Goal: Contribute content: Contribute content

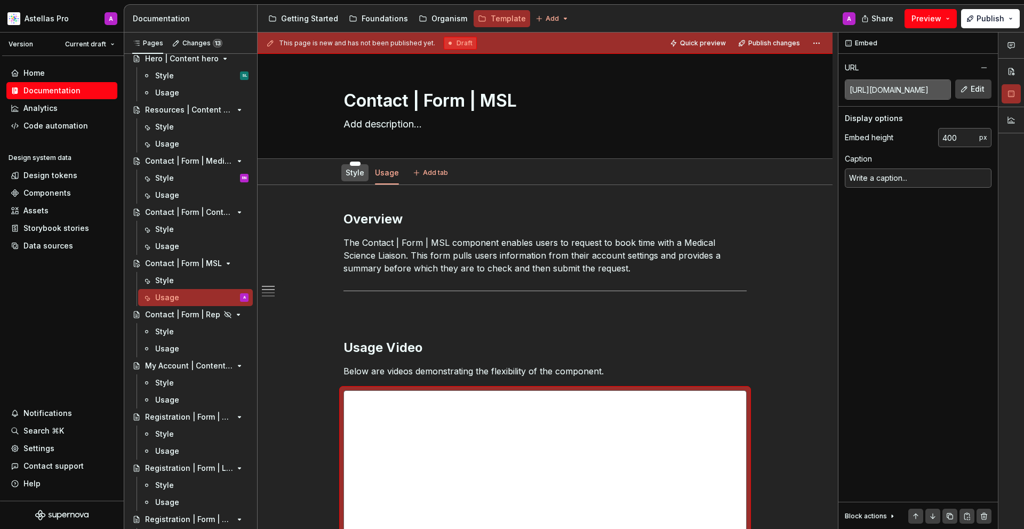
click at [360, 178] on div "Style" at bounding box center [355, 172] width 19 height 13
click at [360, 179] on div "Style" at bounding box center [355, 172] width 19 height 13
click at [359, 172] on link "Style" at bounding box center [355, 172] width 19 height 9
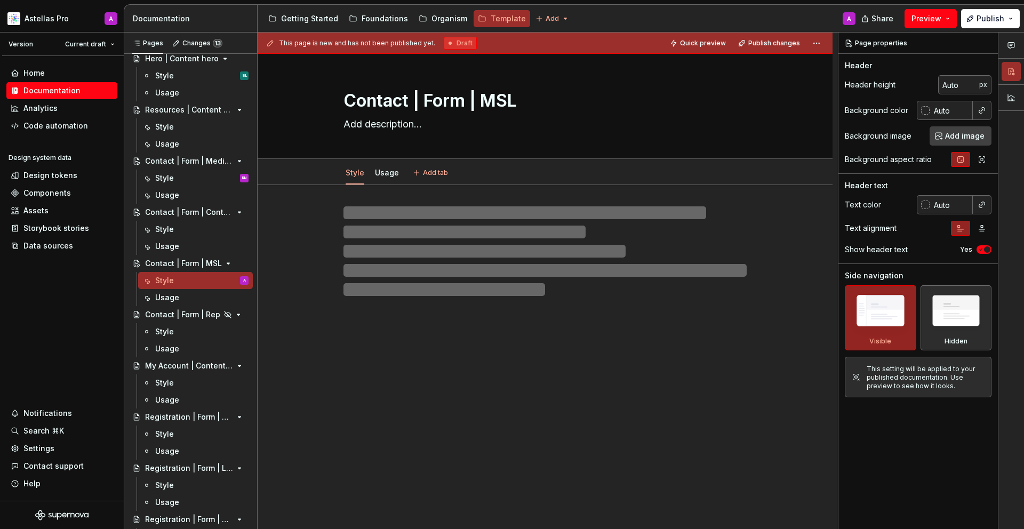
click at [359, 172] on link "Style" at bounding box center [355, 172] width 19 height 9
click at [475, 95] on textarea "Contact | Form | MSL" at bounding box center [542, 101] width 403 height 26
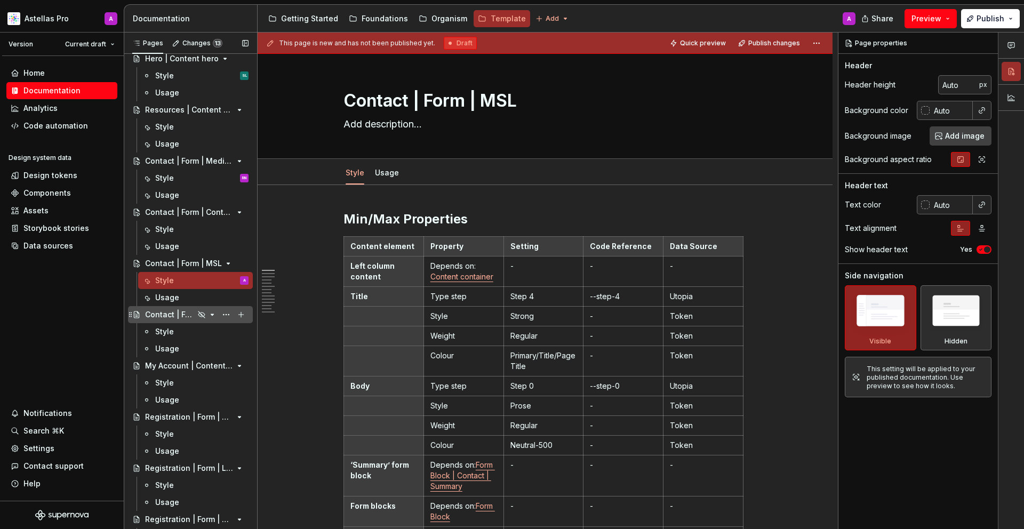
click at [176, 317] on div "Contact | Form | Rep" at bounding box center [169, 314] width 49 height 11
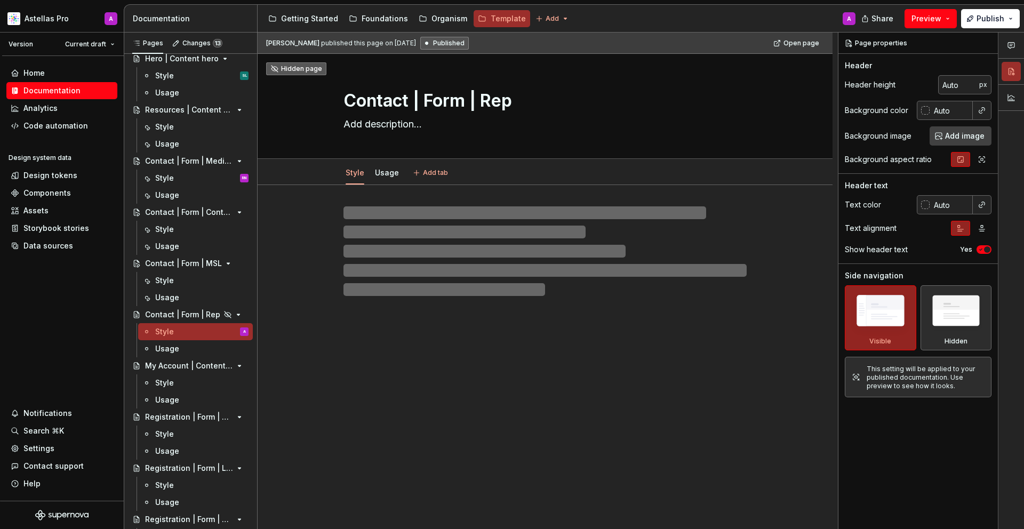
click at [284, 70] on div "Hidden page" at bounding box center [296, 69] width 52 height 9
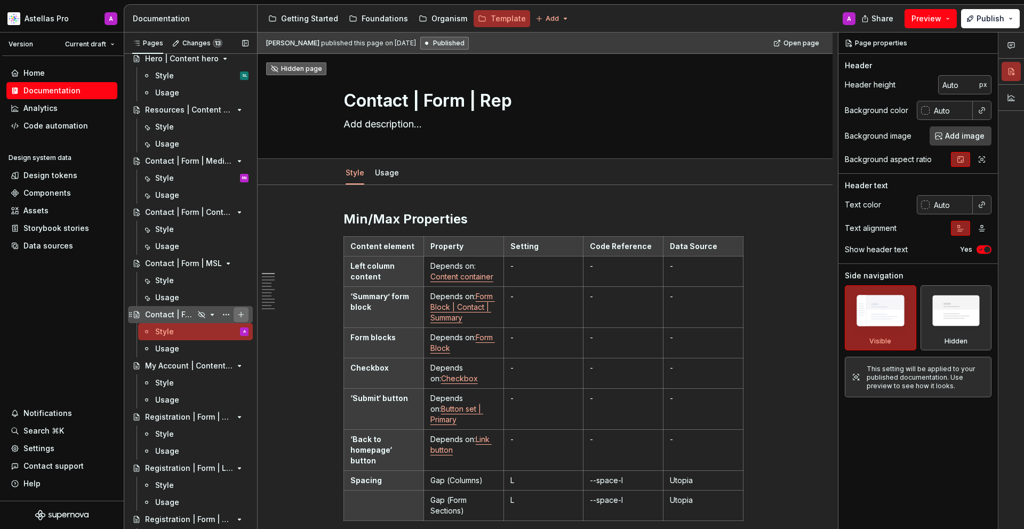
click at [237, 315] on button "Page tree" at bounding box center [241, 314] width 15 height 15
click at [226, 316] on button "Page tree" at bounding box center [226, 314] width 15 height 15
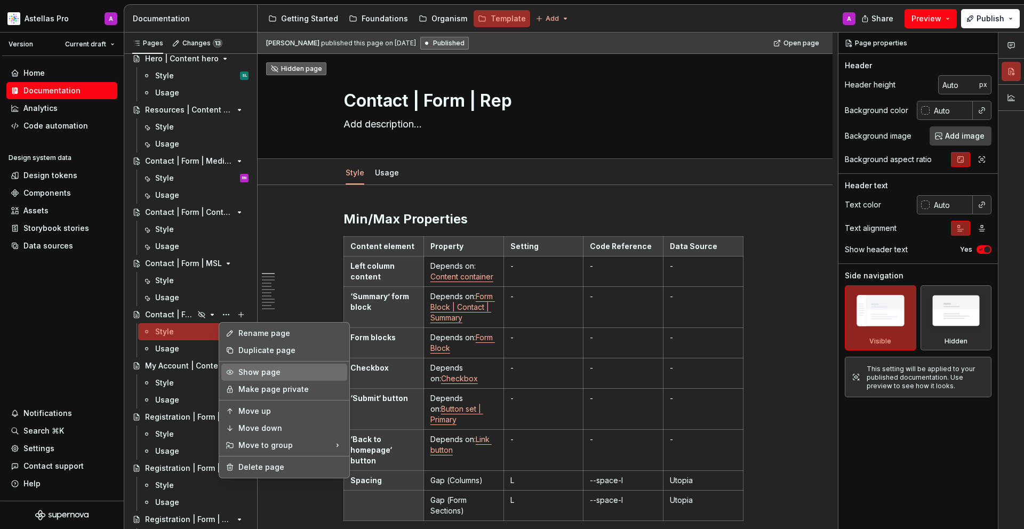
click at [271, 375] on div "Show page" at bounding box center [290, 372] width 105 height 11
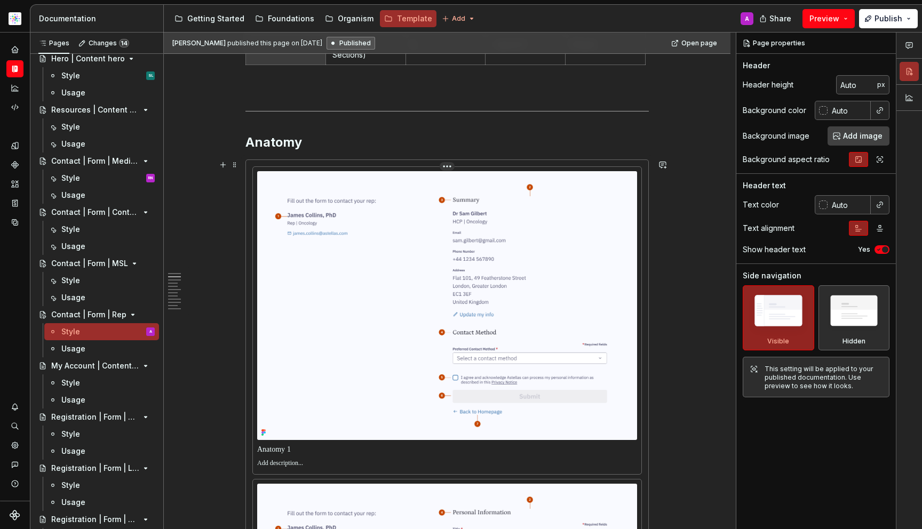
scroll to position [463, 0]
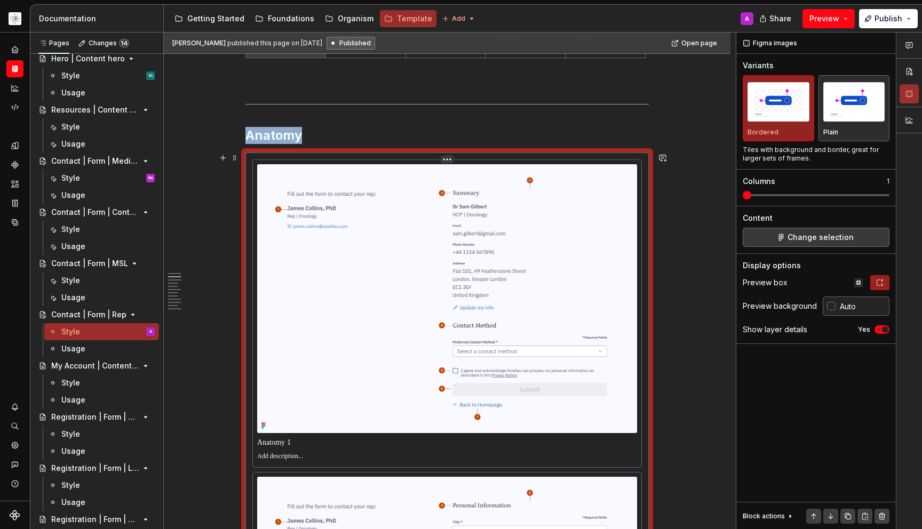
click at [450, 289] on img at bounding box center [447, 298] width 380 height 269
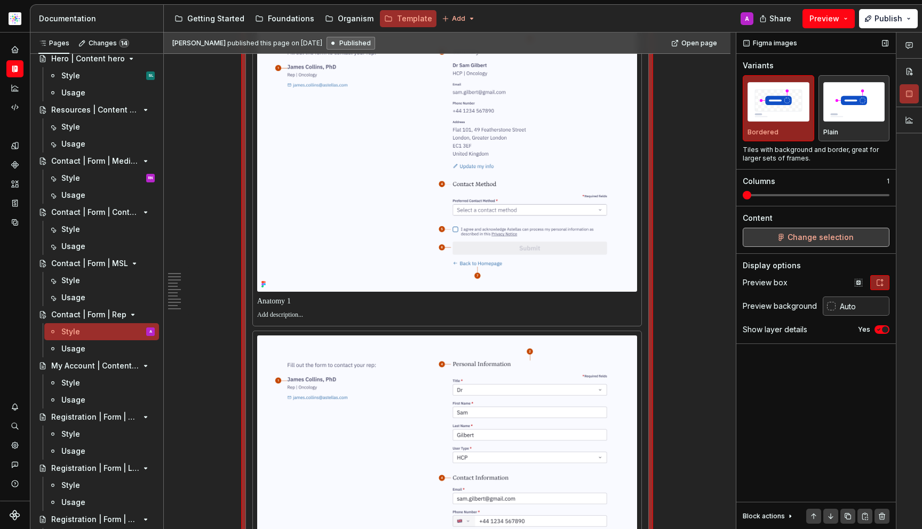
click at [819, 237] on span "Change selection" at bounding box center [820, 237] width 66 height 11
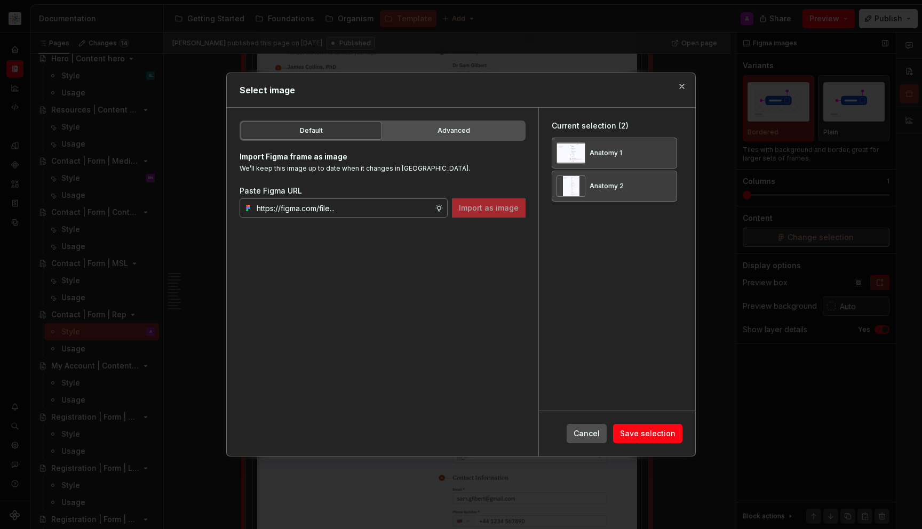
type textarea "*"
click at [672, 149] on button "button" at bounding box center [664, 153] width 15 height 15
click at [672, 150] on button "button" at bounding box center [664, 153] width 15 height 15
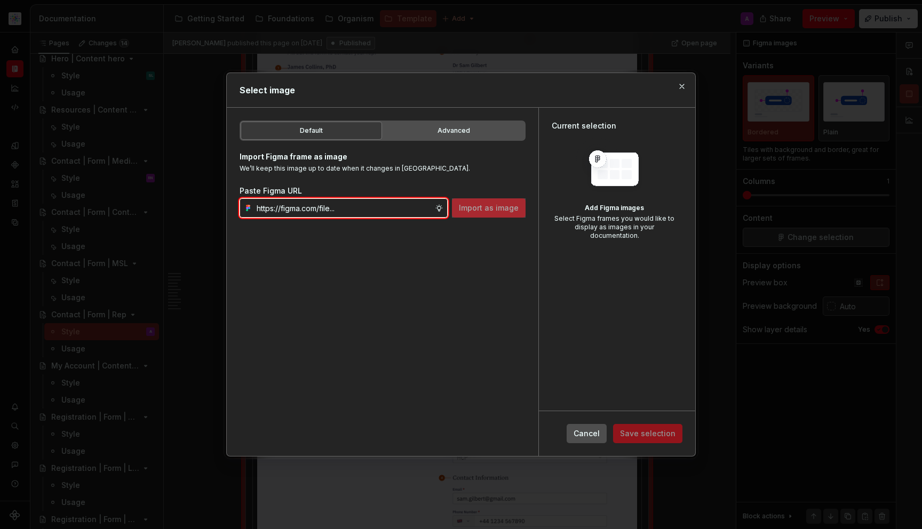
click at [368, 204] on input "text" at bounding box center [343, 207] width 182 height 19
paste input "https://www.figma.com/design/DpUvPR4HqzZ2yYNMlowkdN/Documentation-Template-HCP-…"
type input "https://www.figma.com/design/DpUvPR4HqzZ2yYNMlowkdN/Documentation-Template-HCP-…"
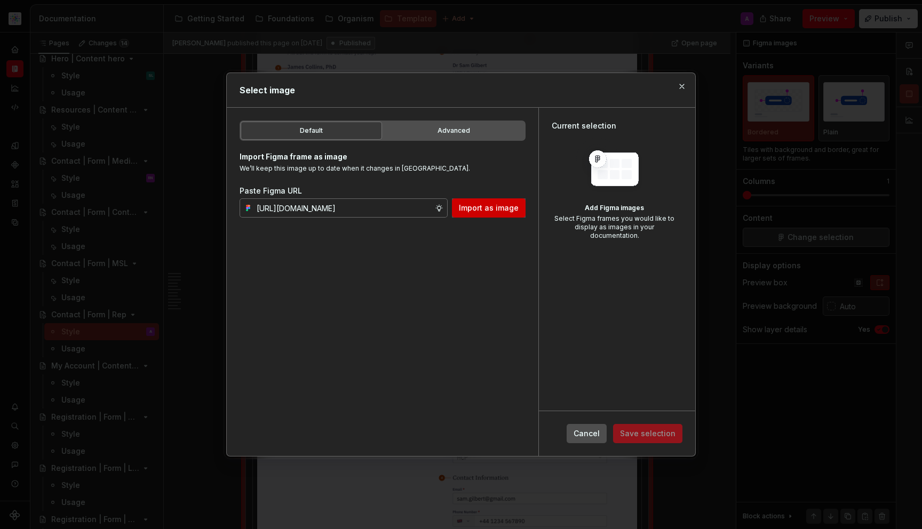
scroll to position [0, 0]
click at [496, 215] on button "Import as image" at bounding box center [489, 207] width 74 height 19
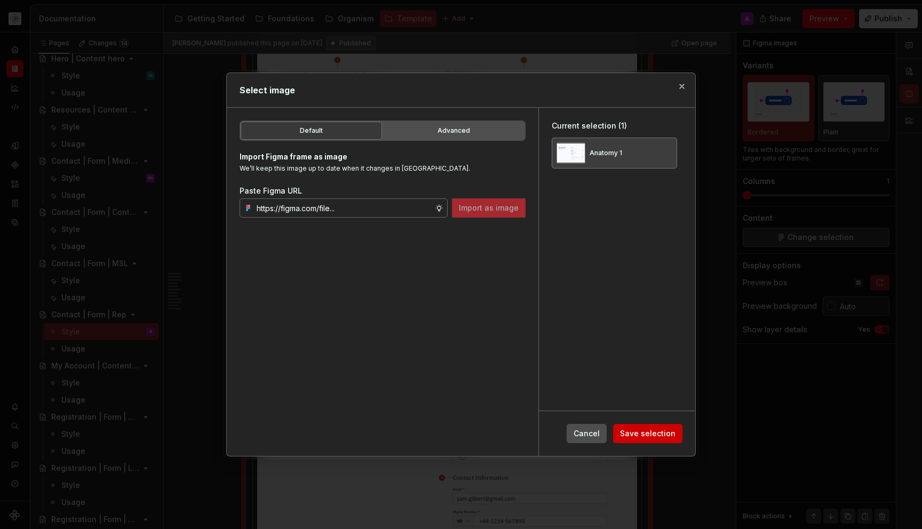
click at [663, 428] on span "Save selection" at bounding box center [647, 433] width 55 height 11
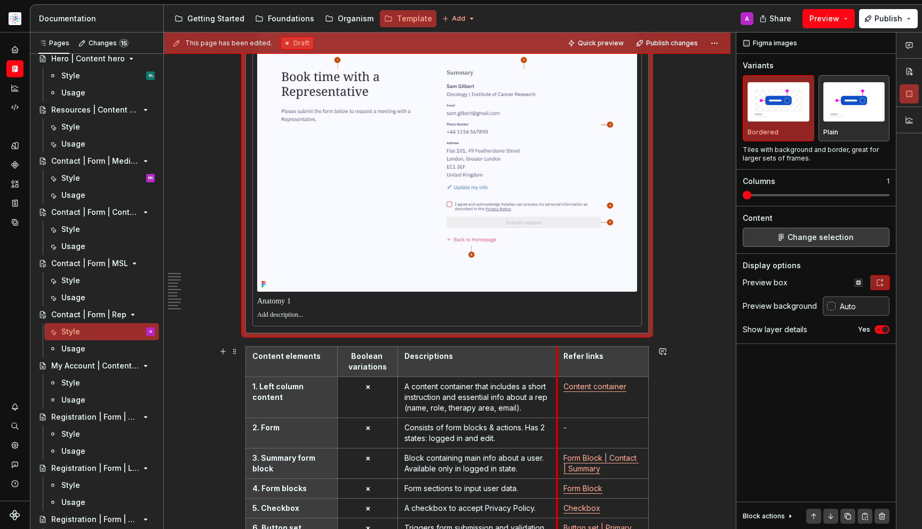
drag, startPoint x: 527, startPoint y: 358, endPoint x: 560, endPoint y: 362, distance: 33.8
click at [560, 362] on th "Refer links" at bounding box center [602, 361] width 92 height 30
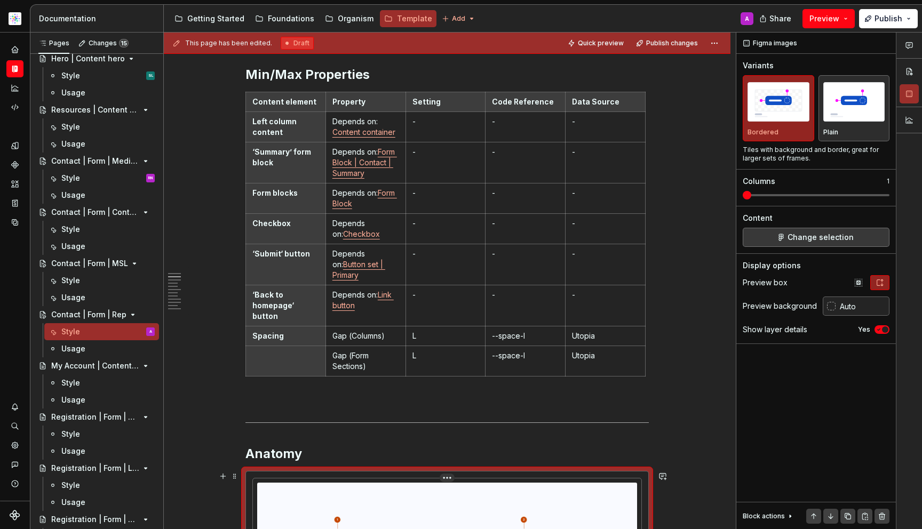
scroll to position [85, 0]
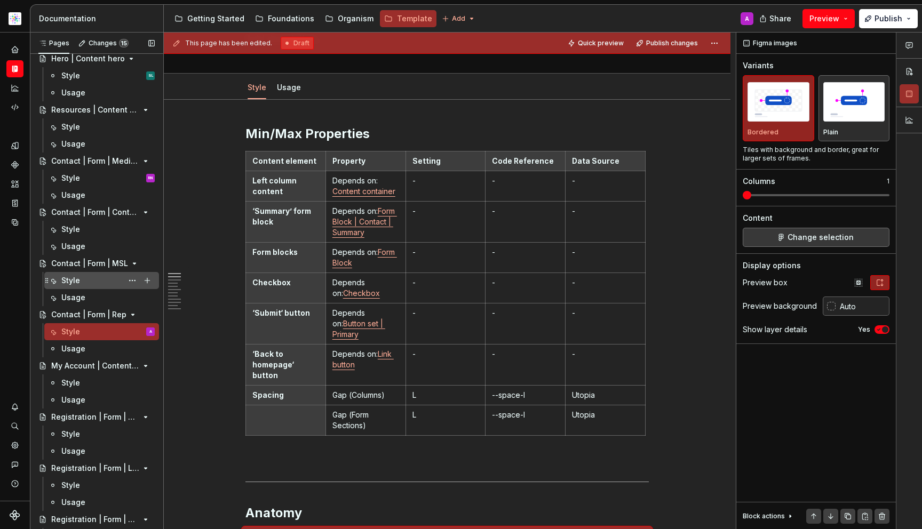
click at [85, 278] on div "Style" at bounding box center [107, 280] width 93 height 15
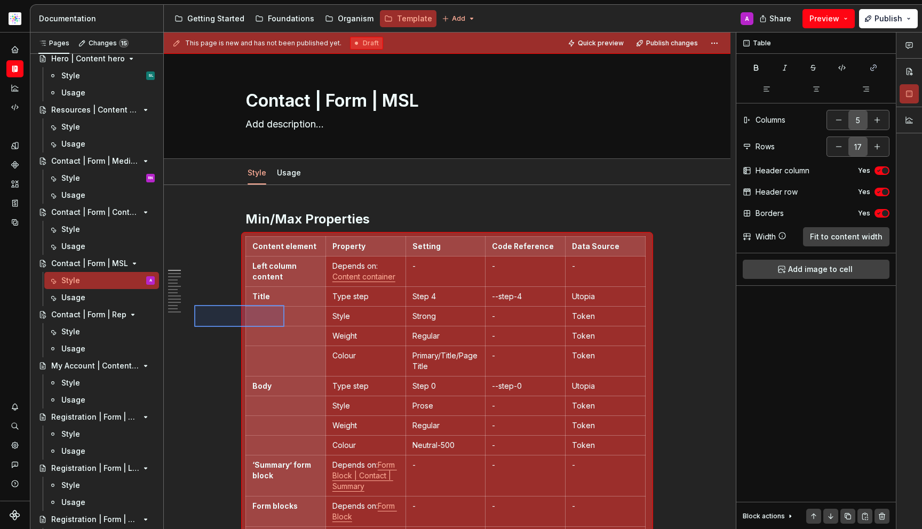
drag, startPoint x: 194, startPoint y: 305, endPoint x: 284, endPoint y: 327, distance: 92.8
click at [284, 327] on div "This page is new and has not been published yet. Draft Quick preview Publish ch…" at bounding box center [450, 281] width 572 height 497
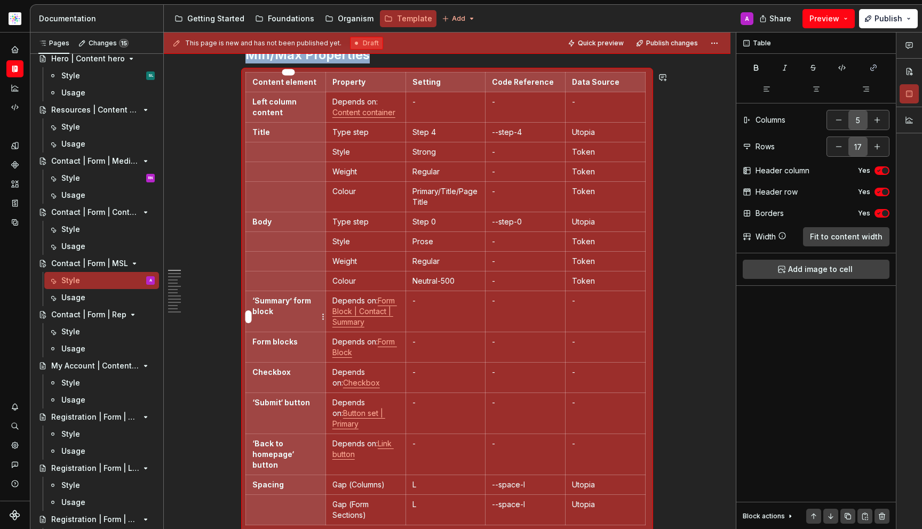
copy h2 "Min/Max Properties"
click at [99, 333] on div "Style" at bounding box center [107, 331] width 93 height 15
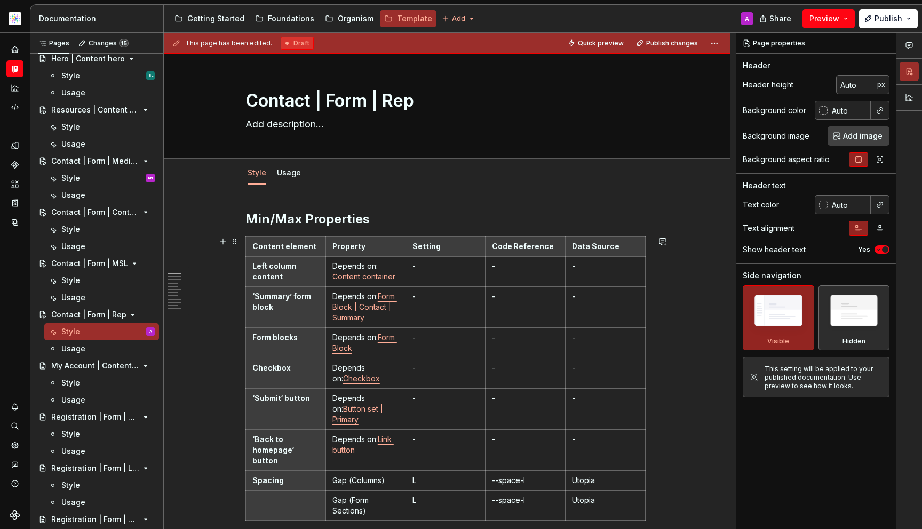
scroll to position [81, 0]
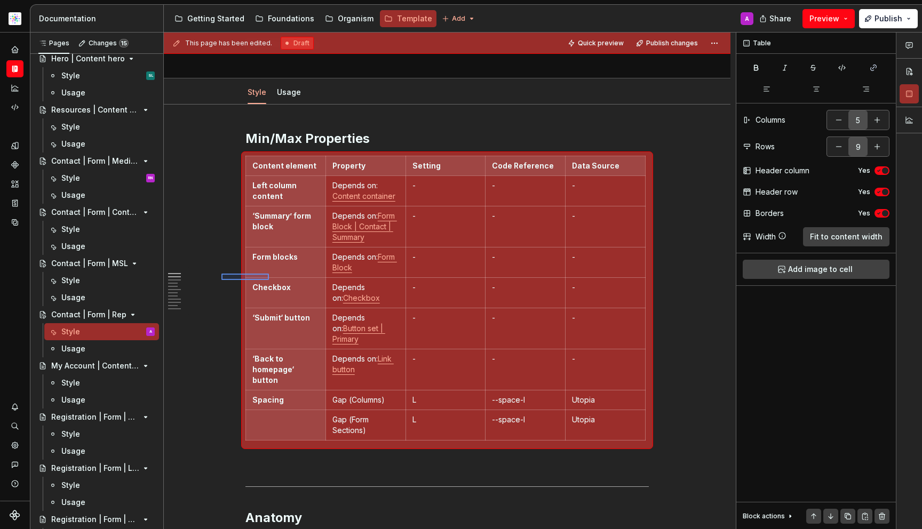
drag, startPoint x: 221, startPoint y: 274, endPoint x: 272, endPoint y: 281, distance: 51.2
click at [272, 281] on div "This page has been edited. Draft Quick preview Publish changes Contact | Form |…" at bounding box center [450, 281] width 572 height 497
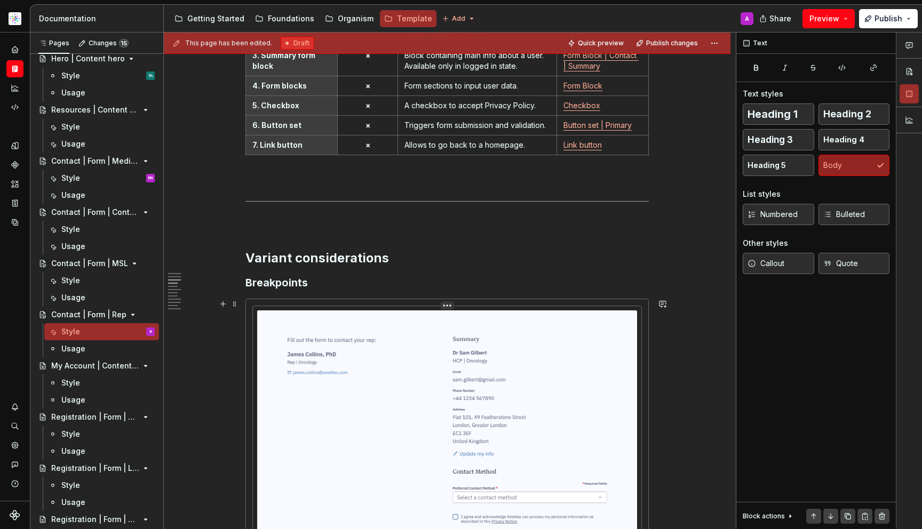
scroll to position [1427, 0]
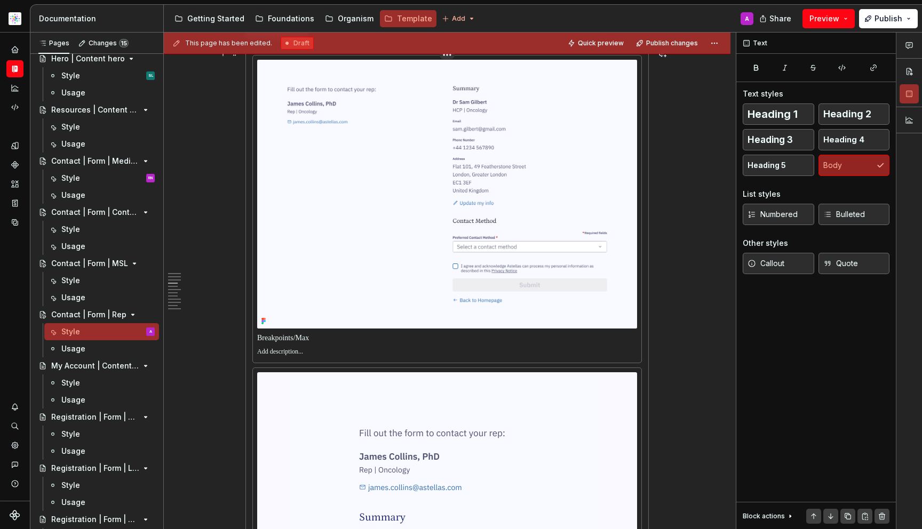
click at [452, 286] on img at bounding box center [447, 194] width 380 height 269
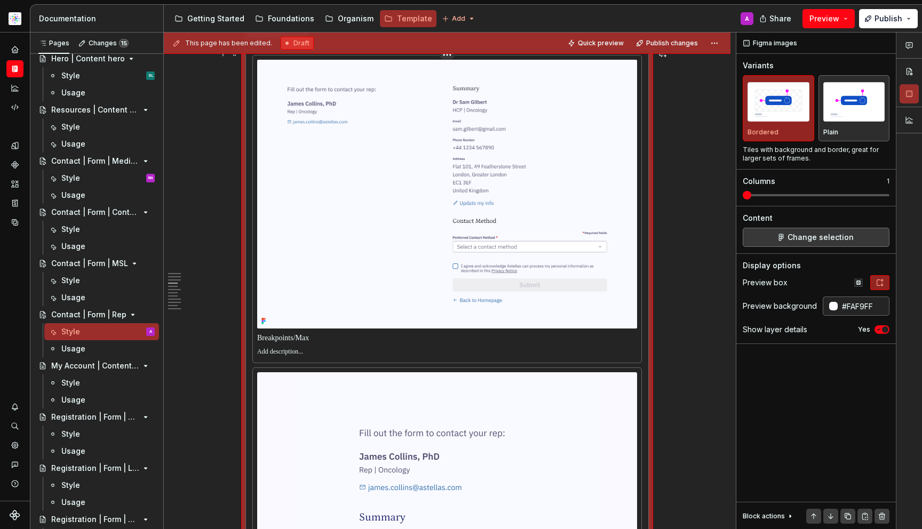
scroll to position [1287, 0]
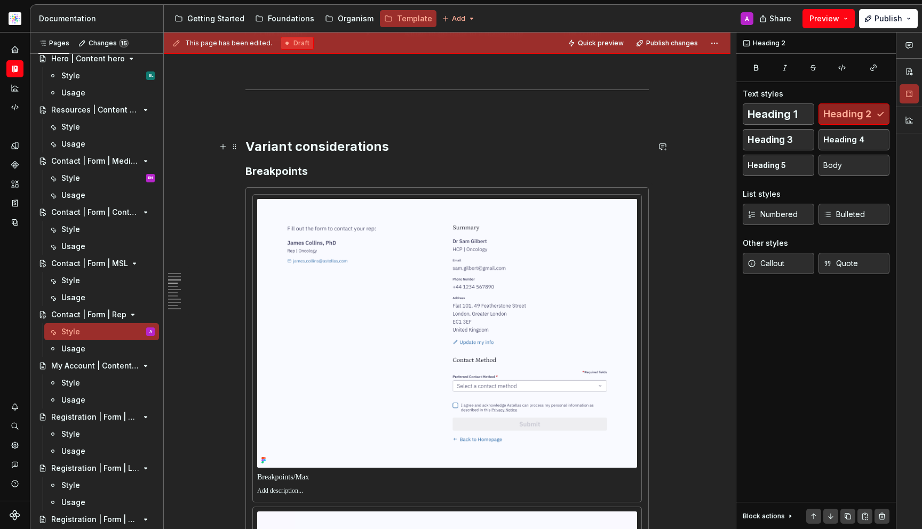
click at [294, 145] on h2 "Variant considerations" at bounding box center [446, 146] width 403 height 17
click at [89, 276] on div "Style" at bounding box center [107, 280] width 93 height 15
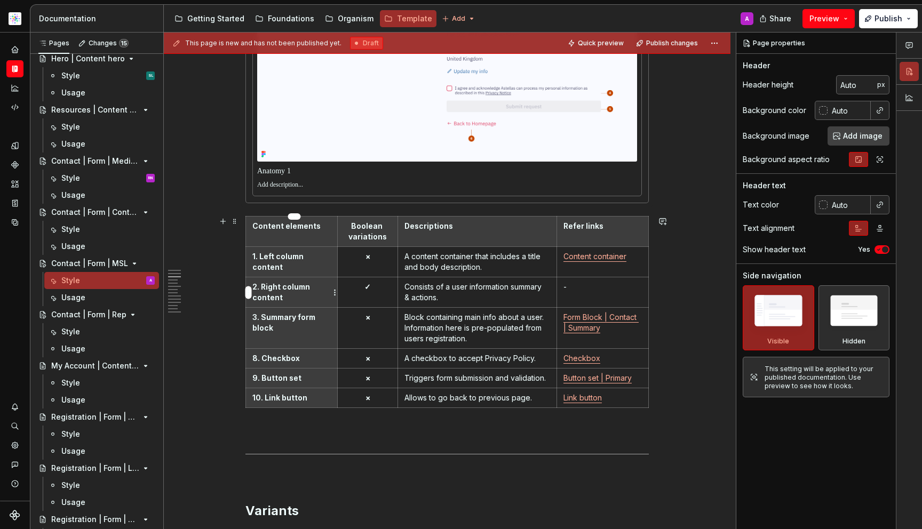
scroll to position [1235, 0]
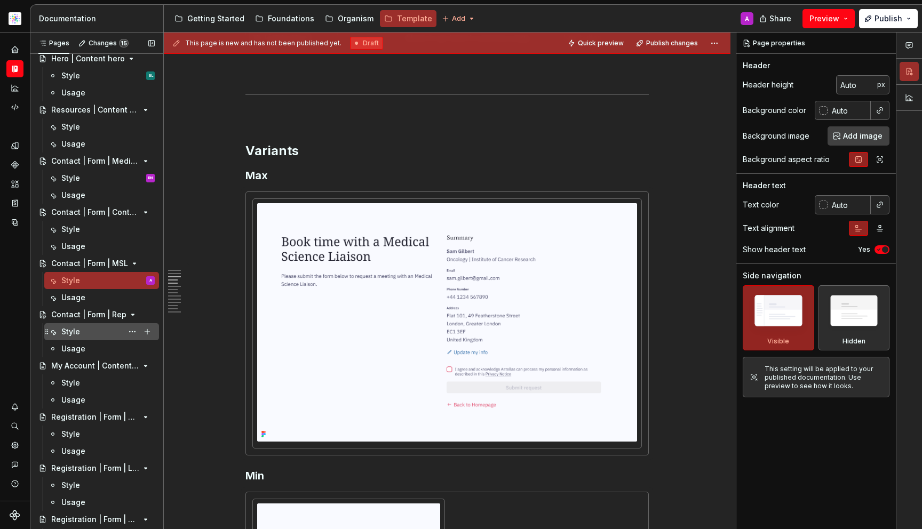
click at [84, 334] on div "Style" at bounding box center [107, 331] width 93 height 15
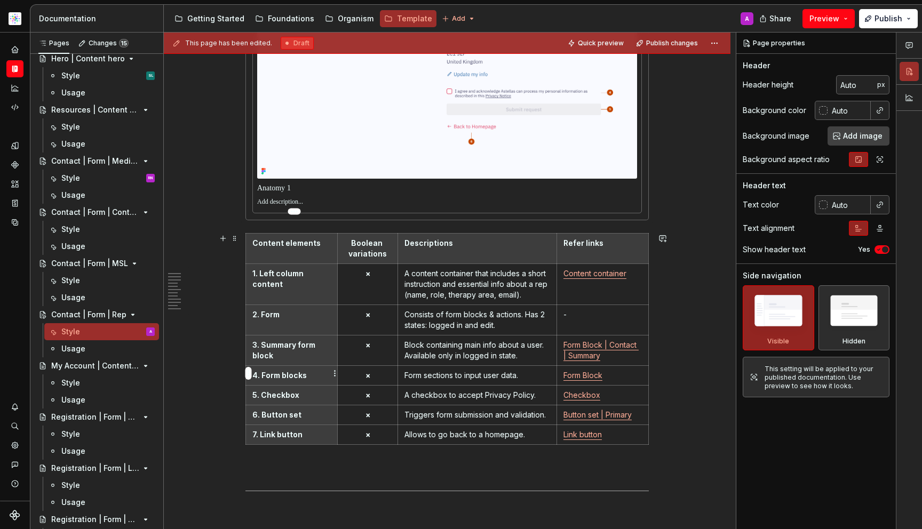
scroll to position [1145, 0]
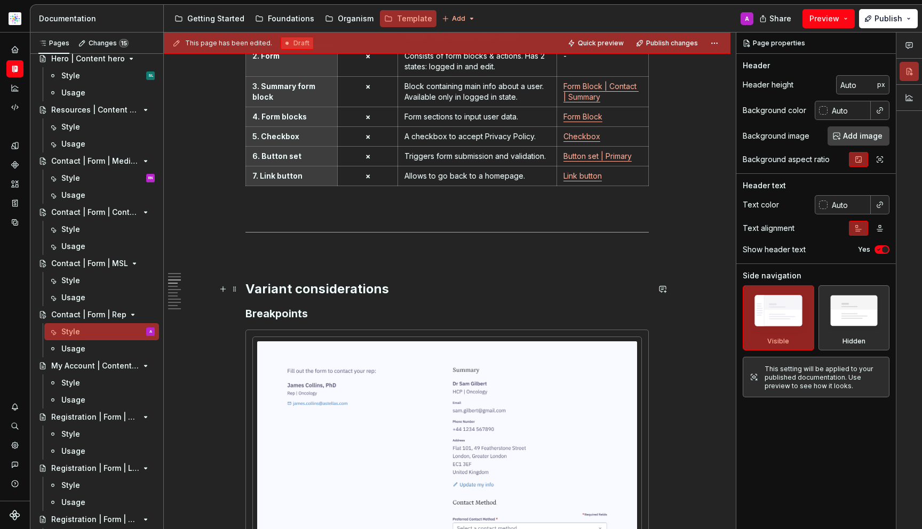
type textarea "*"
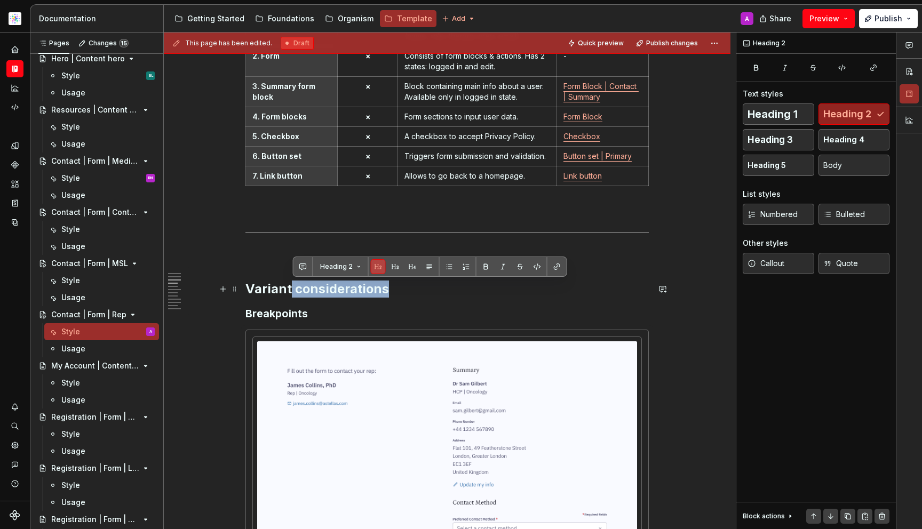
drag, startPoint x: 293, startPoint y: 285, endPoint x: 505, endPoint y: 296, distance: 212.6
click at [505, 296] on h2 "Variant considerations" at bounding box center [446, 289] width 403 height 17
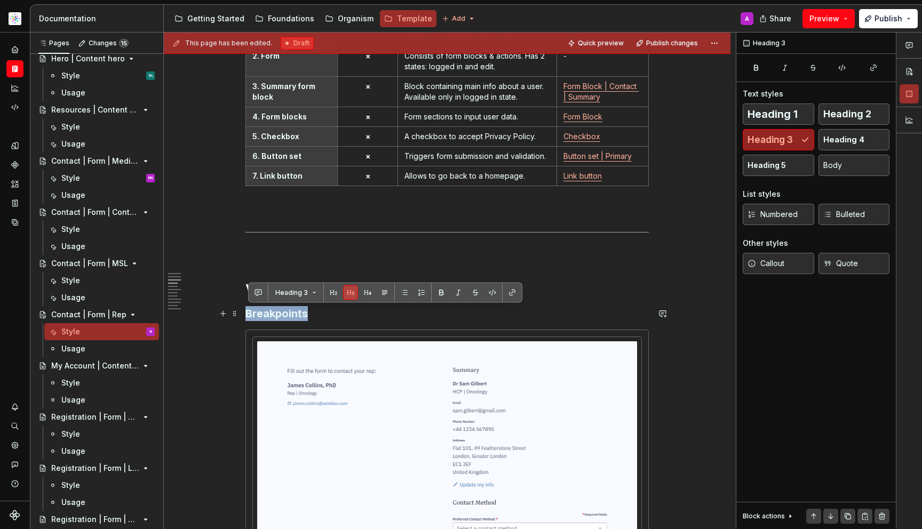
drag, startPoint x: 317, startPoint y: 320, endPoint x: 205, endPoint y: 316, distance: 112.1
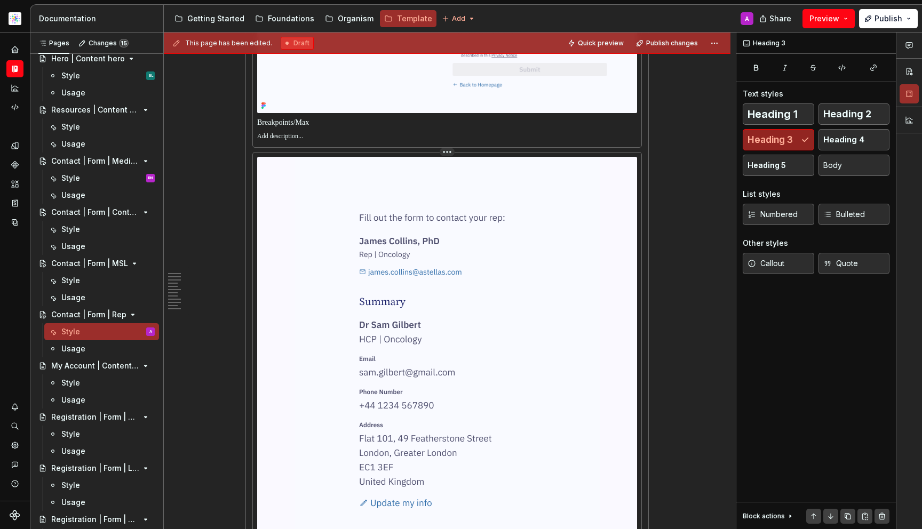
scroll to position [1524, 0]
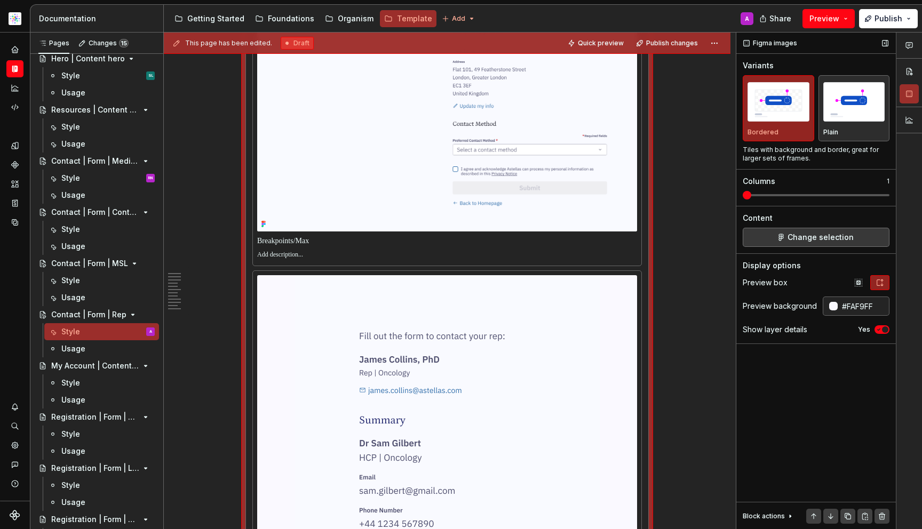
click at [794, 249] on div "Figma images Variants Bordered Plain Tiles with background and border, great fo…" at bounding box center [816, 281] width 160 height 497
click at [799, 241] on span "Change selection" at bounding box center [820, 237] width 66 height 11
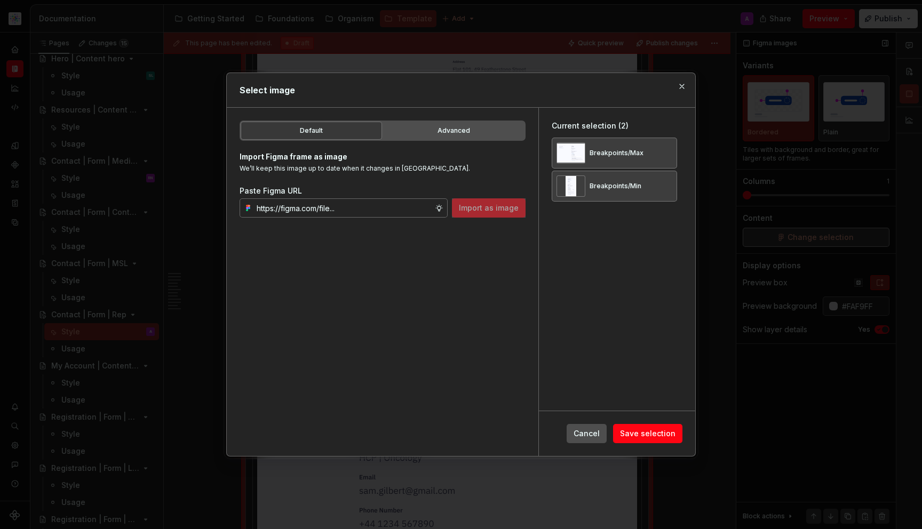
type textarea "*"
click at [677, 150] on div "Breakpoints/Max" at bounding box center [614, 153] width 125 height 31
click at [672, 152] on button "button" at bounding box center [664, 153] width 15 height 15
click at [672, 153] on button "button" at bounding box center [664, 153] width 15 height 15
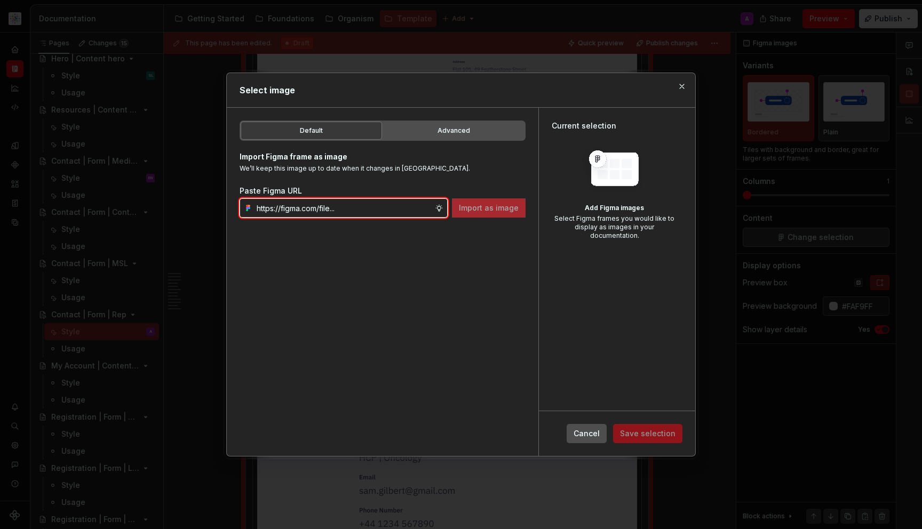
drag, startPoint x: 379, startPoint y: 201, endPoint x: 420, endPoint y: 207, distance: 41.6
click at [379, 201] on input "text" at bounding box center [343, 207] width 182 height 19
paste input "https://www.figma.com/design/DpUvPR4HqzZ2yYNMlowkdN/Documentation-Template-HCP-…"
type input "https://www.figma.com/design/DpUvPR4HqzZ2yYNMlowkdN/Documentation-Template-HCP-…"
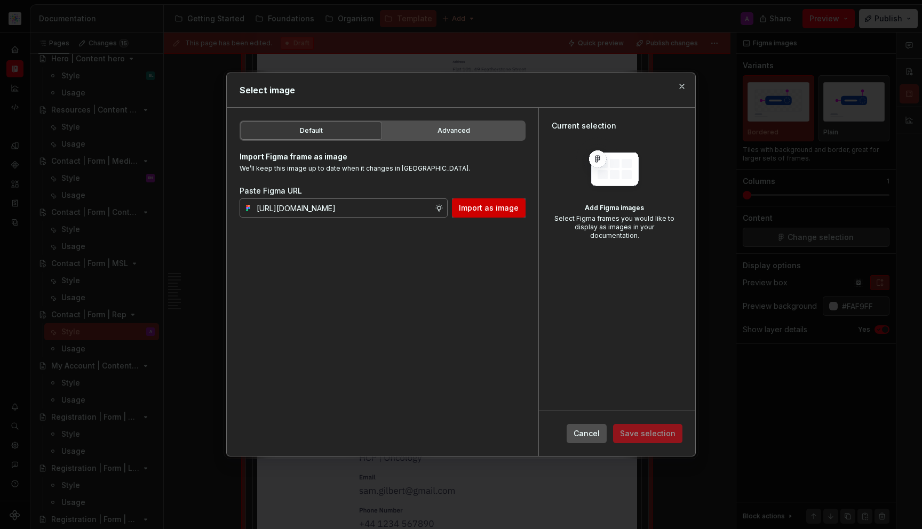
scroll to position [0, 0]
click at [495, 213] on span "Import as image" at bounding box center [489, 208] width 60 height 11
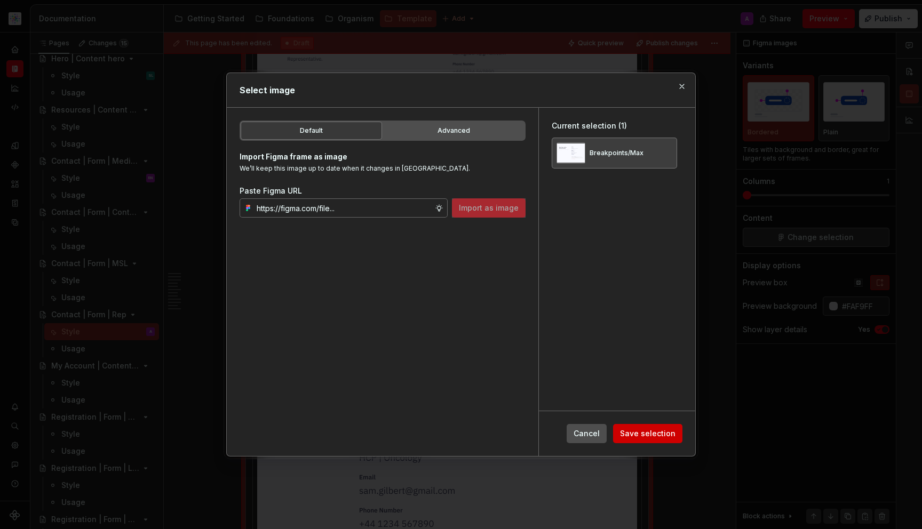
click at [654, 434] on span "Save selection" at bounding box center [647, 433] width 55 height 11
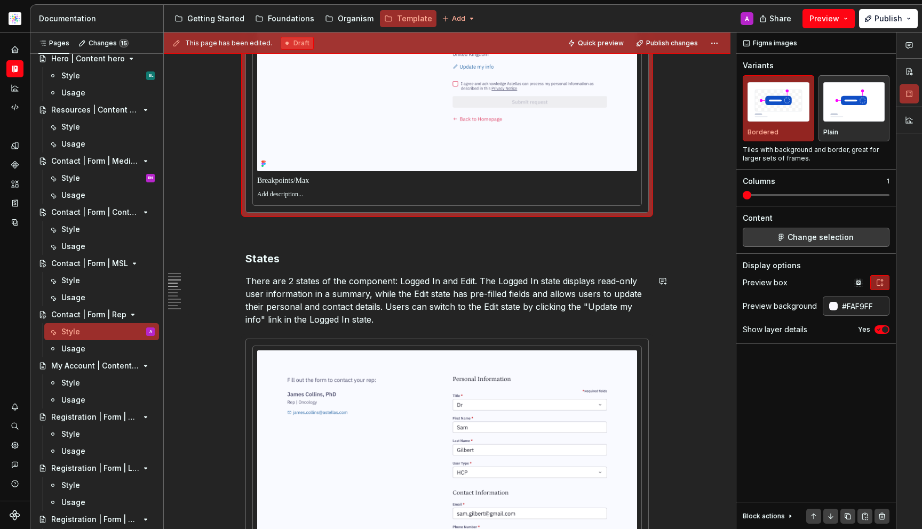
scroll to position [1222, 0]
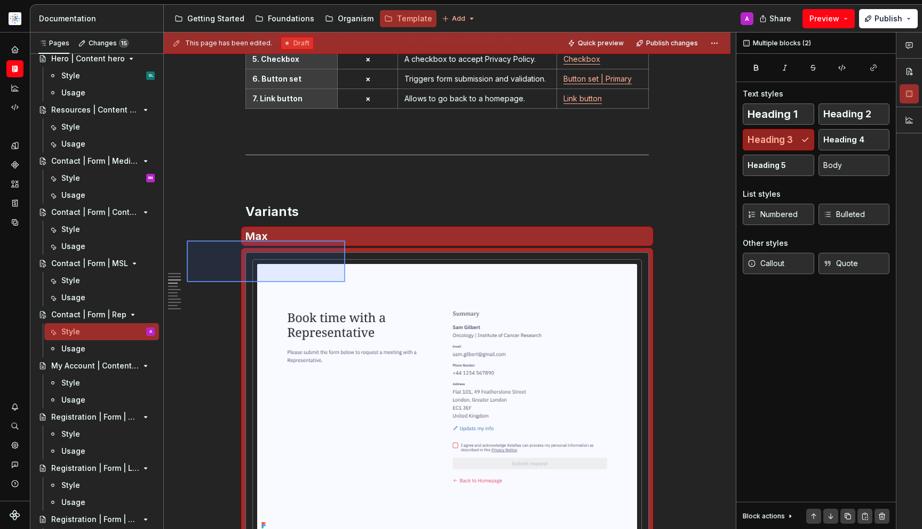
drag, startPoint x: 187, startPoint y: 241, endPoint x: 348, endPoint y: 294, distance: 169.7
click at [348, 294] on div "This page has been edited. Draft Quick preview Publish changes Contact | Form |…" at bounding box center [450, 281] width 572 height 497
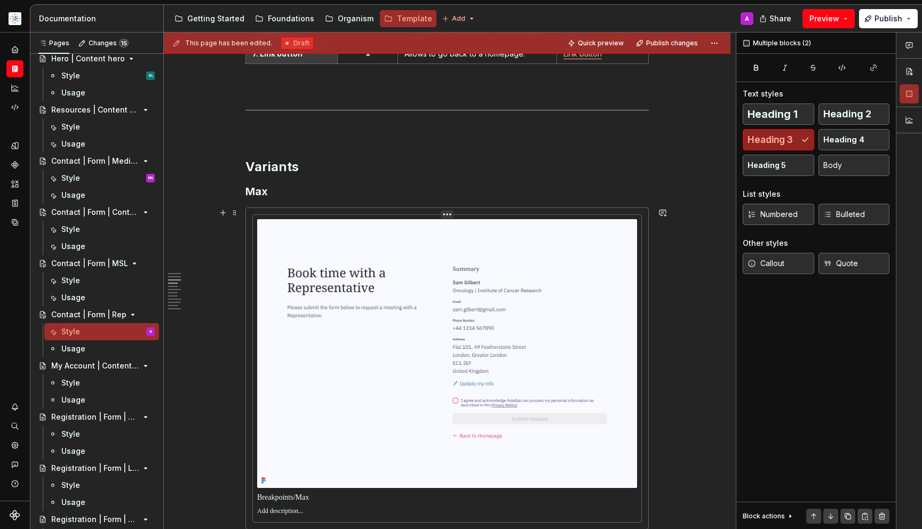
scroll to position [1467, 0]
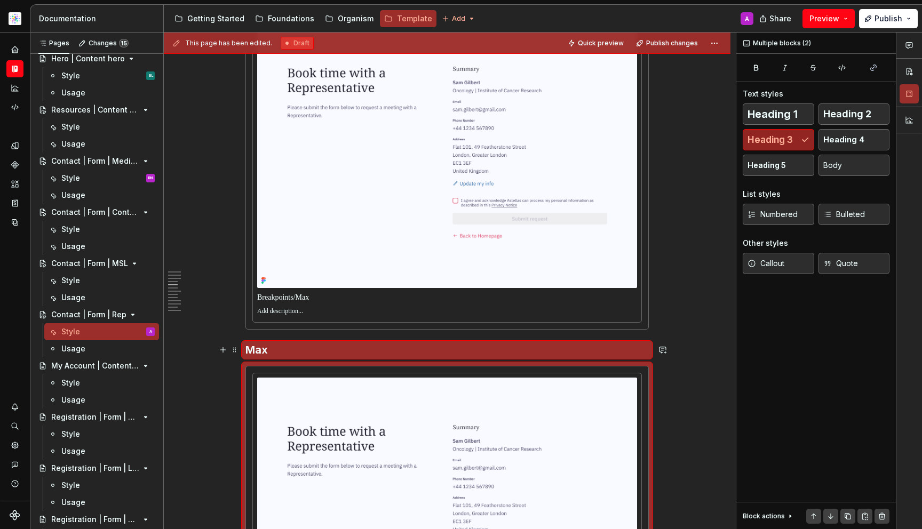
click at [282, 349] on h3 "Max" at bounding box center [446, 349] width 403 height 15
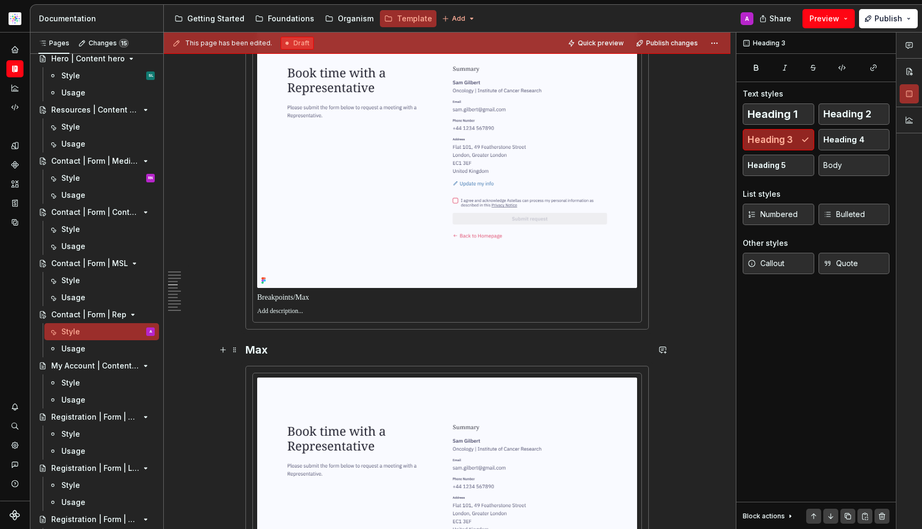
click at [279, 350] on h3 "Max" at bounding box center [446, 349] width 403 height 15
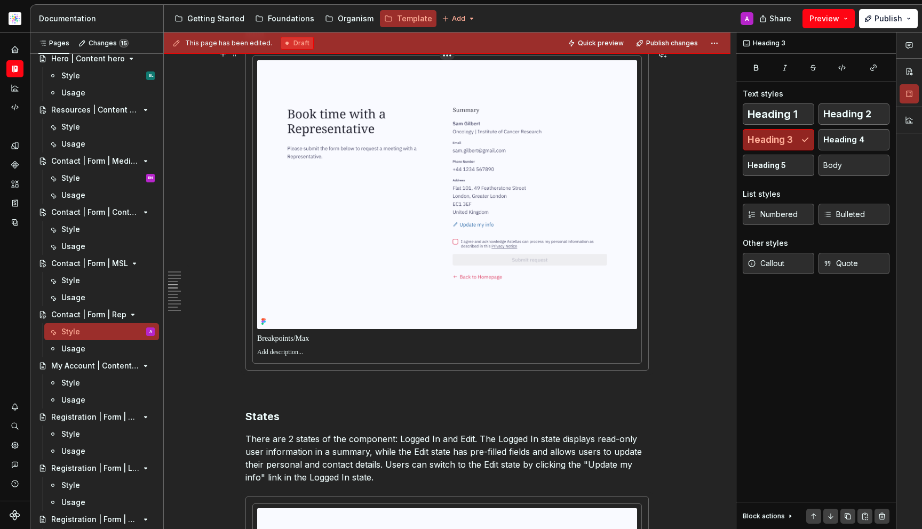
click at [451, 227] on img at bounding box center [447, 194] width 380 height 269
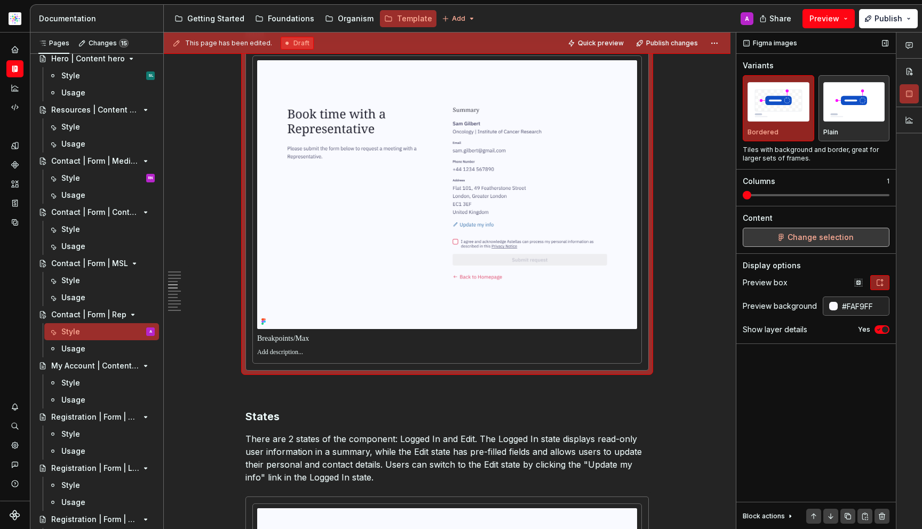
click at [779, 237] on button "Change selection" at bounding box center [816, 237] width 147 height 19
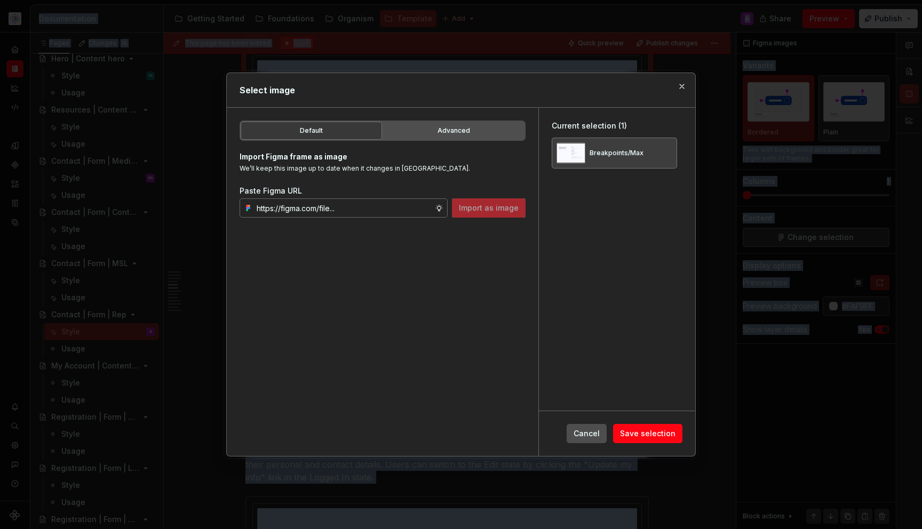
type textarea "*"
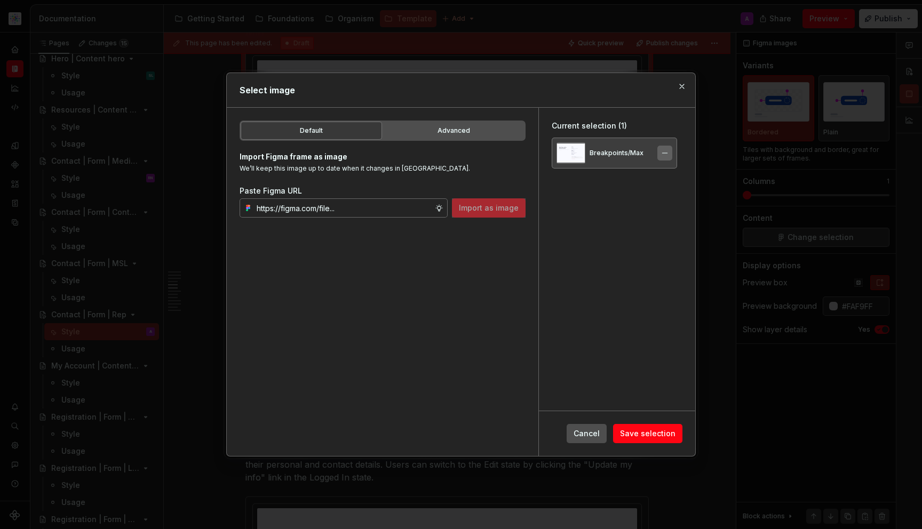
click at [663, 156] on button "button" at bounding box center [664, 153] width 15 height 15
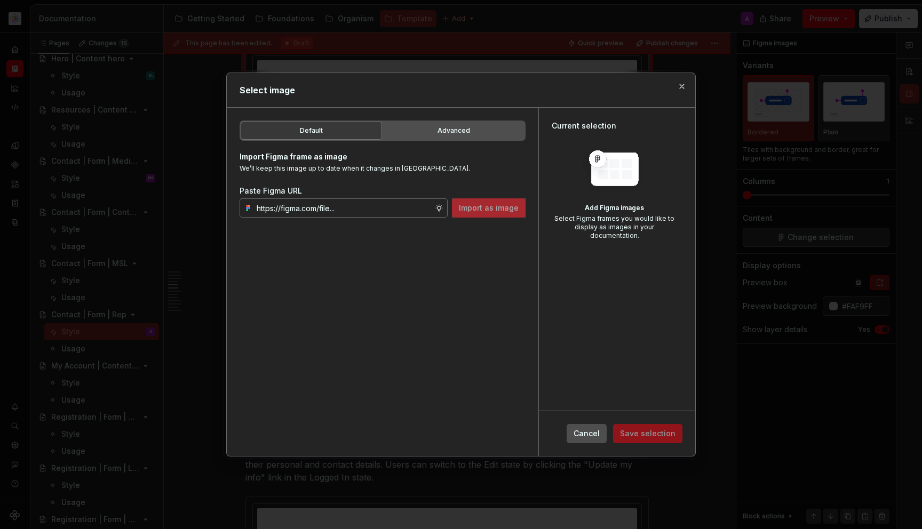
click at [295, 198] on div "Paste Figma URL Import as image" at bounding box center [383, 202] width 286 height 32
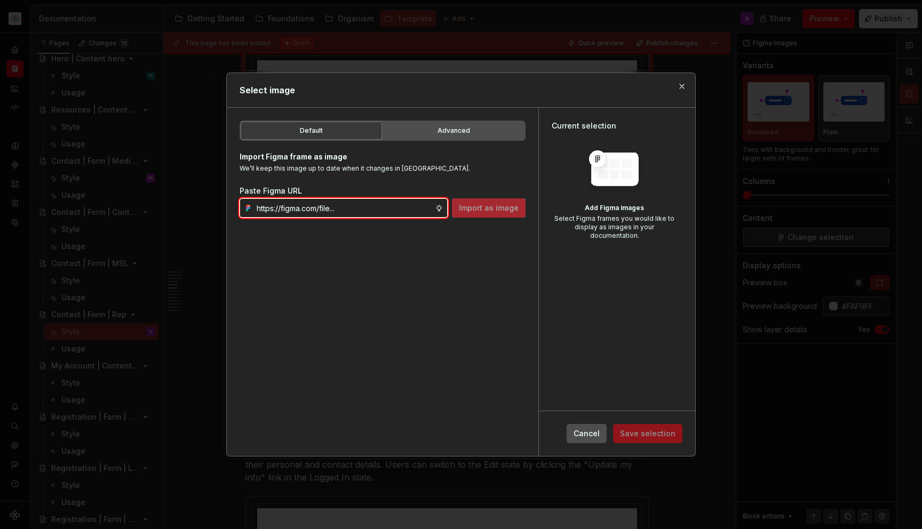
click at [309, 217] on input "text" at bounding box center [343, 207] width 182 height 19
paste input "https://www.figma.com/design/DpUvPR4HqzZ2yYNMlowkdN/Documentation-Template-HCP-…"
type input "https://www.figma.com/design/DpUvPR4HqzZ2yYNMlowkdN/Documentation-Template-HCP-…"
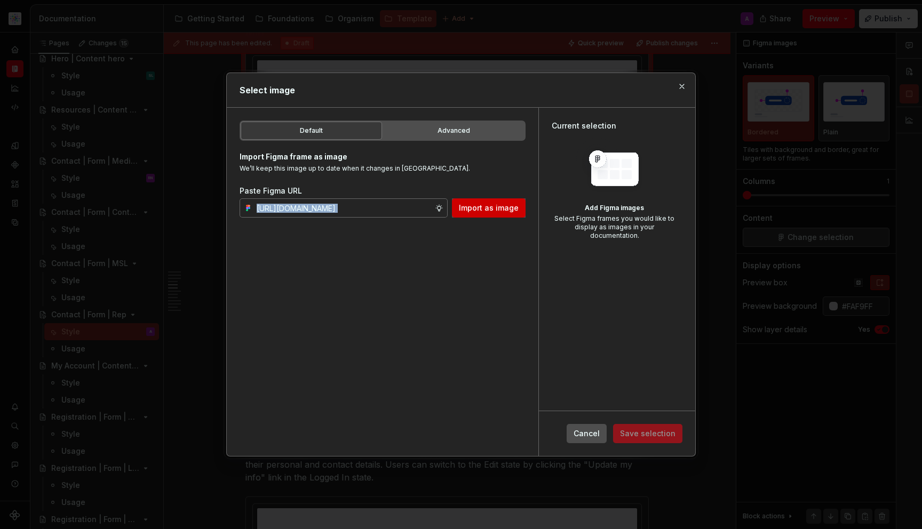
scroll to position [0, 0]
drag, startPoint x: 510, startPoint y: 197, endPoint x: 492, endPoint y: 206, distance: 19.6
click at [510, 197] on div "Paste Figma URL https://www.figma.com/design/DpUvPR4HqzZ2yYNMlowkdN/Documentati…" at bounding box center [383, 202] width 286 height 32
drag, startPoint x: 492, startPoint y: 206, endPoint x: 484, endPoint y: 212, distance: 9.9
click at [492, 206] on span "Import as image" at bounding box center [489, 208] width 60 height 11
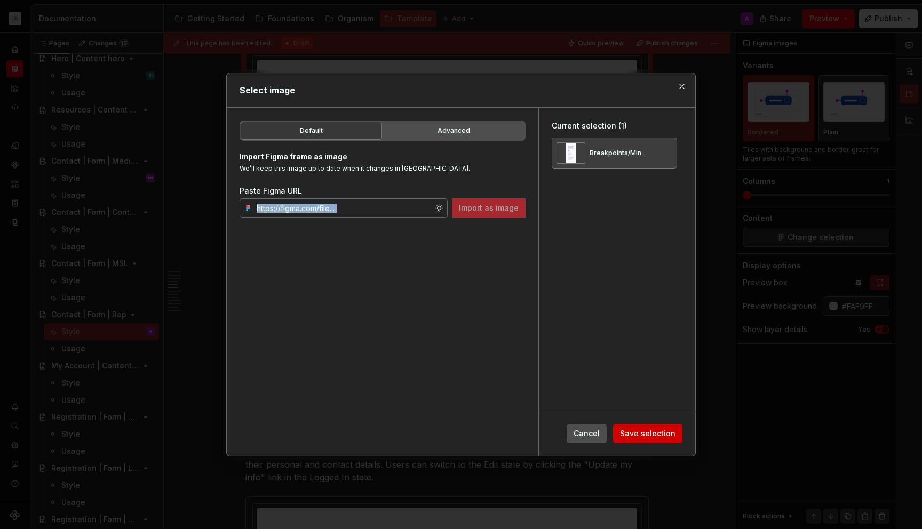
click at [671, 428] on button "Save selection" at bounding box center [647, 433] width 69 height 19
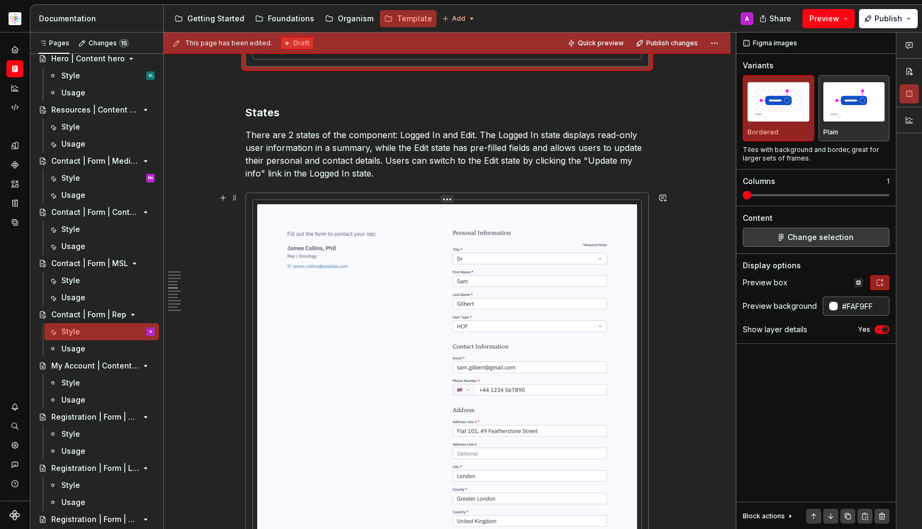
scroll to position [2420, 0]
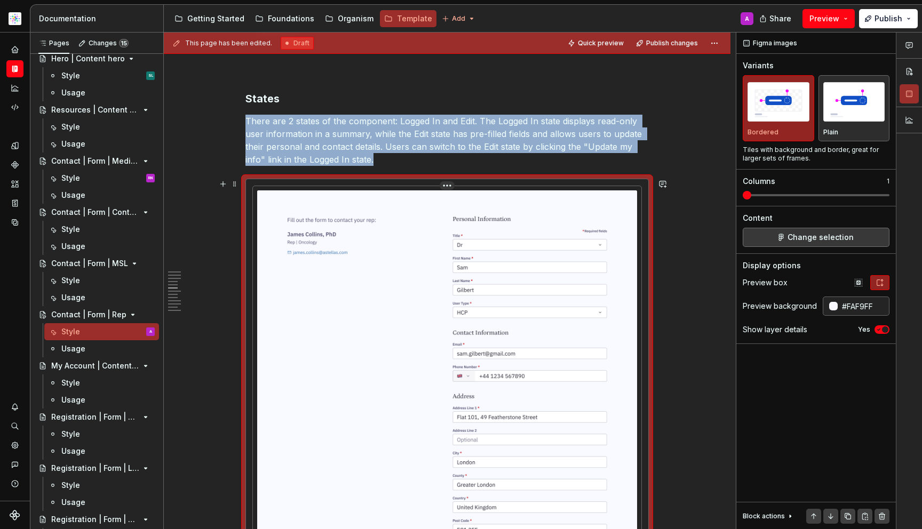
click at [454, 262] on img at bounding box center [447, 424] width 380 height 468
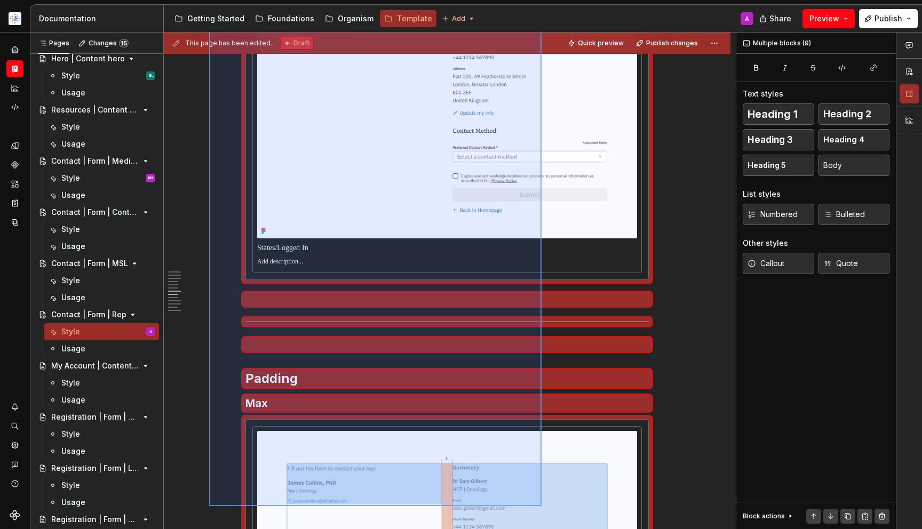
scroll to position [3180, 0]
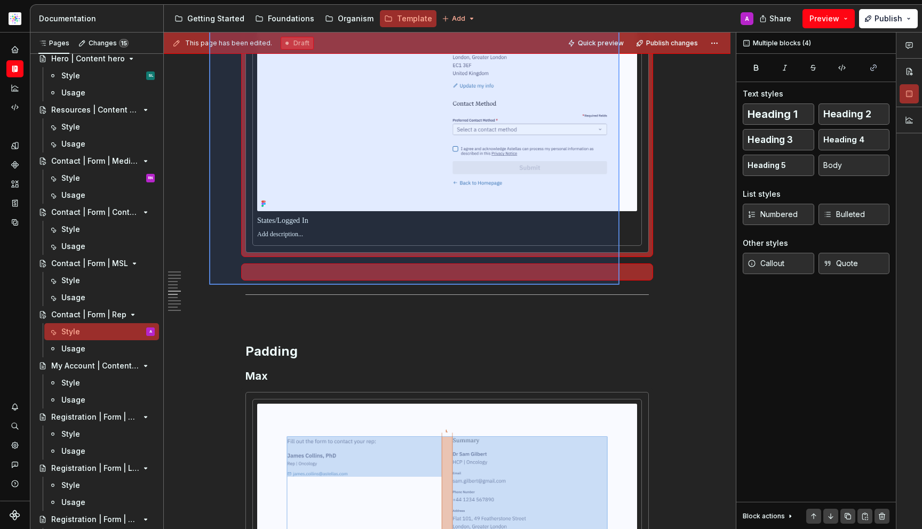
drag, startPoint x: 236, startPoint y: 99, endPoint x: 619, endPoint y: 285, distance: 426.4
click at [619, 285] on div "This page has been edited. Draft Quick preview Publish changes Contact | Form |…" at bounding box center [450, 281] width 572 height 497
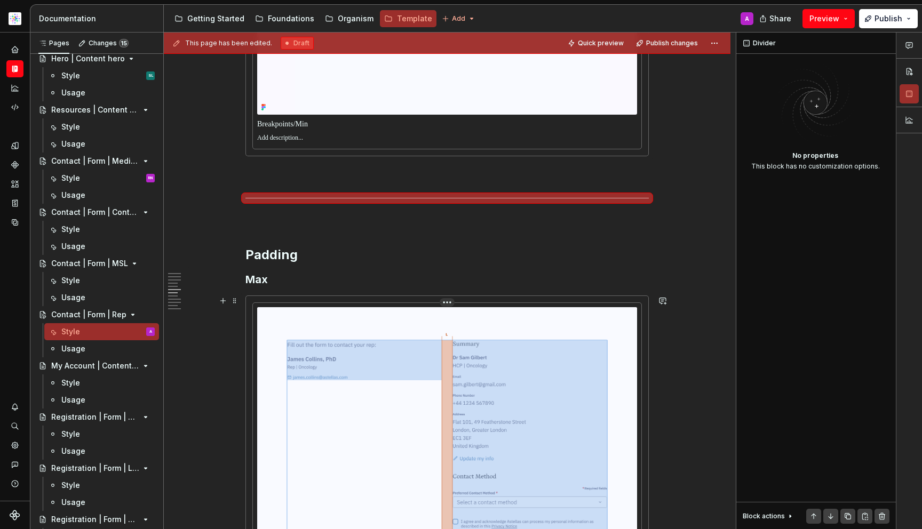
scroll to position [2509, 0]
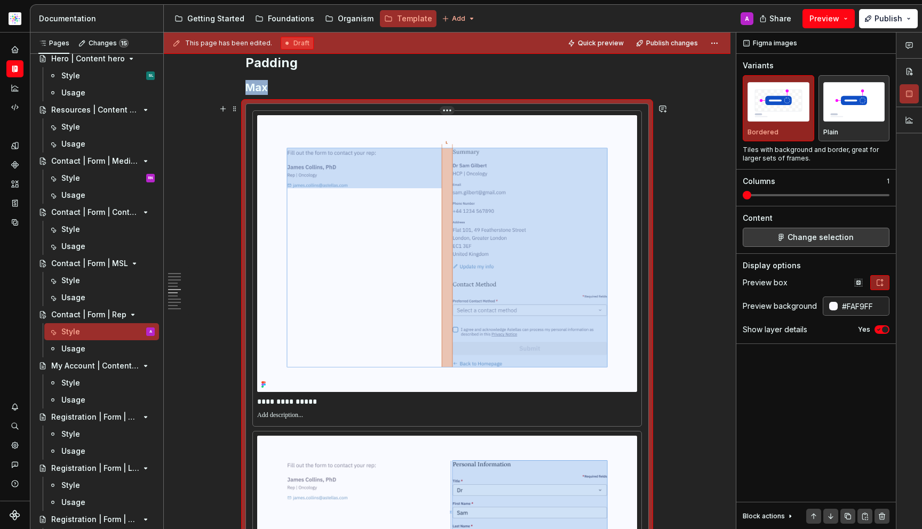
click at [579, 315] on img at bounding box center [447, 253] width 380 height 277
click at [803, 235] on span "Change selection" at bounding box center [820, 237] width 66 height 11
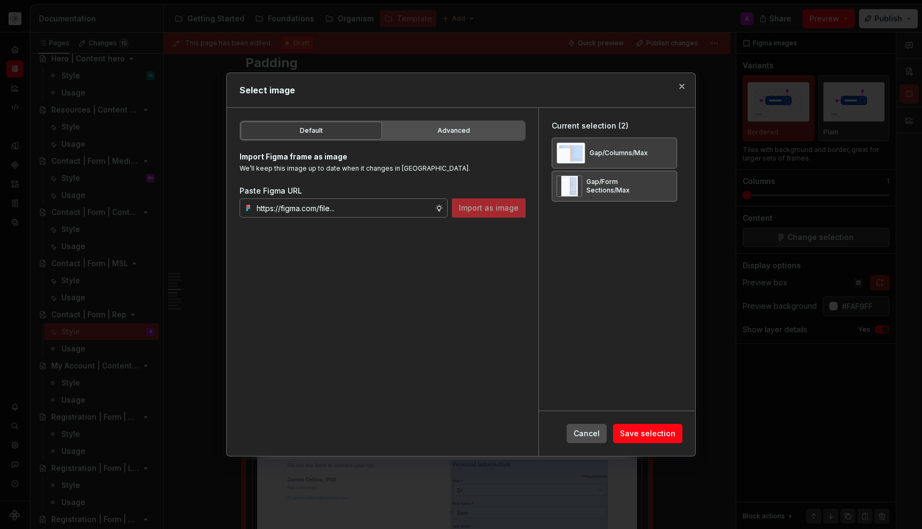
type textarea "*"
click at [671, 157] on button "button" at bounding box center [664, 153] width 15 height 15
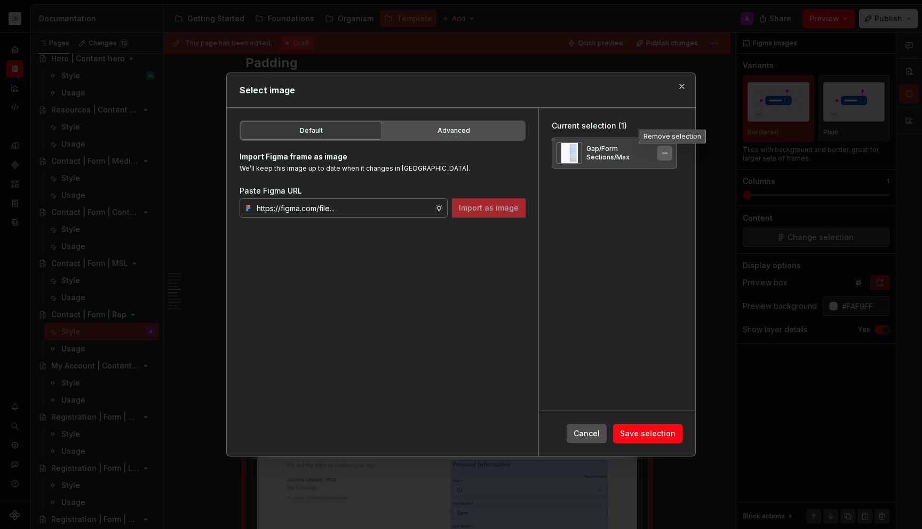
click at [671, 158] on button "button" at bounding box center [664, 153] width 15 height 15
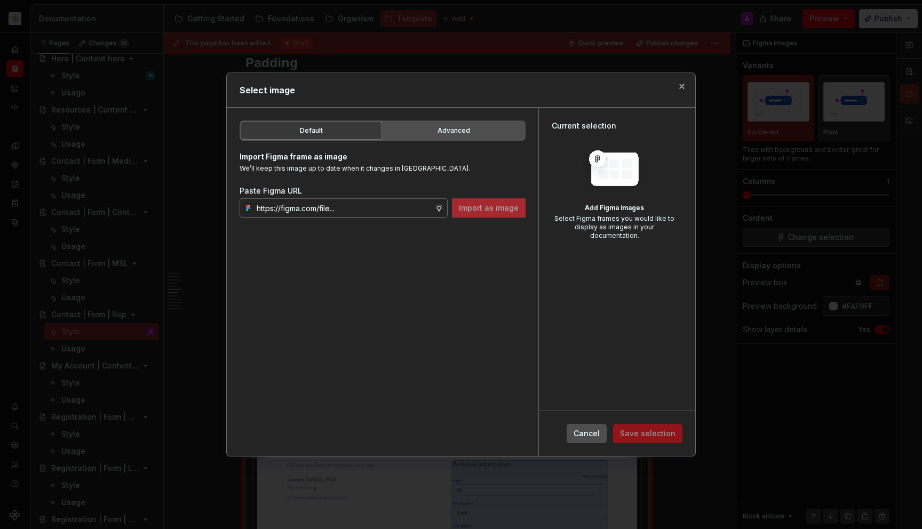
click at [367, 190] on div "Paste Figma URL" at bounding box center [383, 191] width 286 height 11
click at [369, 198] on input "text" at bounding box center [343, 207] width 182 height 19
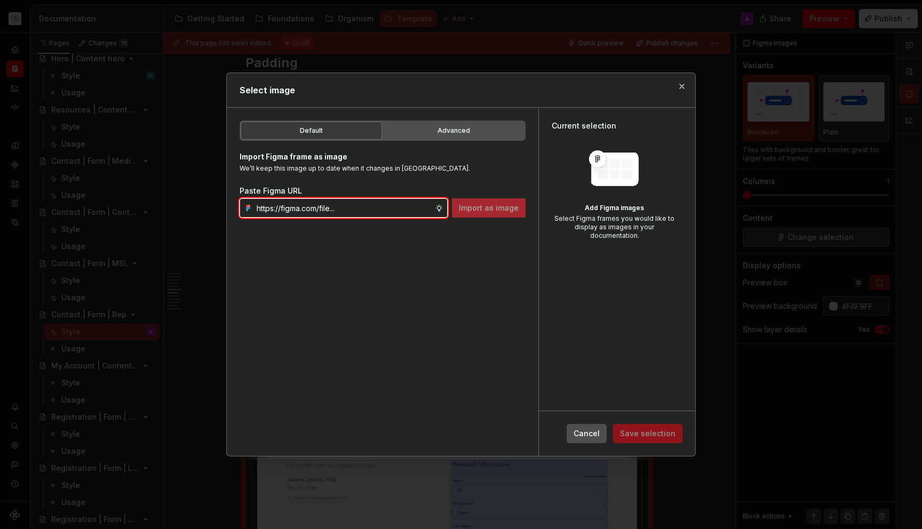
paste input "https://www.figma.com/design/DpUvPR4HqzZ2yYNMlowkdN/Documentation-Template-HCP-…"
type input "https://www.figma.com/design/DpUvPR4HqzZ2yYNMlowkdN/Documentation-Template-HCP-…"
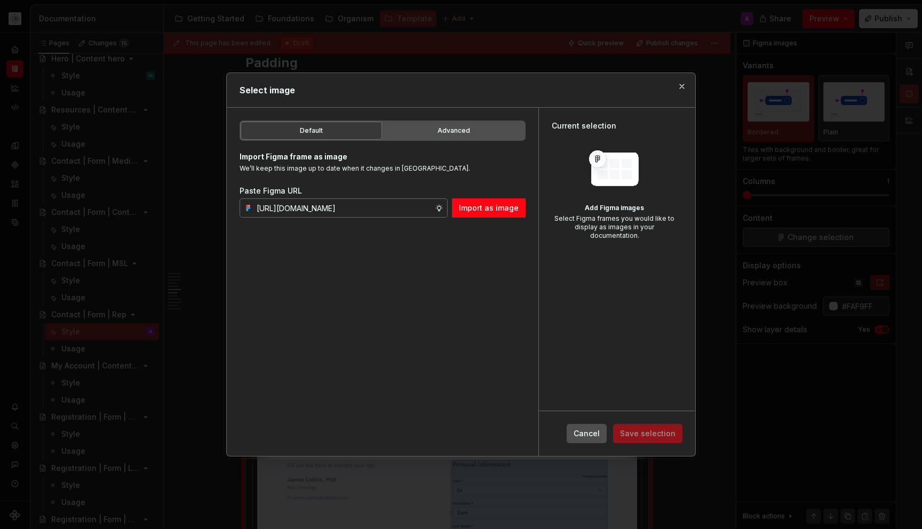
scroll to position [0, 0]
drag, startPoint x: 471, startPoint y: 213, endPoint x: 544, endPoint y: 238, distance: 76.8
click at [472, 213] on button "Import as image" at bounding box center [489, 207] width 74 height 19
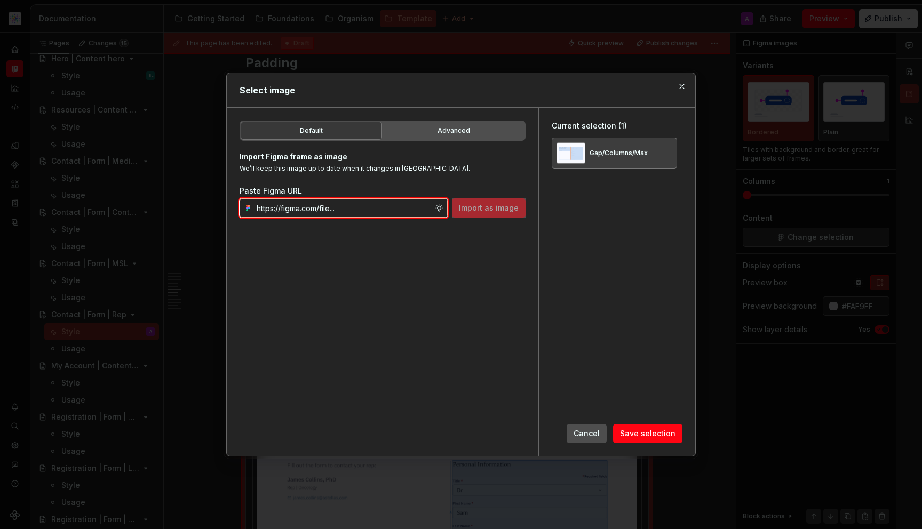
drag, startPoint x: 334, startPoint y: 213, endPoint x: 361, endPoint y: 200, distance: 29.6
click at [334, 213] on input "text" at bounding box center [343, 207] width 182 height 19
click at [363, 200] on input "text" at bounding box center [343, 207] width 182 height 19
paste input "https://www.figma.com/design/DpUvPR4HqzZ2yYNMlowkdN/Documentation-Template-HCP-…"
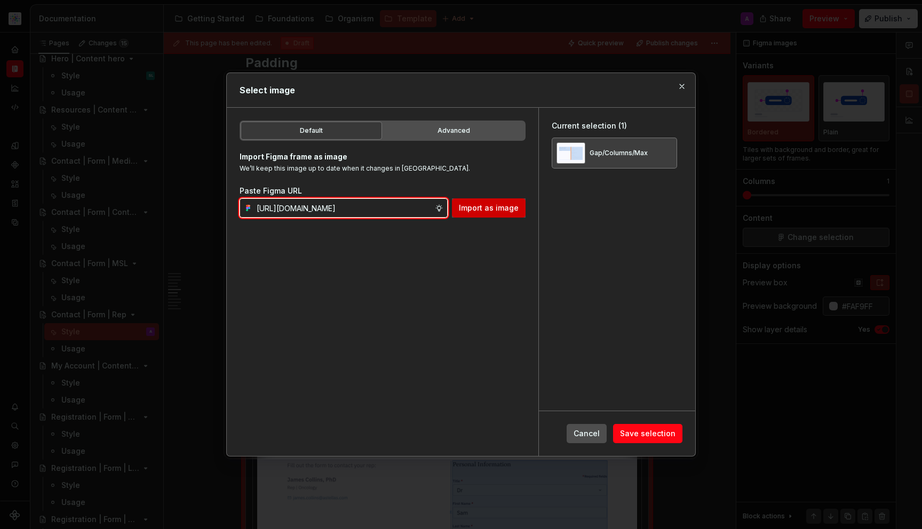
type input "https://www.figma.com/design/DpUvPR4HqzZ2yYNMlowkdN/Documentation-Template-HCP-…"
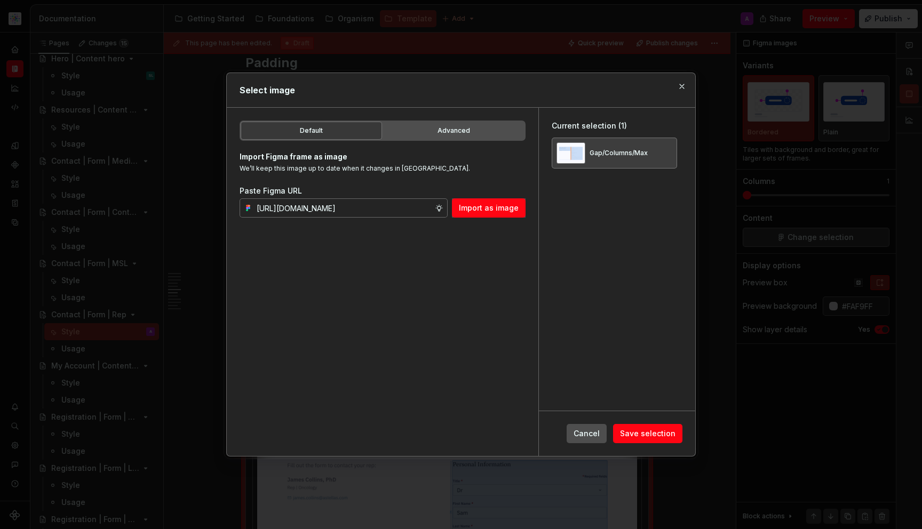
scroll to position [0, 0]
drag, startPoint x: 490, startPoint y: 210, endPoint x: 475, endPoint y: 229, distance: 24.3
click at [490, 210] on span "Import as image" at bounding box center [489, 208] width 60 height 11
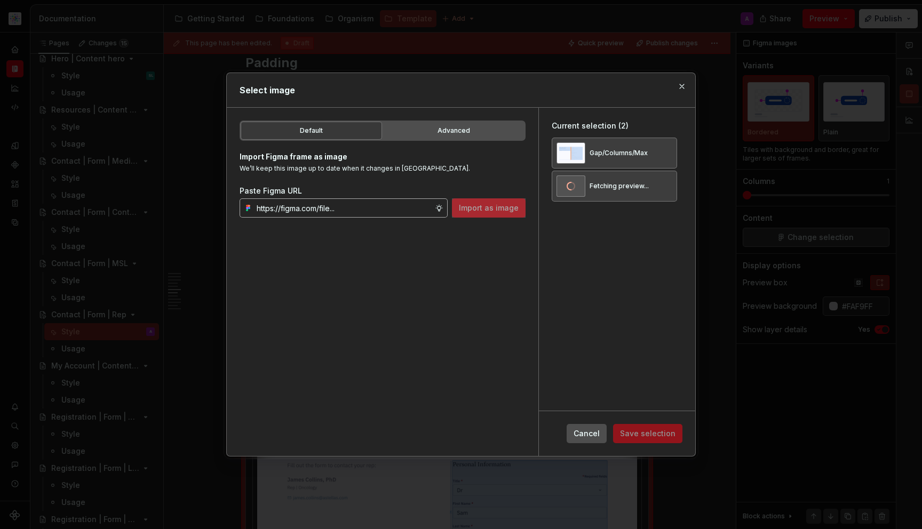
click at [314, 210] on input "text" at bounding box center [343, 207] width 182 height 19
click at [316, 210] on input "text" at bounding box center [343, 207] width 182 height 19
paste input "https://www.figma.com/design/DpUvPR4HqzZ2yYNMlowkdN/Documentation-Template-HCP-…"
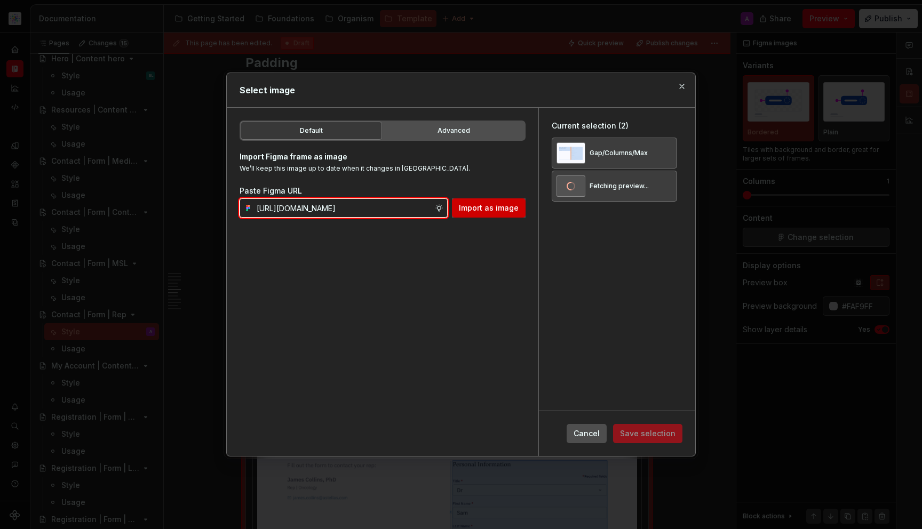
type input "https://www.figma.com/design/DpUvPR4HqzZ2yYNMlowkdN/Documentation-Template-HCP-…"
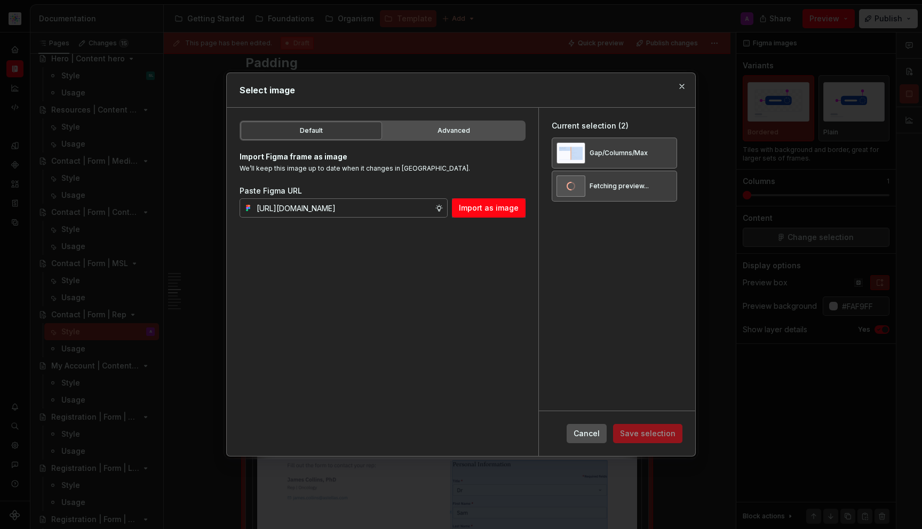
scroll to position [0, 0]
click at [472, 212] on span "Import as image" at bounding box center [489, 208] width 60 height 11
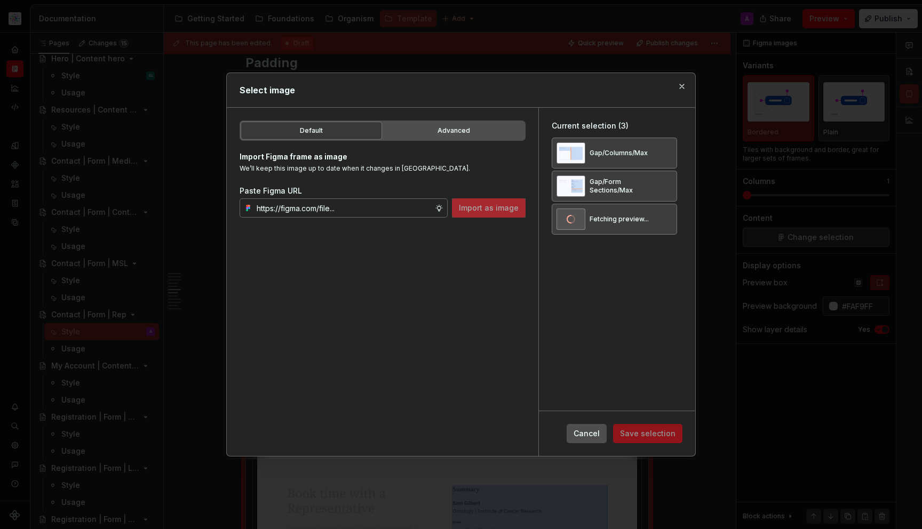
click at [654, 369] on div "Current selection (3) Gap/Columns/Max Gap/Form Sections/Max Fetching preview..." at bounding box center [617, 259] width 156 height 303
click at [652, 431] on span "Save selection" at bounding box center [647, 433] width 55 height 11
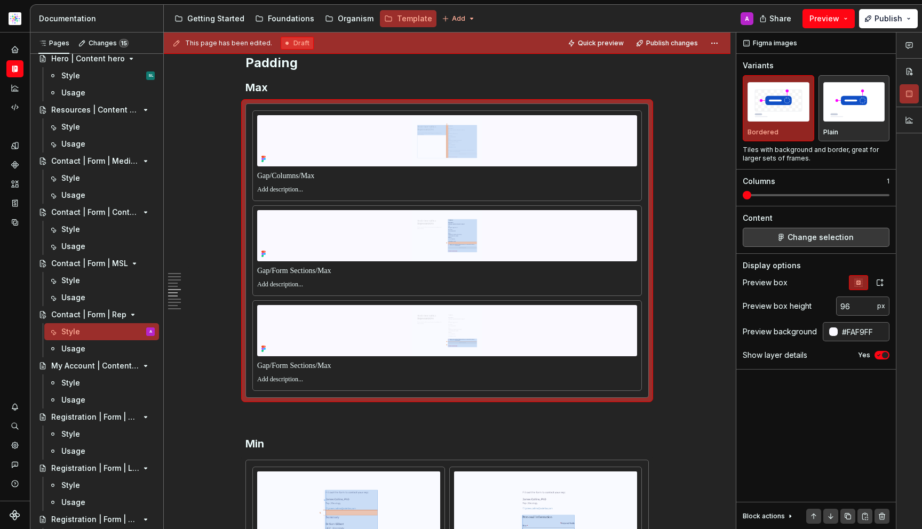
type textarea "*"
click at [878, 285] on icon "button" at bounding box center [879, 282] width 9 height 9
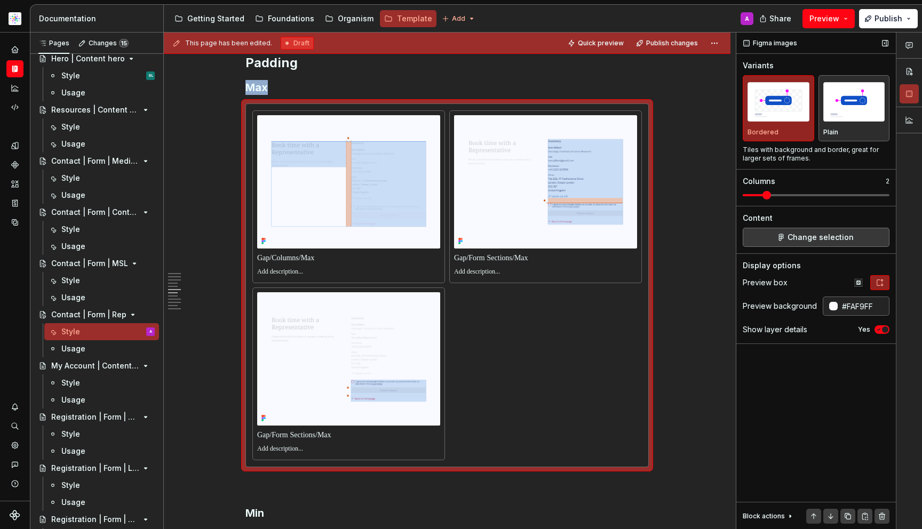
click at [757, 197] on span at bounding box center [816, 195] width 147 height 9
click at [307, 258] on p at bounding box center [348, 258] width 183 height 11
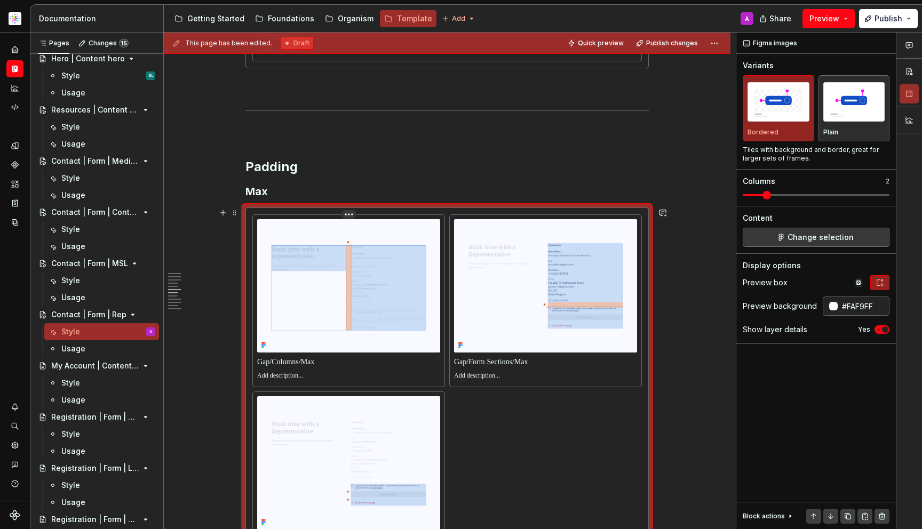
scroll to position [2605, 0]
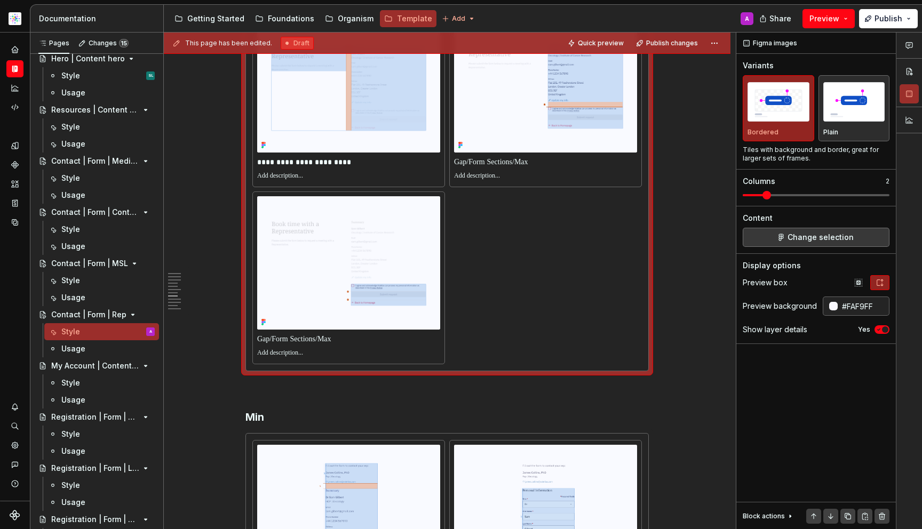
click at [540, 165] on p at bounding box center [545, 162] width 183 height 11
click at [336, 344] on p at bounding box center [348, 339] width 183 height 11
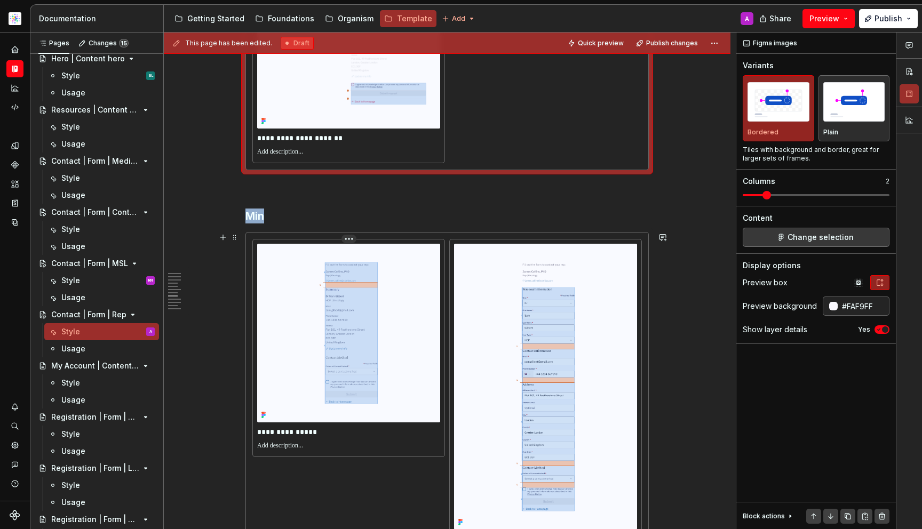
click at [338, 372] on img at bounding box center [348, 333] width 183 height 179
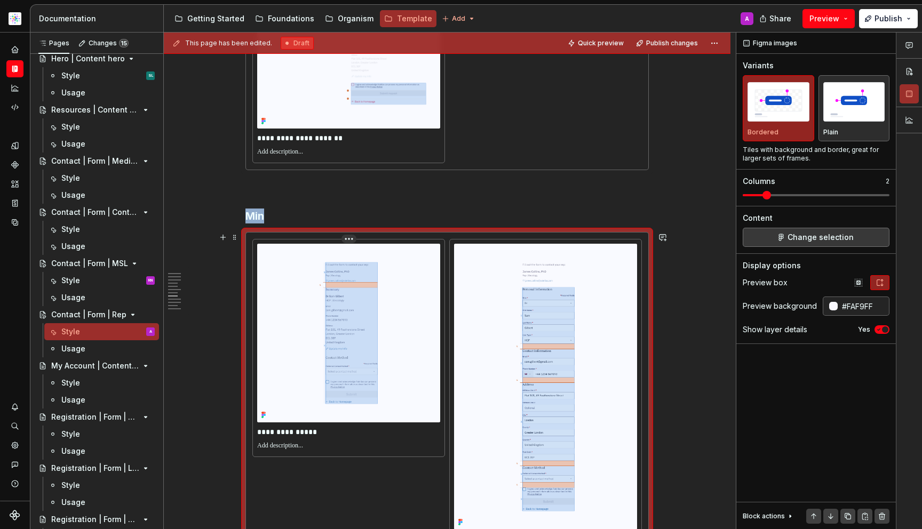
scroll to position [2949, 0]
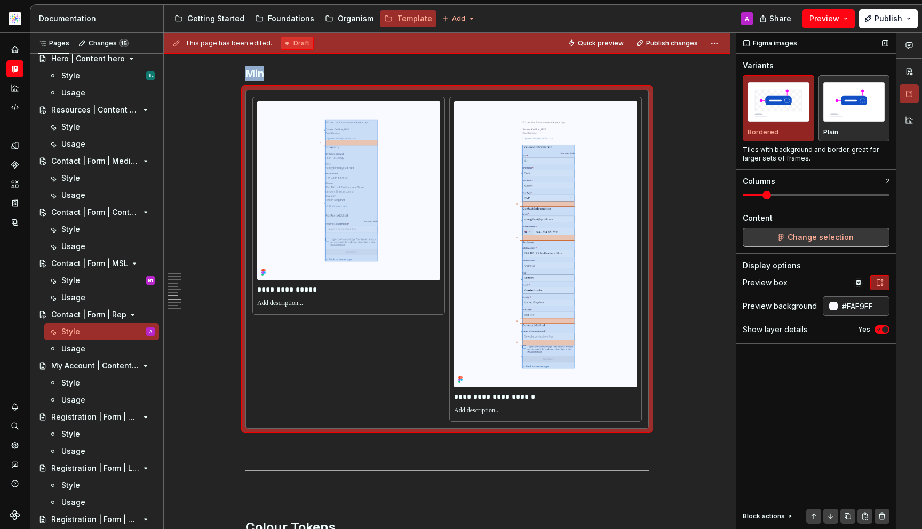
click at [800, 242] on span "Change selection" at bounding box center [820, 237] width 66 height 11
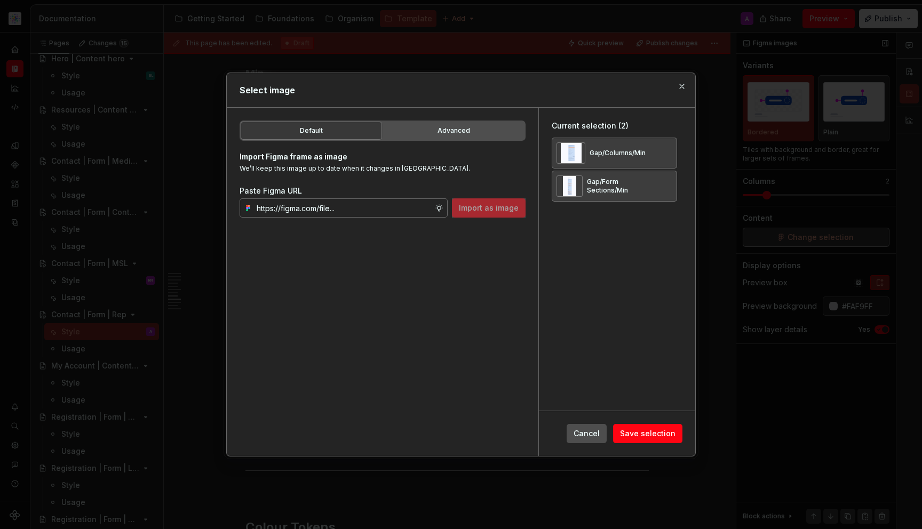
type textarea "*"
drag, startPoint x: 648, startPoint y: 156, endPoint x: 706, endPoint y: 144, distance: 60.1
click at [649, 156] on div "Gap/Columns/Min" at bounding box center [614, 153] width 125 height 31
click at [672, 151] on button "button" at bounding box center [664, 153] width 15 height 15
click at [672, 152] on button "button" at bounding box center [664, 153] width 15 height 15
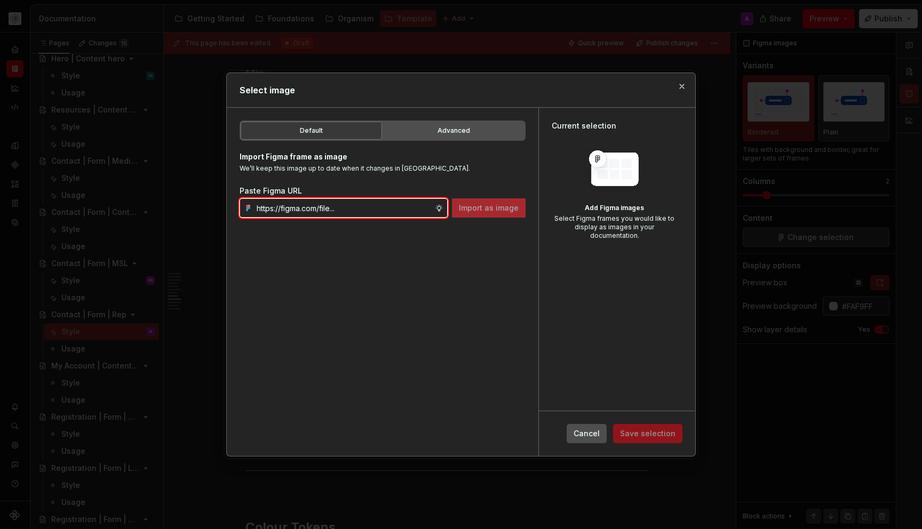
click at [324, 206] on input "text" at bounding box center [343, 207] width 182 height 19
paste input "https://www.figma.com/design/DpUvPR4HqzZ2yYNMlowkdN/Documentation-Template-HCP-…"
type input "https://www.figma.com/design/DpUvPR4HqzZ2yYNMlowkdN/Documentation-Template-HCP-…"
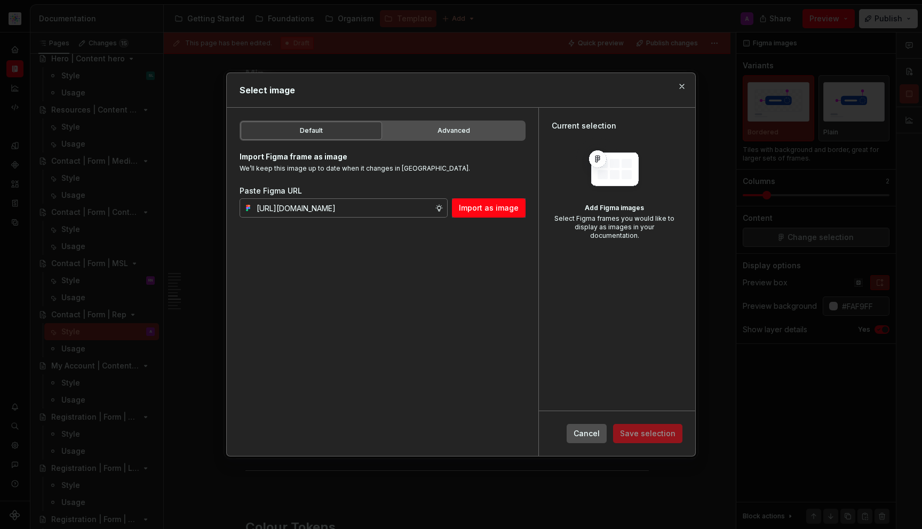
scroll to position [0, 0]
click at [469, 211] on span "Import as image" at bounding box center [489, 208] width 60 height 11
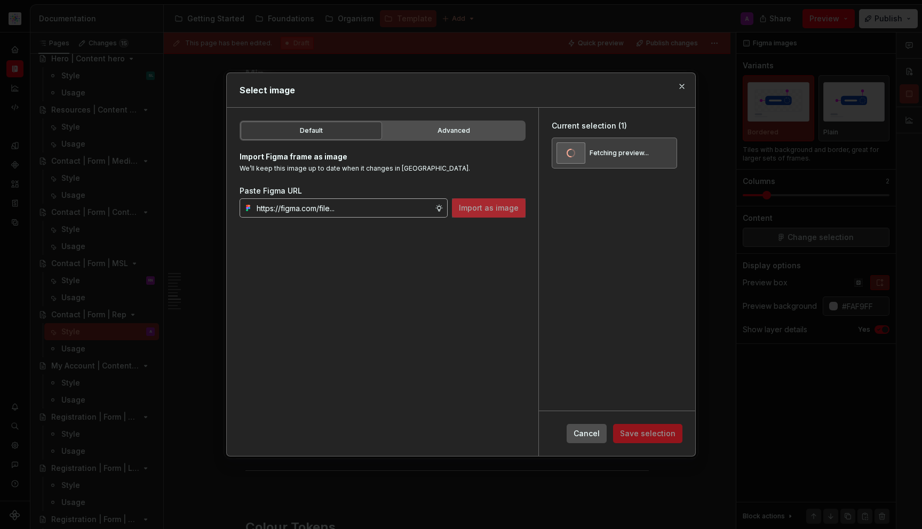
click at [381, 212] on input "text" at bounding box center [343, 207] width 182 height 19
paste input "https://www.figma.com/design/DpUvPR4HqzZ2yYNMlowkdN/Documentation-Template-HCP-…"
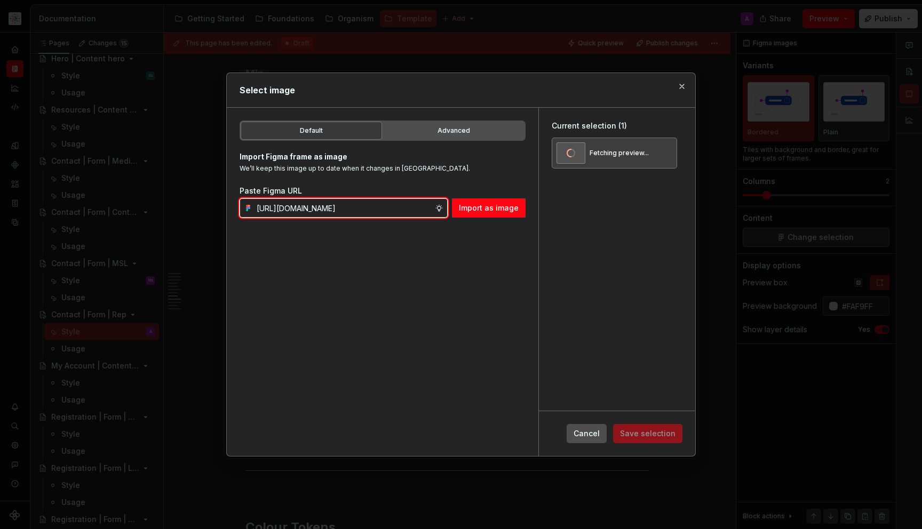
type input "https://www.figma.com/design/DpUvPR4HqzZ2yYNMlowkdN/Documentation-Template-HCP-…"
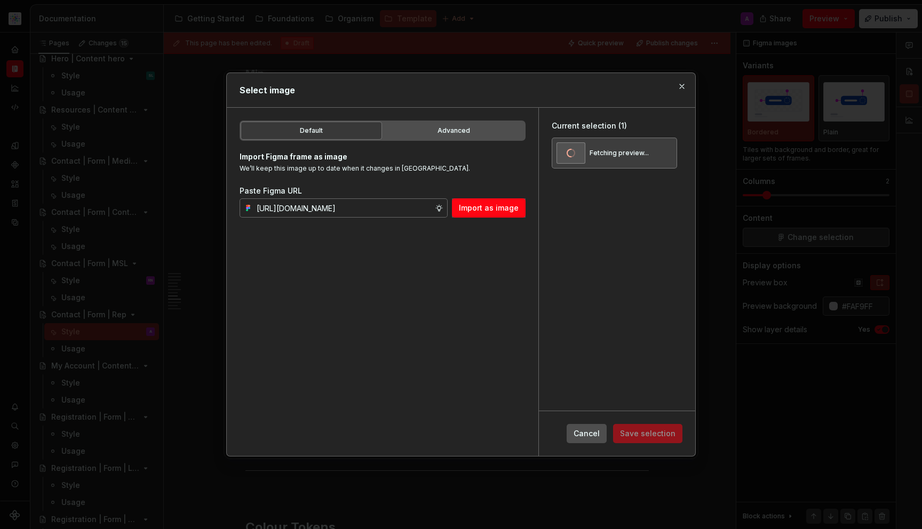
scroll to position [0, 0]
click at [539, 210] on div "Current selection (1) Fetching preview..." at bounding box center [617, 259] width 156 height 303
drag, startPoint x: 515, startPoint y: 213, endPoint x: 544, endPoint y: 216, distance: 29.4
click at [515, 213] on button "Import as image" at bounding box center [489, 207] width 74 height 19
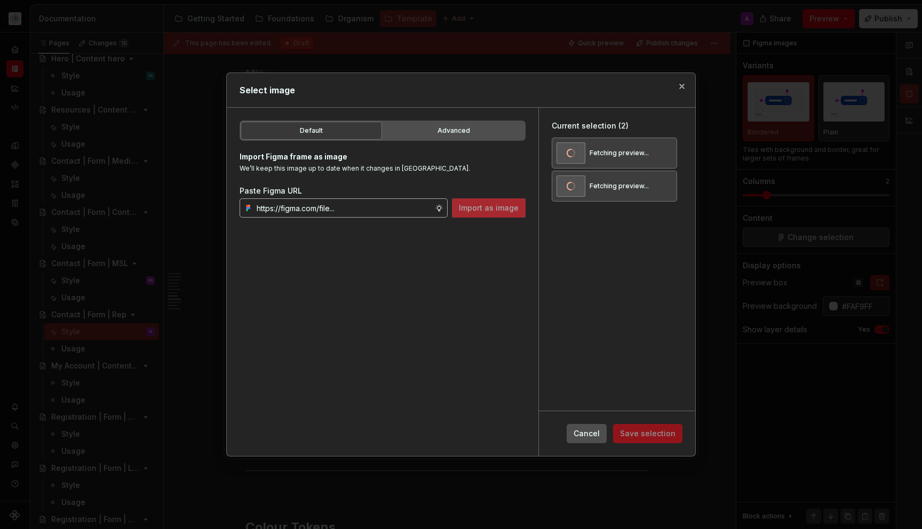
click at [306, 211] on input "text" at bounding box center [343, 207] width 182 height 19
paste input "https://www.figma.com/design/DpUvPR4HqzZ2yYNMlowkdN/Documentation-Template-HCP-…"
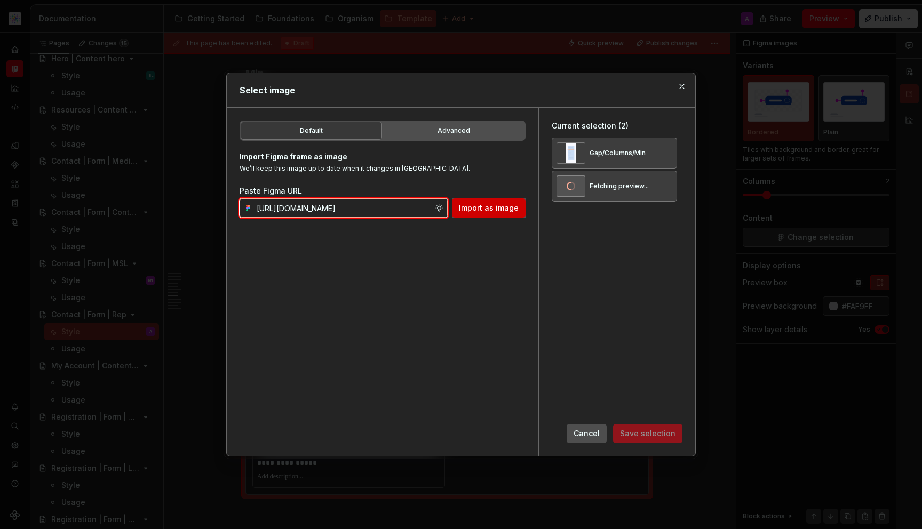
type input "https://www.figma.com/design/DpUvPR4HqzZ2yYNMlowkdN/Documentation-Template-HCP-…"
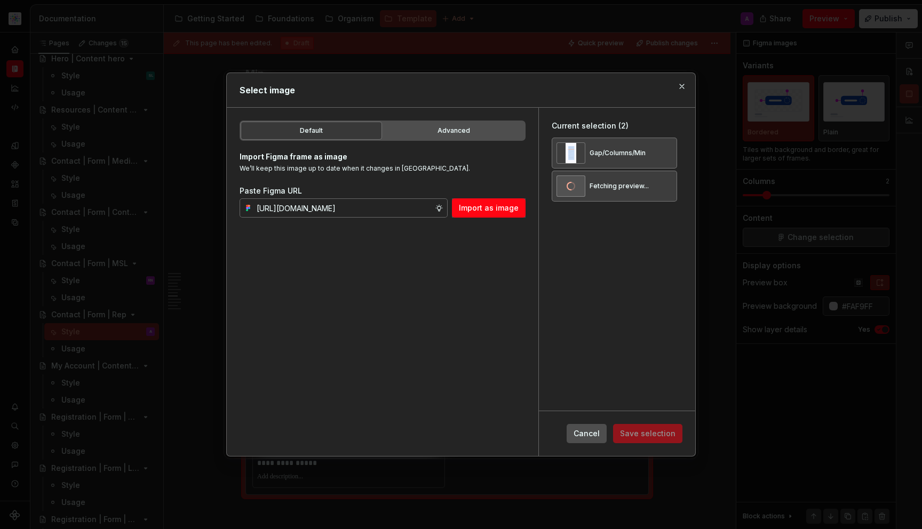
scroll to position [0, 0]
drag, startPoint x: 505, startPoint y: 207, endPoint x: 506, endPoint y: 226, distance: 19.2
click at [505, 210] on span "Import as image" at bounding box center [489, 208] width 60 height 11
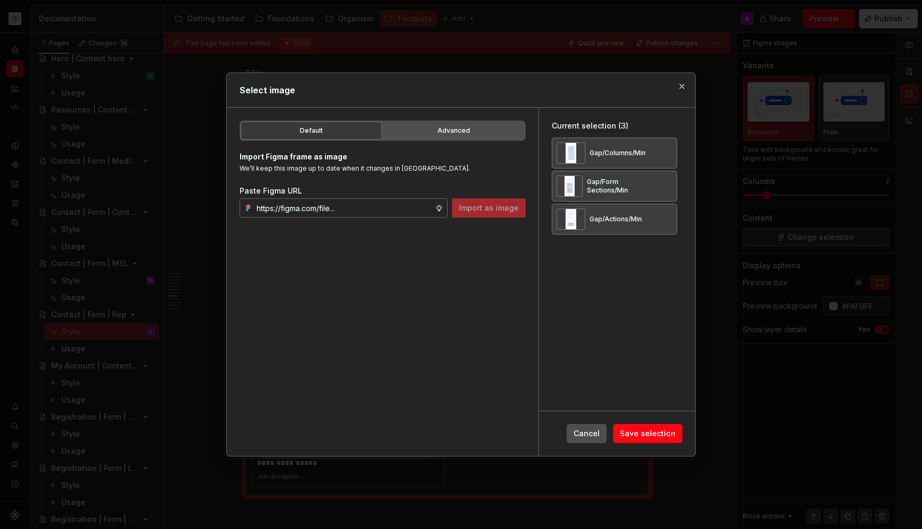
click at [641, 433] on span "Save selection" at bounding box center [647, 433] width 55 height 11
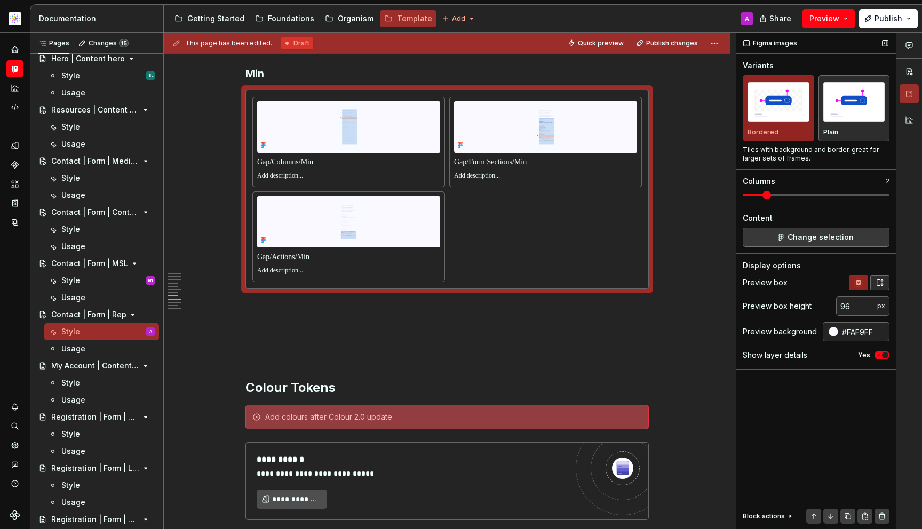
click at [886, 280] on button "button" at bounding box center [879, 282] width 19 height 15
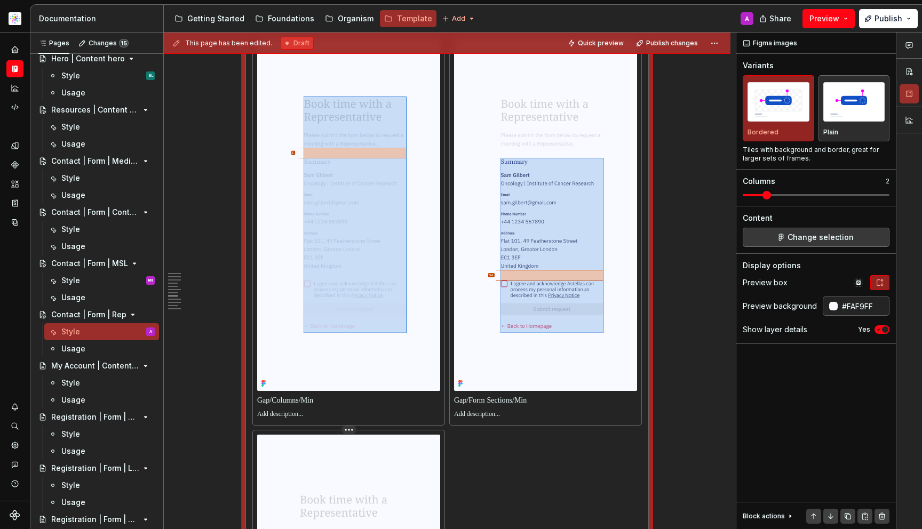
scroll to position [3070, 0]
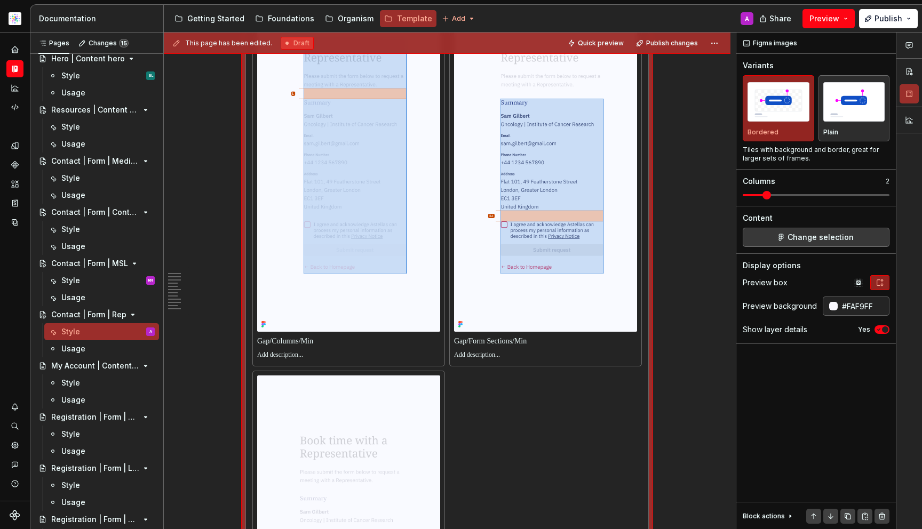
click at [340, 330] on img at bounding box center [348, 156] width 183 height 353
click at [341, 338] on p at bounding box center [348, 341] width 183 height 11
type textarea "*"
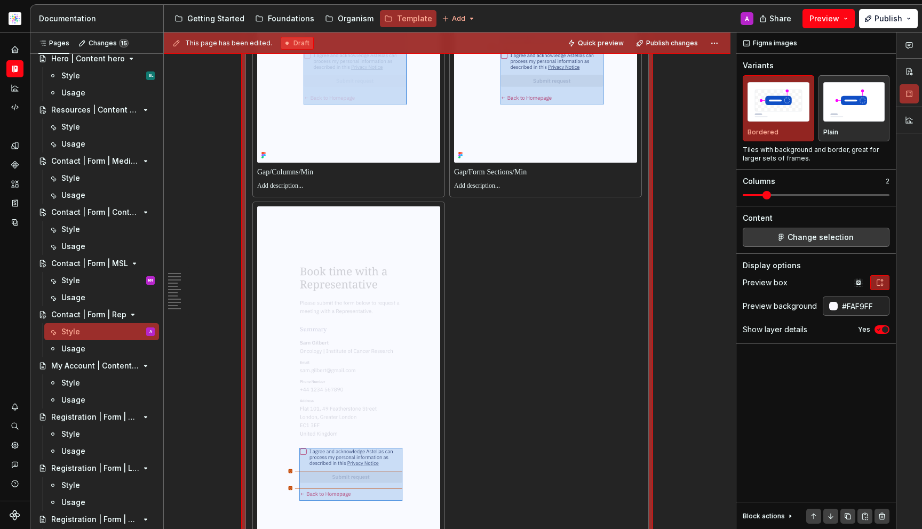
click at [337, 177] on p at bounding box center [348, 172] width 183 height 11
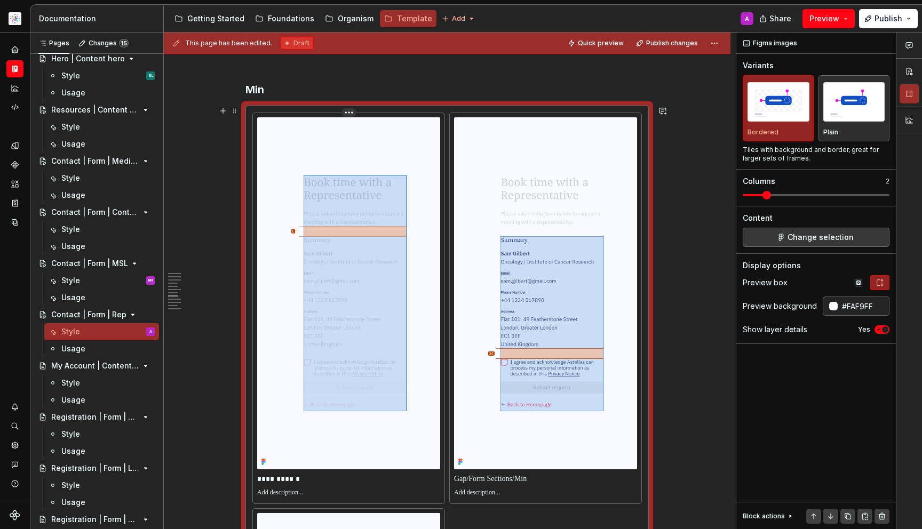
scroll to position [2940, 0]
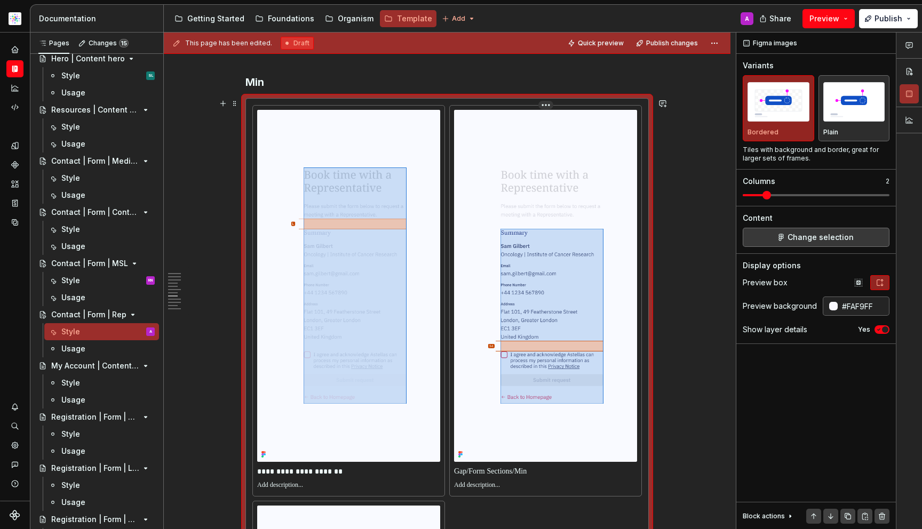
click at [520, 474] on p at bounding box center [545, 471] width 183 height 11
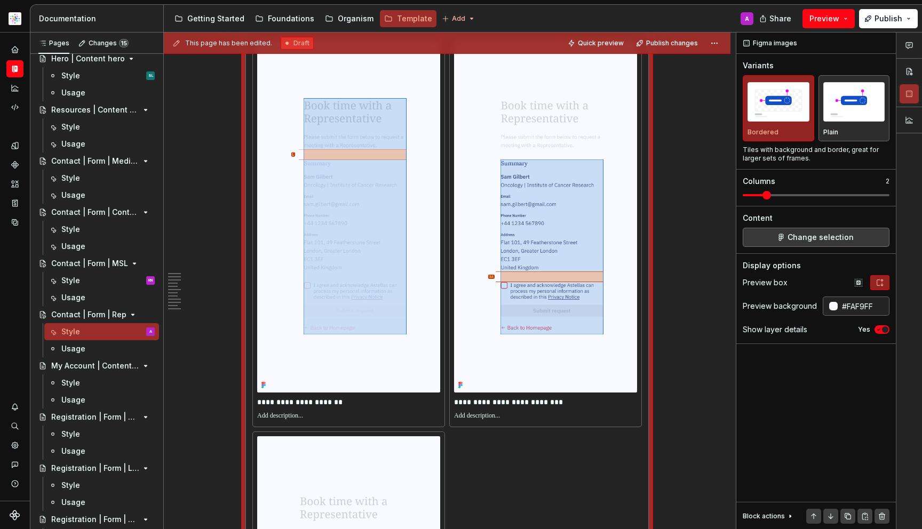
scroll to position [2588, 0]
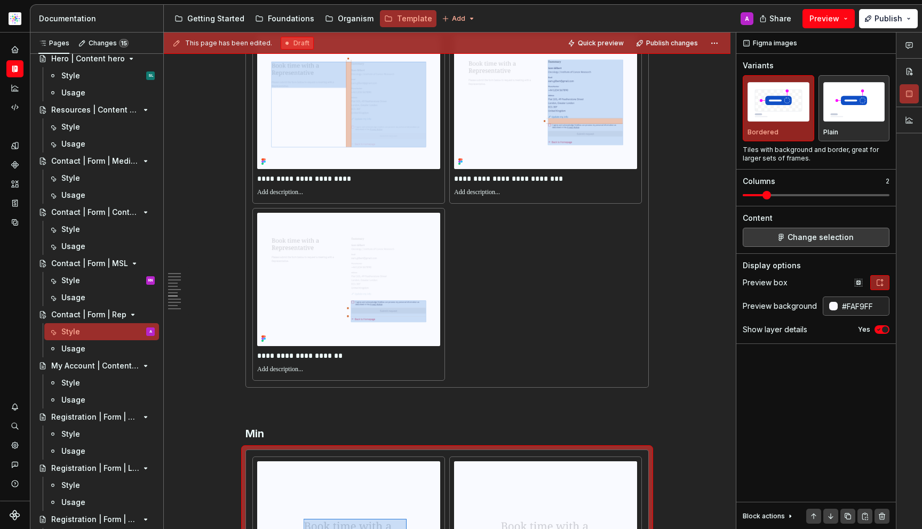
click at [583, 169] on img at bounding box center [545, 102] width 183 height 133
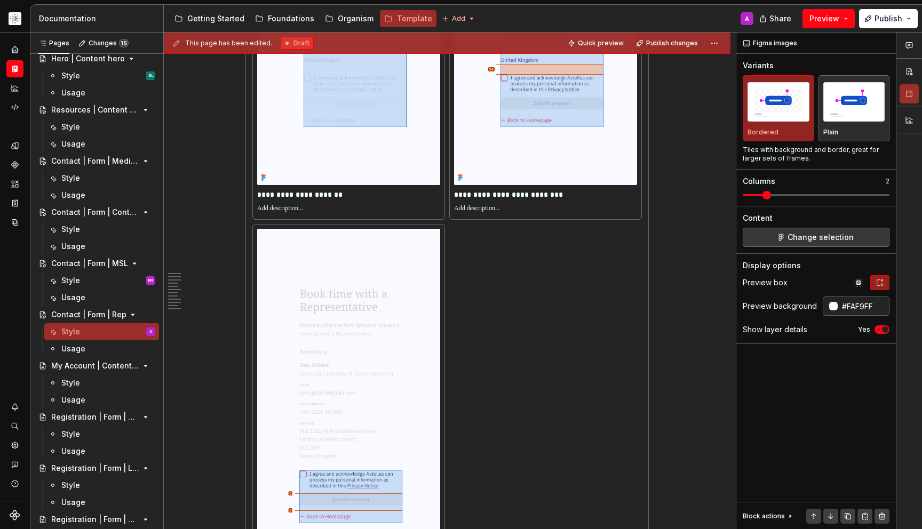
scroll to position [3355, 0]
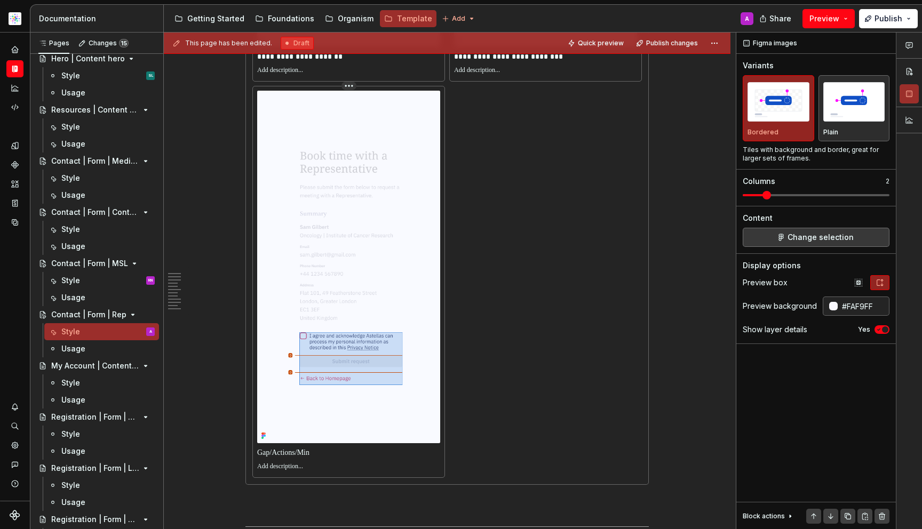
click at [371, 451] on p at bounding box center [348, 453] width 183 height 11
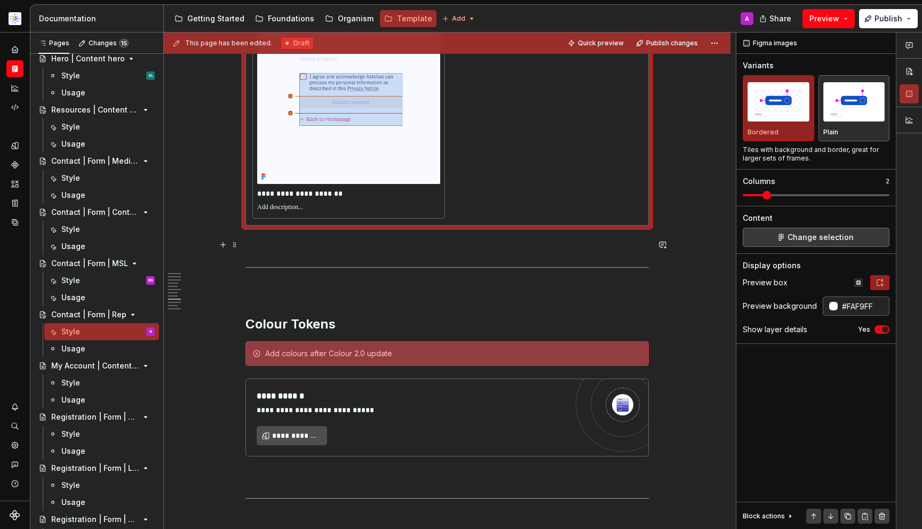
scroll to position [3740, 0]
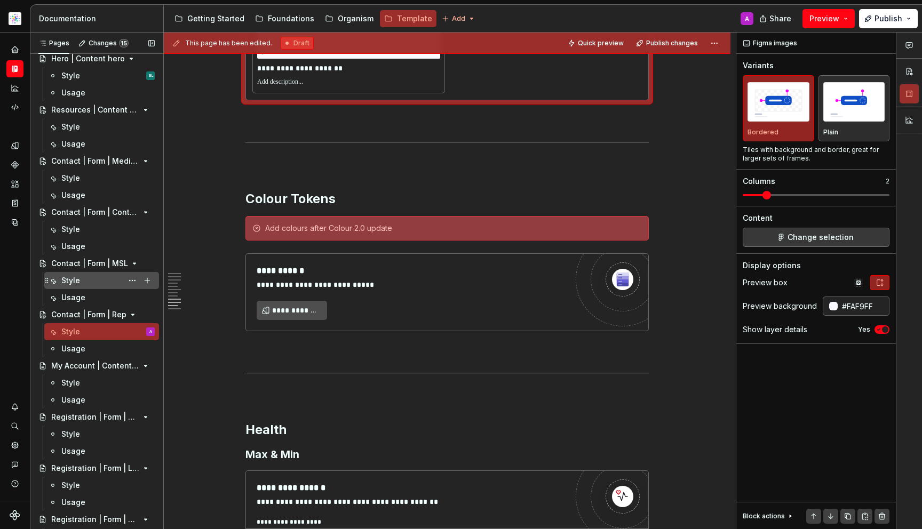
click at [77, 281] on div "Style" at bounding box center [70, 280] width 19 height 11
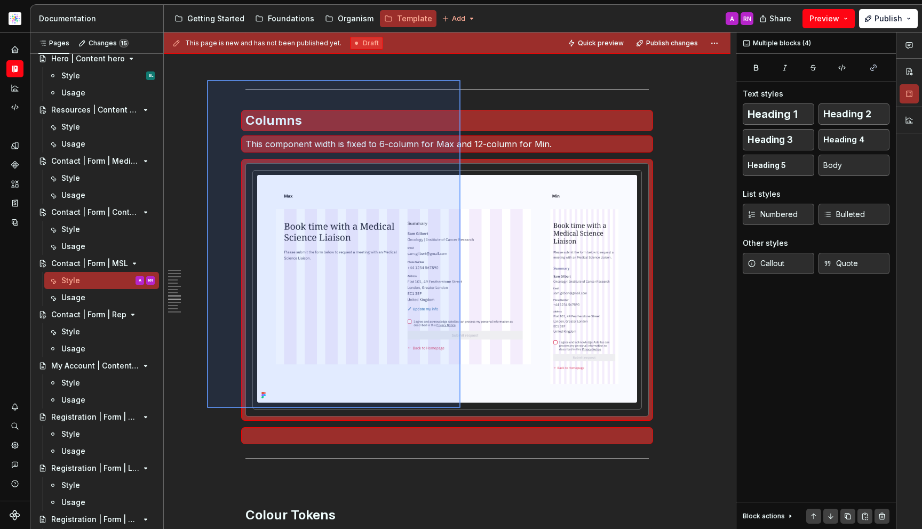
scroll to position [3336, 0]
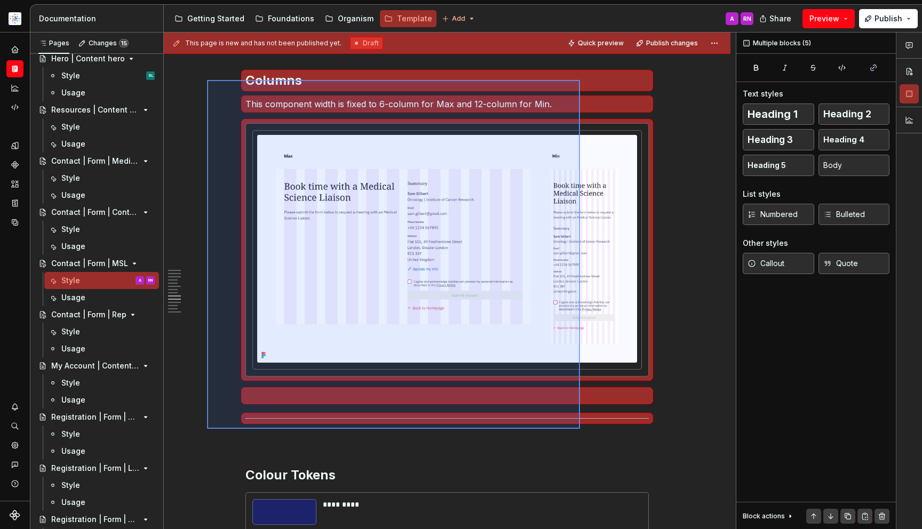
drag, startPoint x: 209, startPoint y: 242, endPoint x: 580, endPoint y: 429, distance: 415.1
click at [580, 429] on div "This page is new and has not been published yet. Draft Quick preview Publish ch…" at bounding box center [450, 281] width 572 height 497
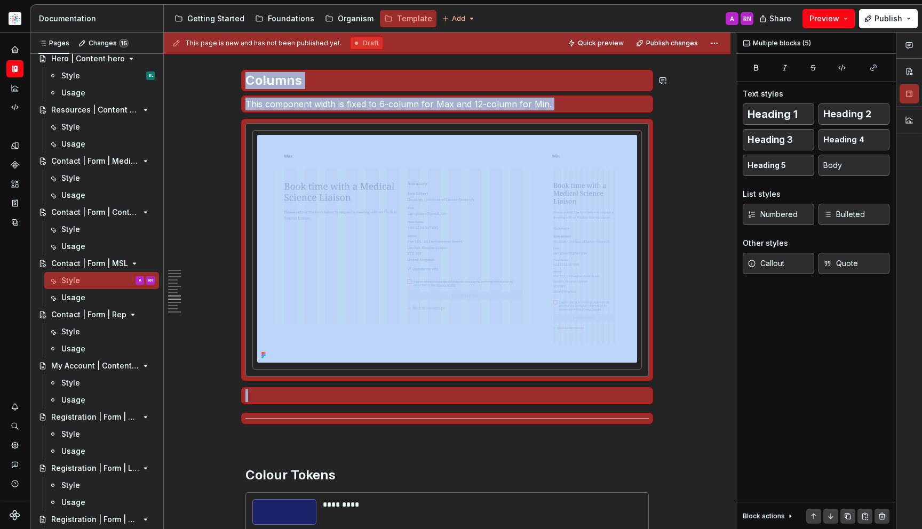
scroll to position [3535, 0]
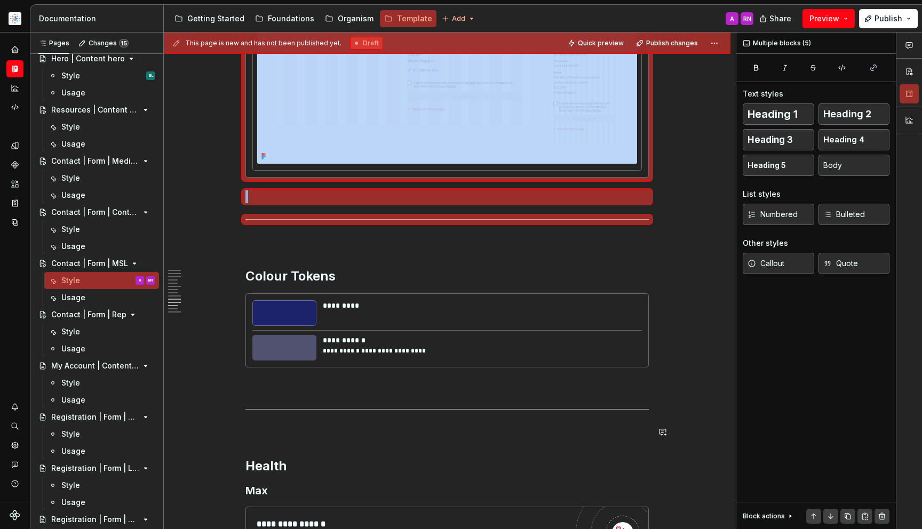
copy div "Columns This component width is fixed to 6-column for Max and 12-column for Min."
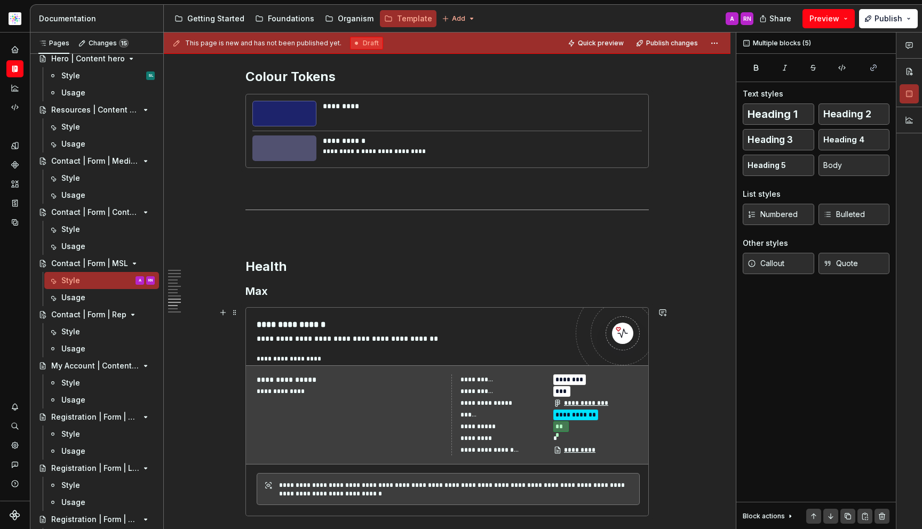
scroll to position [3934, 0]
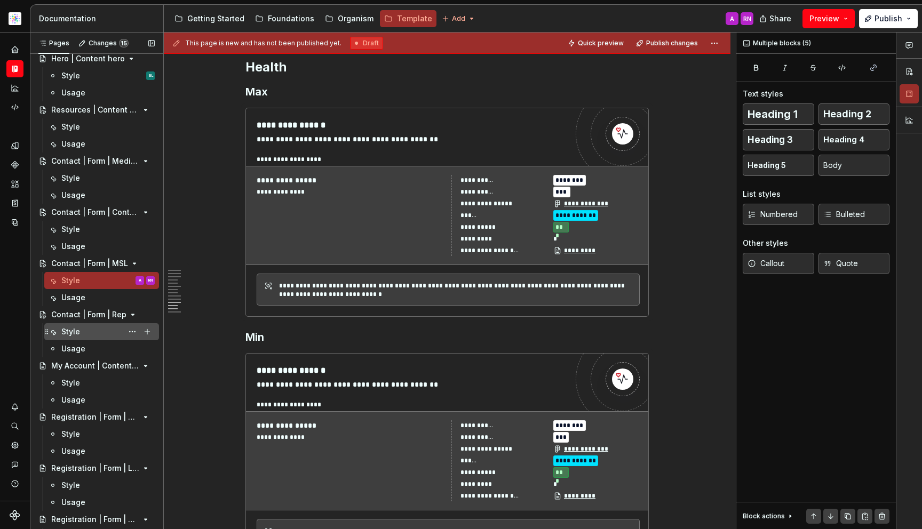
click at [92, 331] on div "Style" at bounding box center [107, 331] width 93 height 15
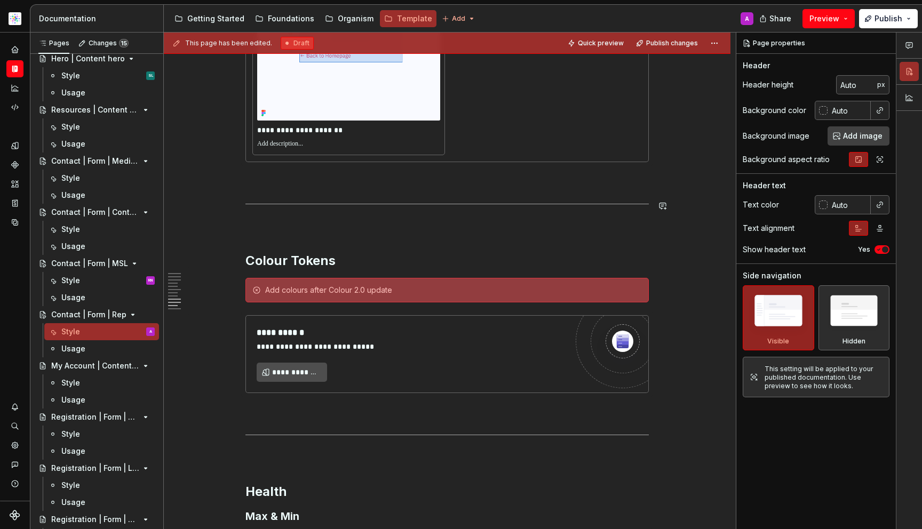
scroll to position [3685, 0]
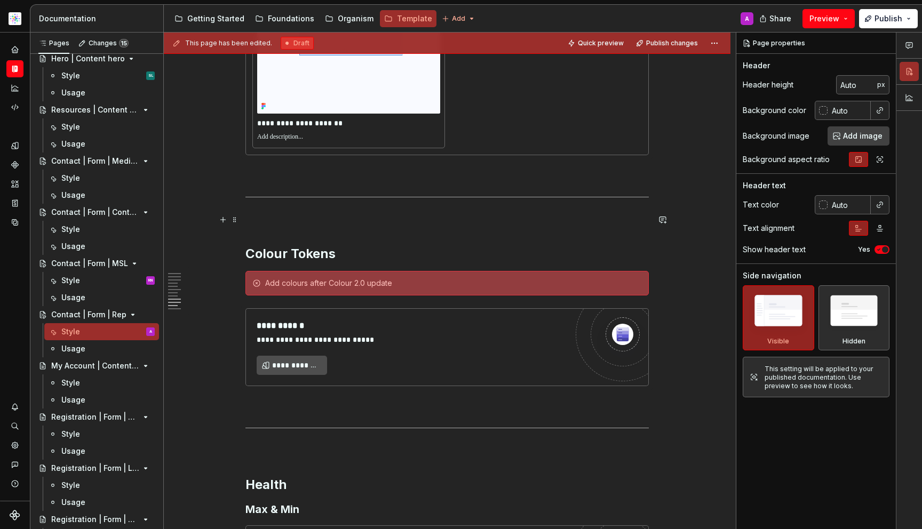
type textarea "*"
click at [480, 218] on p at bounding box center [446, 219] width 403 height 13
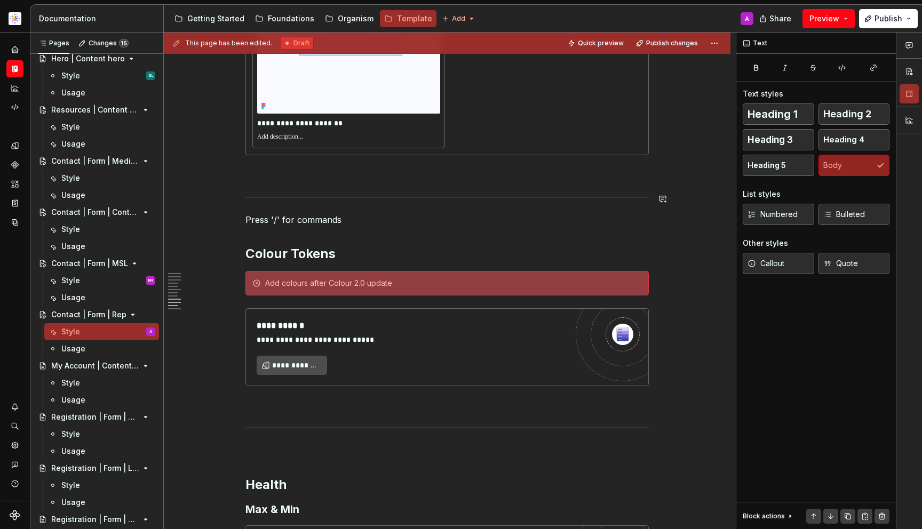
click at [498, 179] on p at bounding box center [446, 174] width 403 height 13
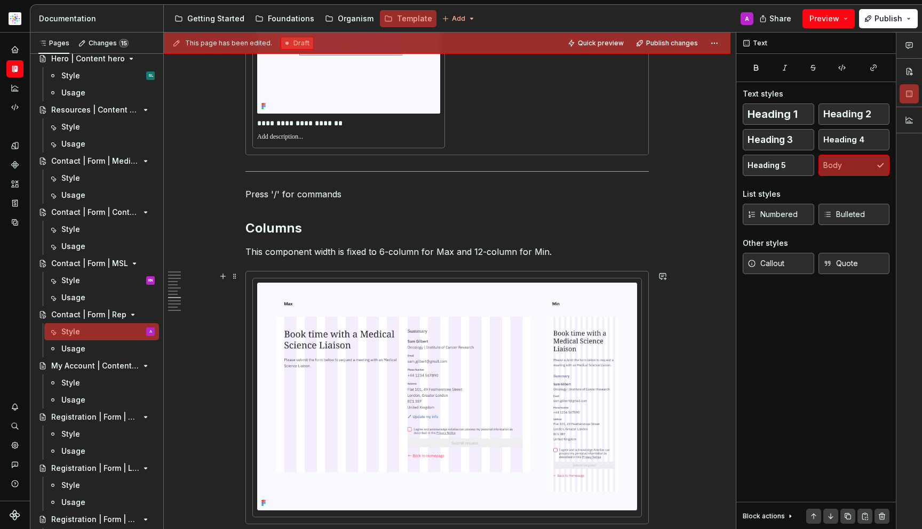
scroll to position [3752, 0]
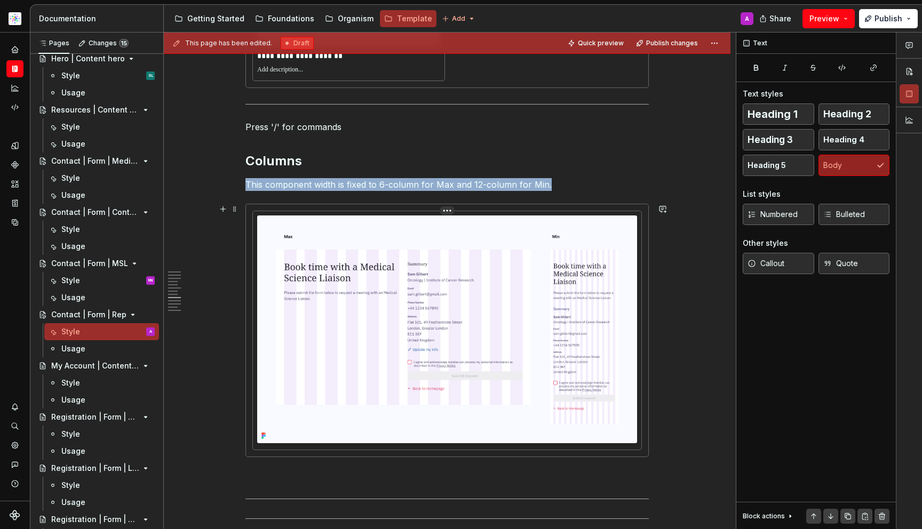
click at [593, 292] on img at bounding box center [447, 330] width 380 height 228
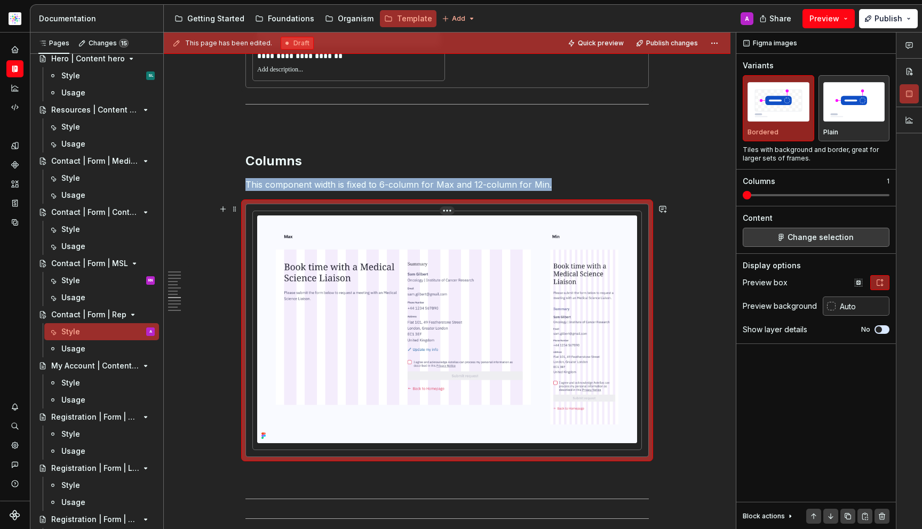
scroll to position [3893, 0]
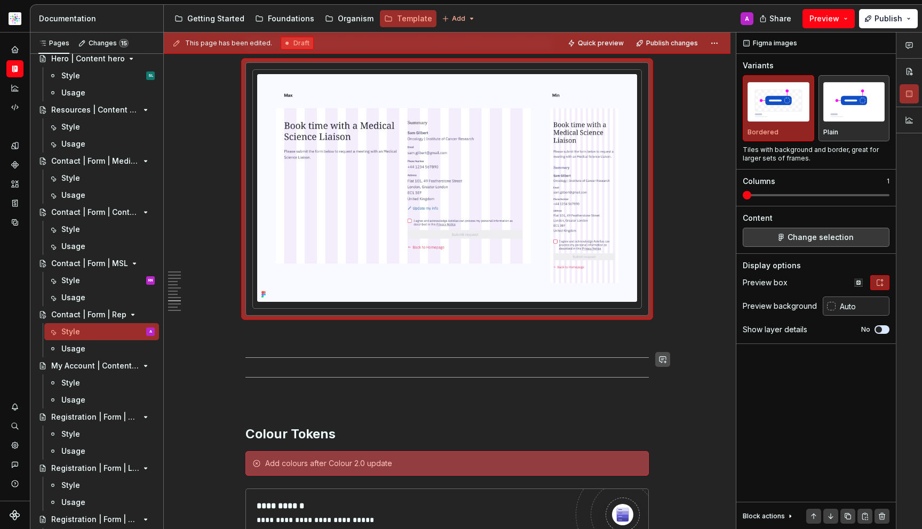
click at [659, 362] on button "button" at bounding box center [662, 359] width 15 height 15
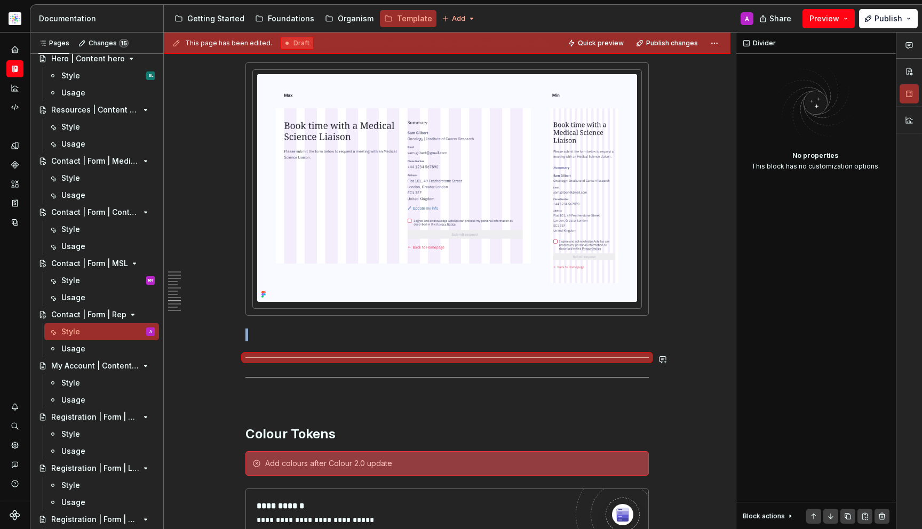
click at [608, 360] on div at bounding box center [446, 357] width 403 height 7
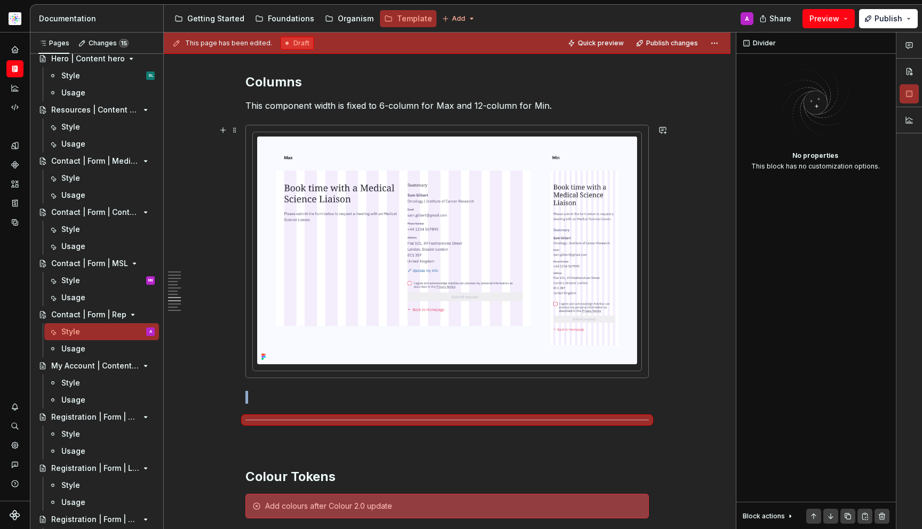
scroll to position [3774, 0]
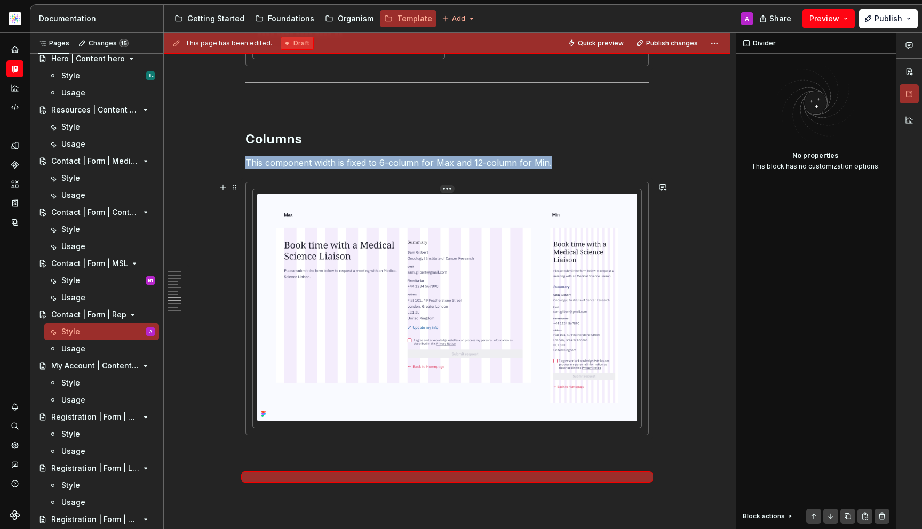
click at [523, 221] on img at bounding box center [447, 308] width 380 height 228
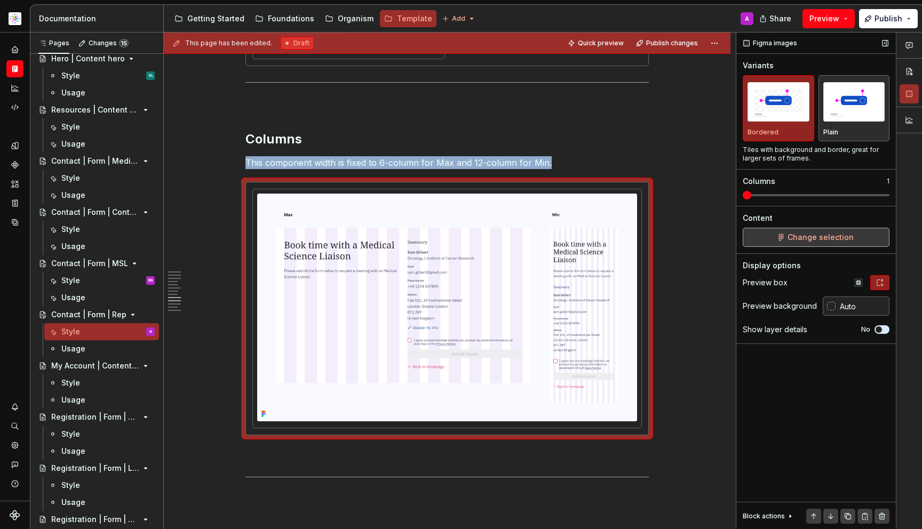
click at [801, 241] on span "Change selection" at bounding box center [820, 237] width 66 height 11
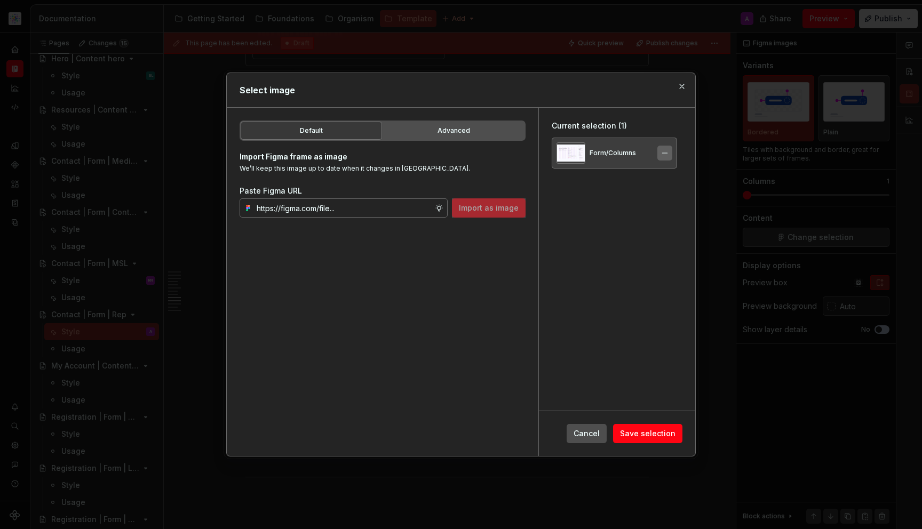
click at [672, 153] on button "button" at bounding box center [664, 153] width 15 height 15
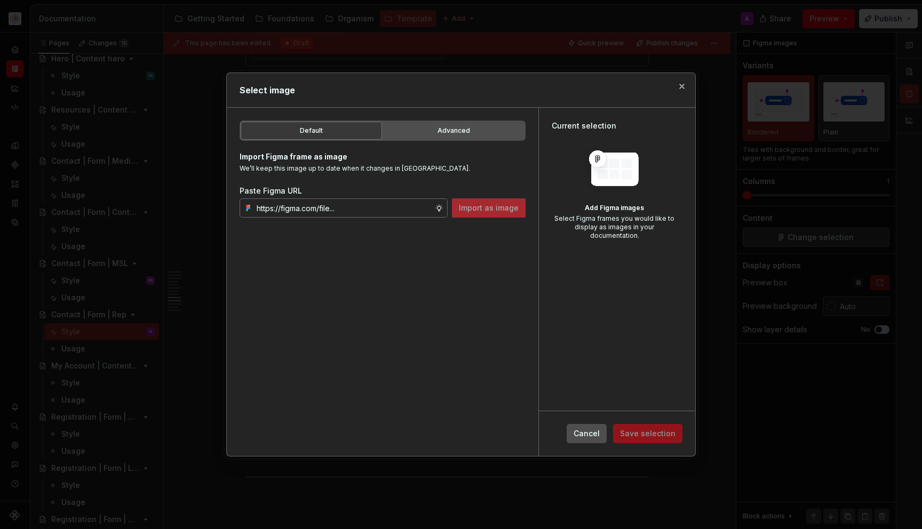
click at [337, 224] on div "Default Advanced Import Figma frame as image We’ll keep this image up to date w…" at bounding box center [383, 282] width 312 height 348
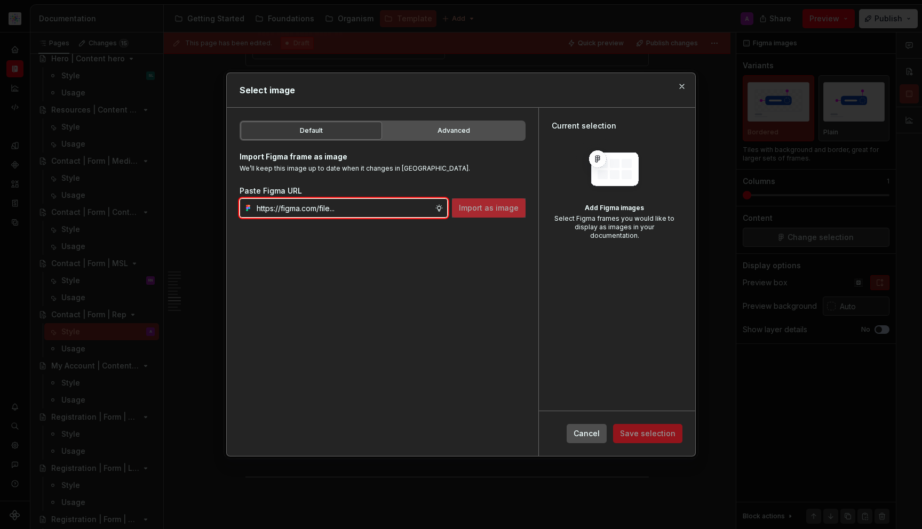
drag, startPoint x: 373, startPoint y: 198, endPoint x: 380, endPoint y: 201, distance: 7.9
click at [379, 201] on input "text" at bounding box center [343, 207] width 182 height 19
paste input "https://www.figma.com/design/DpUvPR4HqzZ2yYNMlowkdN/Documentation-Template-HCP-…"
type input "https://www.figma.com/design/DpUvPR4HqzZ2yYNMlowkdN/Documentation-Template-HCP-…"
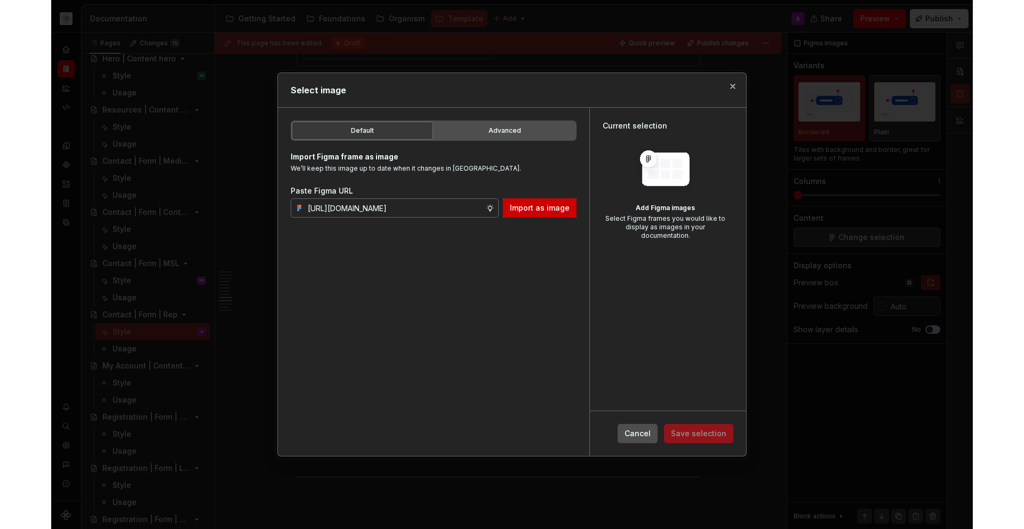
scroll to position [0, 0]
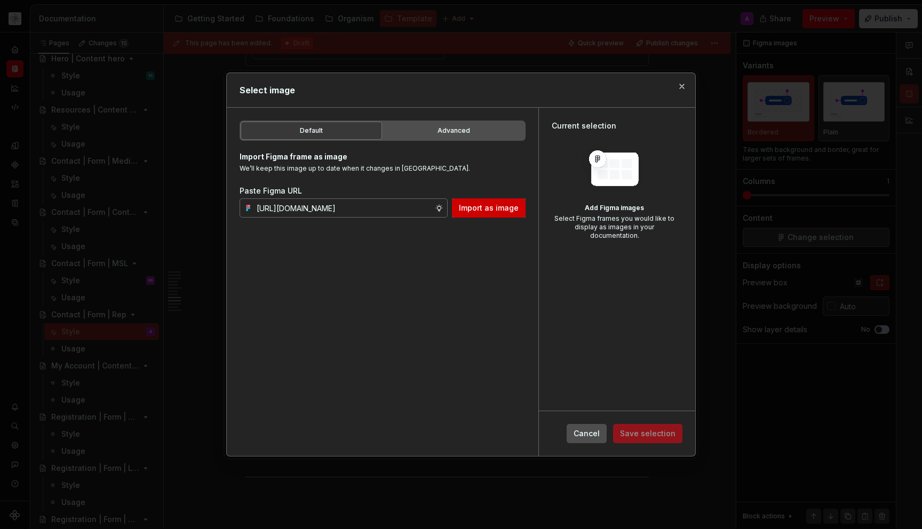
click at [512, 213] on button "Import as image" at bounding box center [489, 207] width 74 height 19
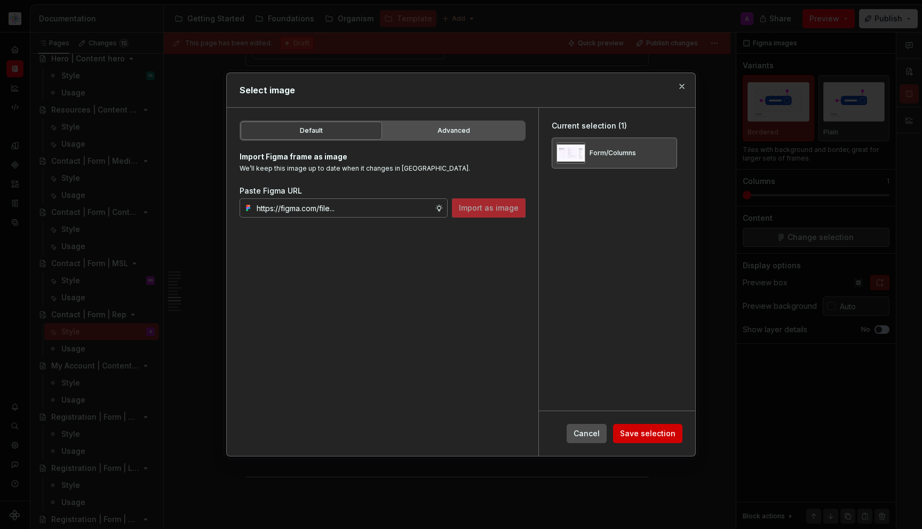
click at [666, 431] on span "Save selection" at bounding box center [647, 433] width 55 height 11
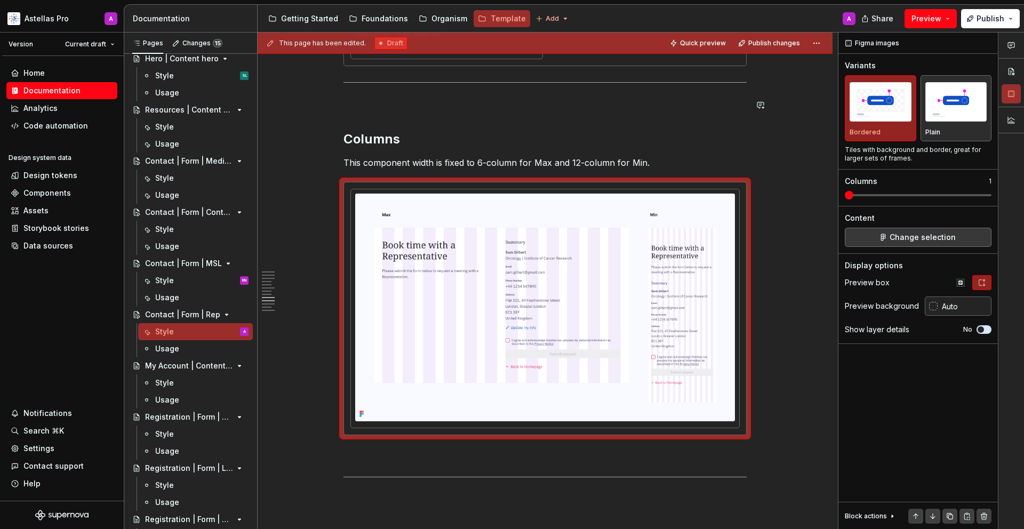
scroll to position [3774, 0]
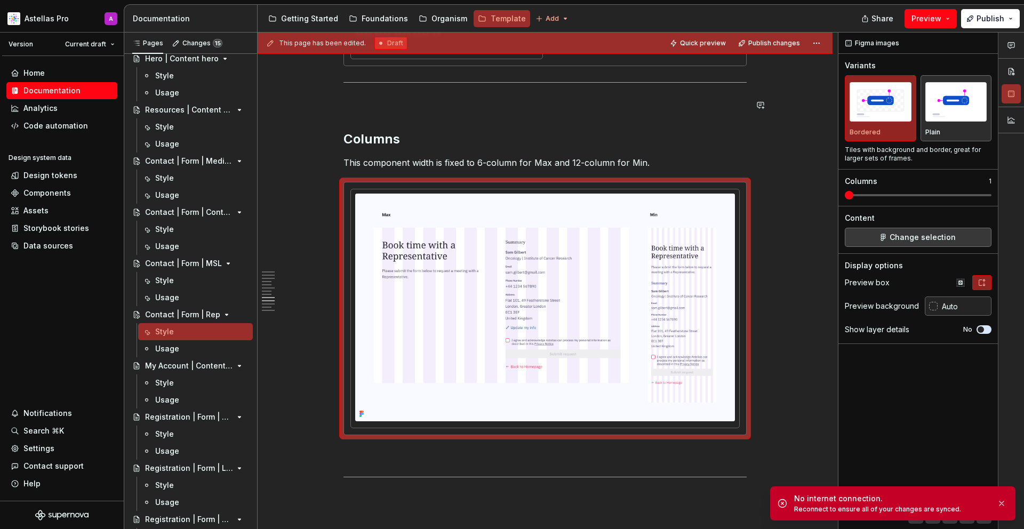
type textarea "*"
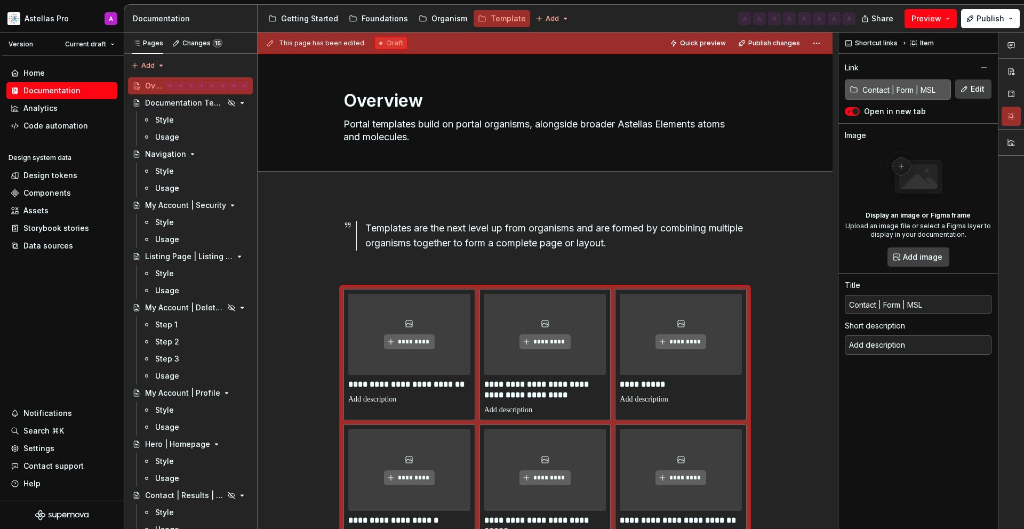
type textarea "*"
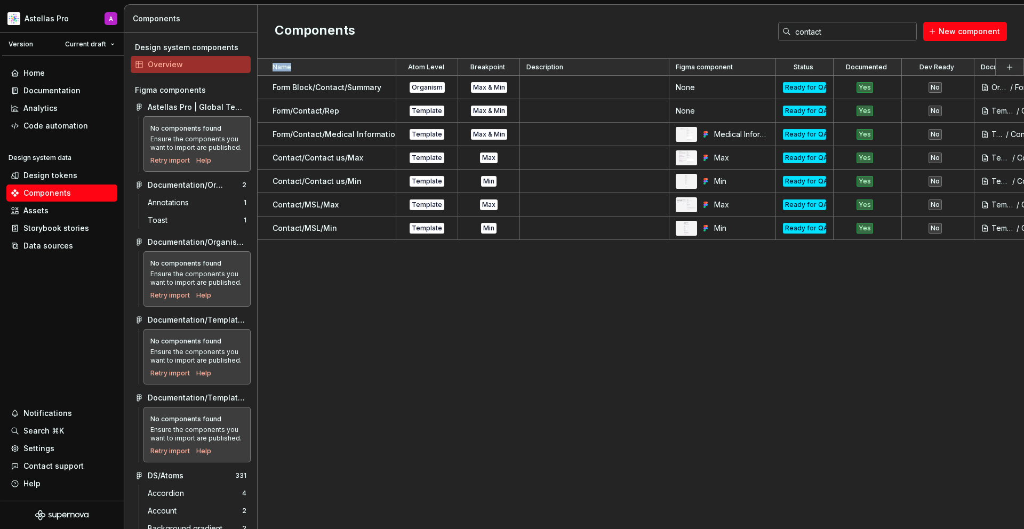
drag, startPoint x: 775, startPoint y: 338, endPoint x: 662, endPoint y: 319, distance: 114.1
click at [760, 338] on div "Name Atom Level Breakpoint Description Figma component Status Documented Dev Re…" at bounding box center [641, 294] width 767 height 471
click at [833, 38] on input "contact" at bounding box center [854, 31] width 126 height 19
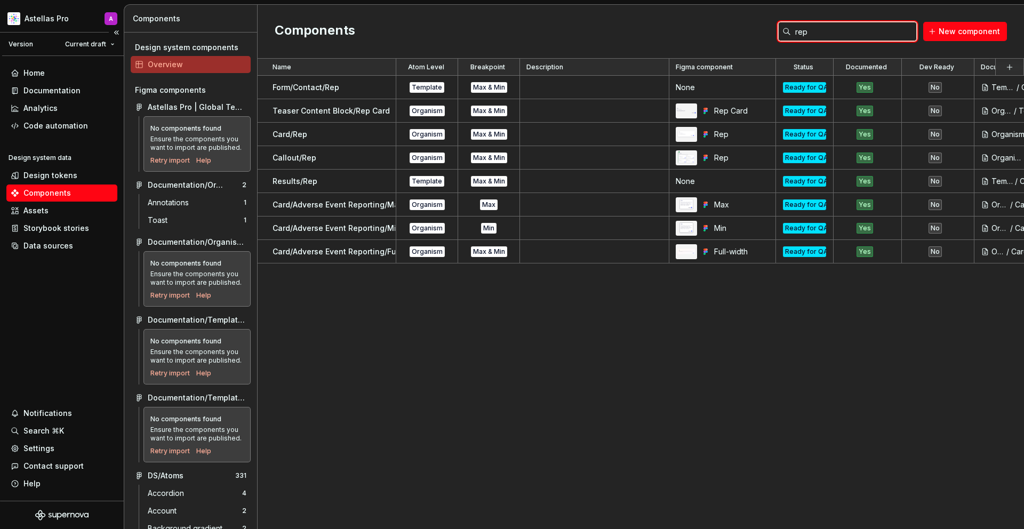
type input "rep"
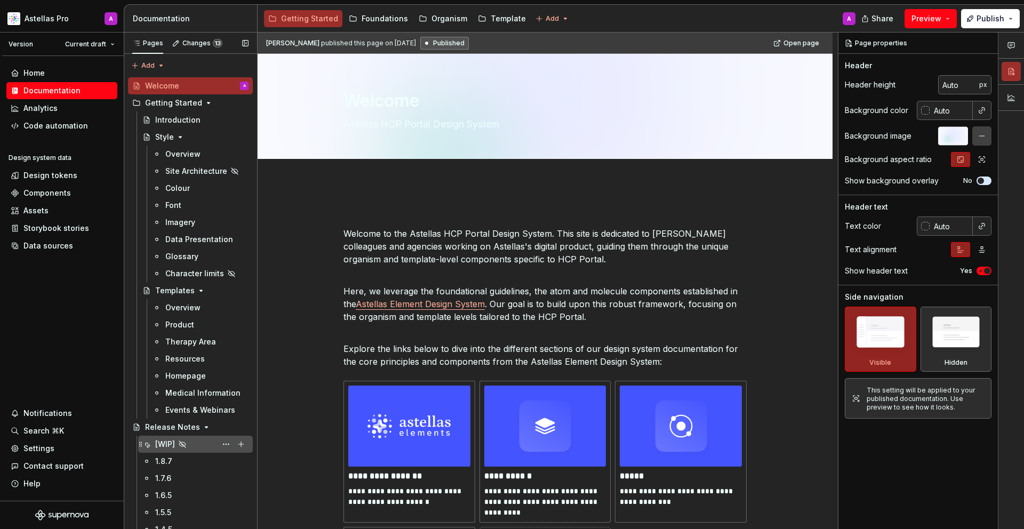
click at [198, 446] on div "[WIP] RN SL" at bounding box center [201, 444] width 93 height 15
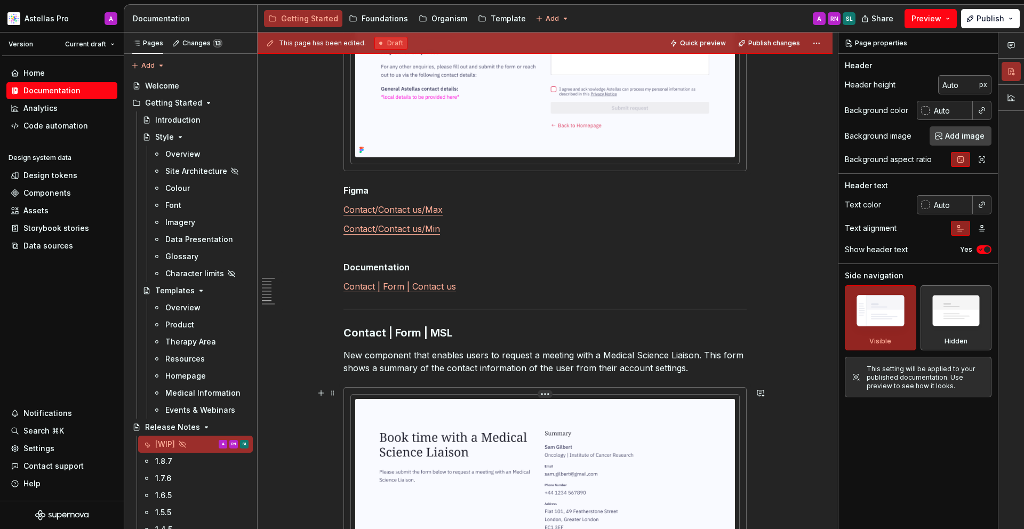
scroll to position [2996, 0]
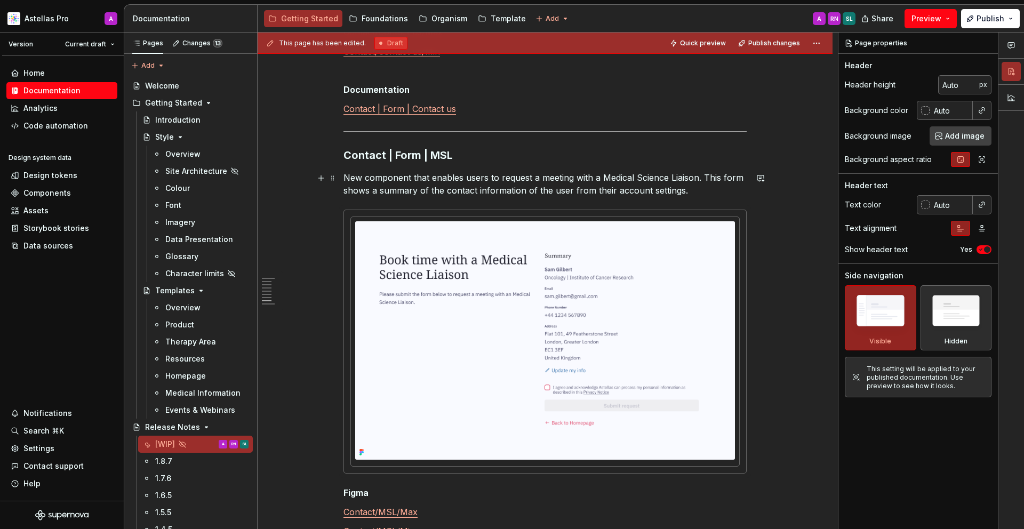
click at [517, 182] on p "New component that enables users to request a meeting with a Medical Science Li…" at bounding box center [545, 184] width 403 height 26
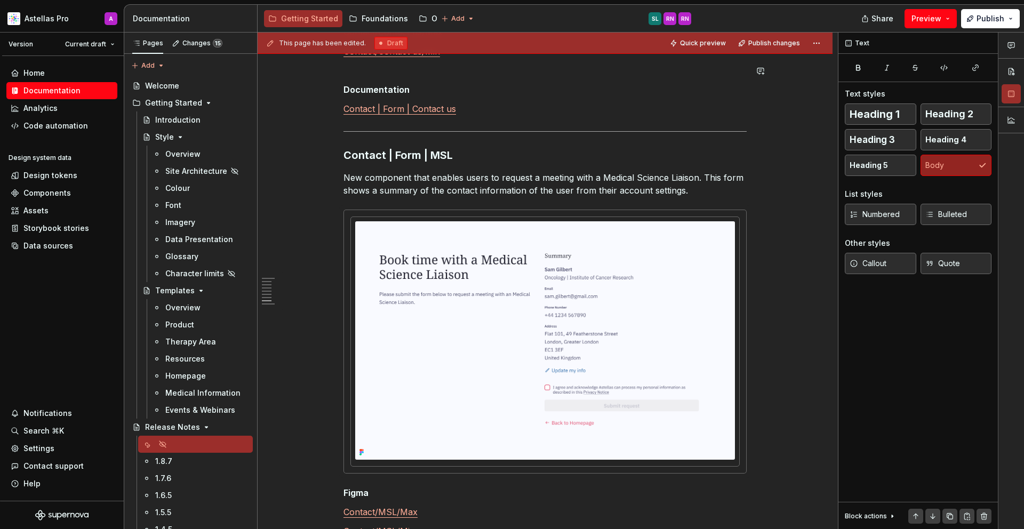
type textarea "*"
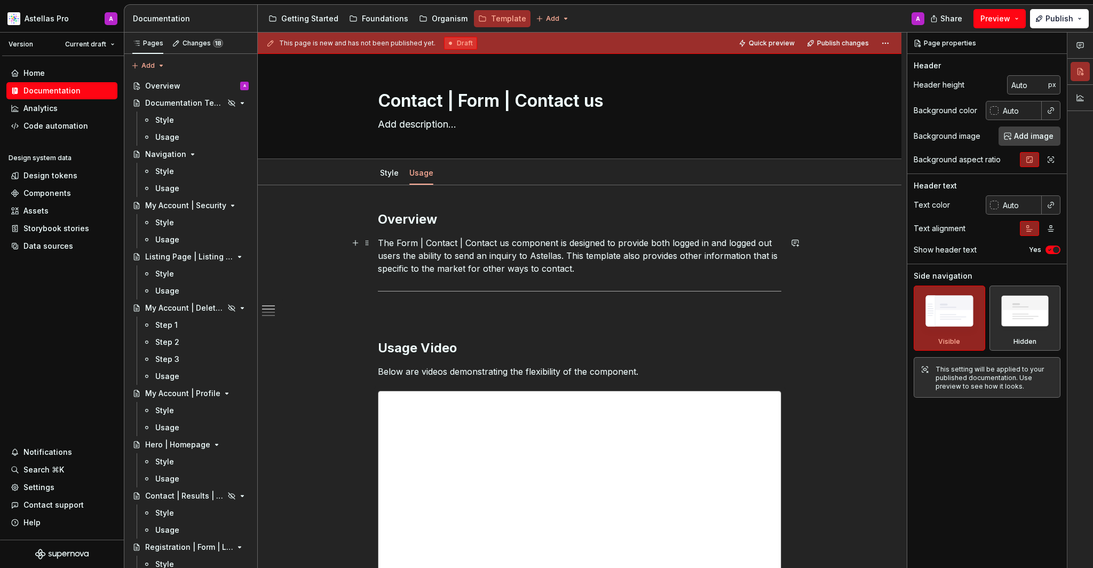
scroll to position [273, 0]
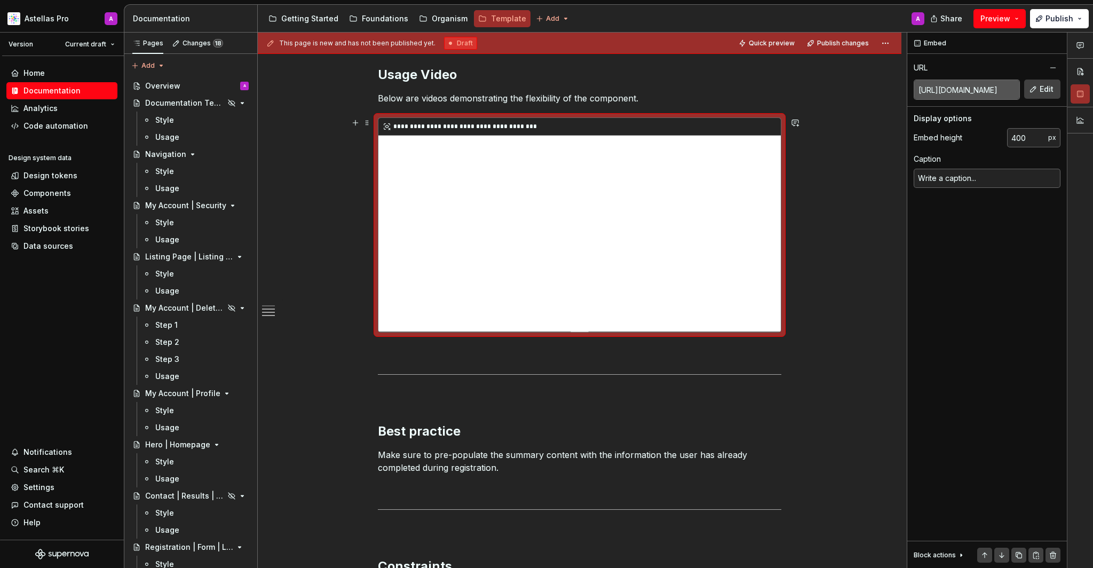
click at [732, 313] on div "**********" at bounding box center [579, 224] width 402 height 213
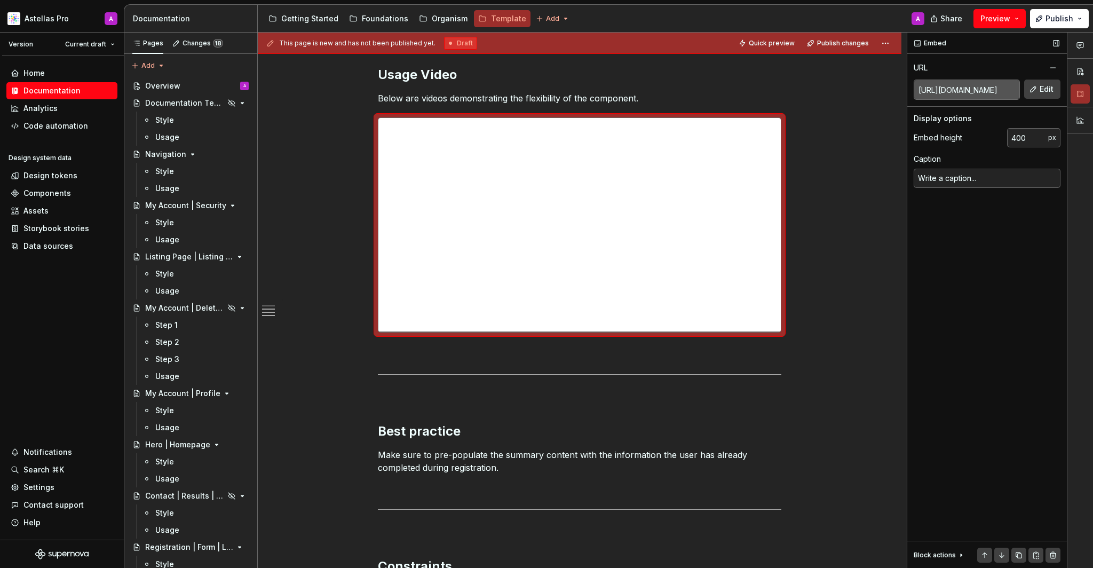
click at [921, 92] on input "[URL][DOMAIN_NAME]" at bounding box center [966, 89] width 105 height 19
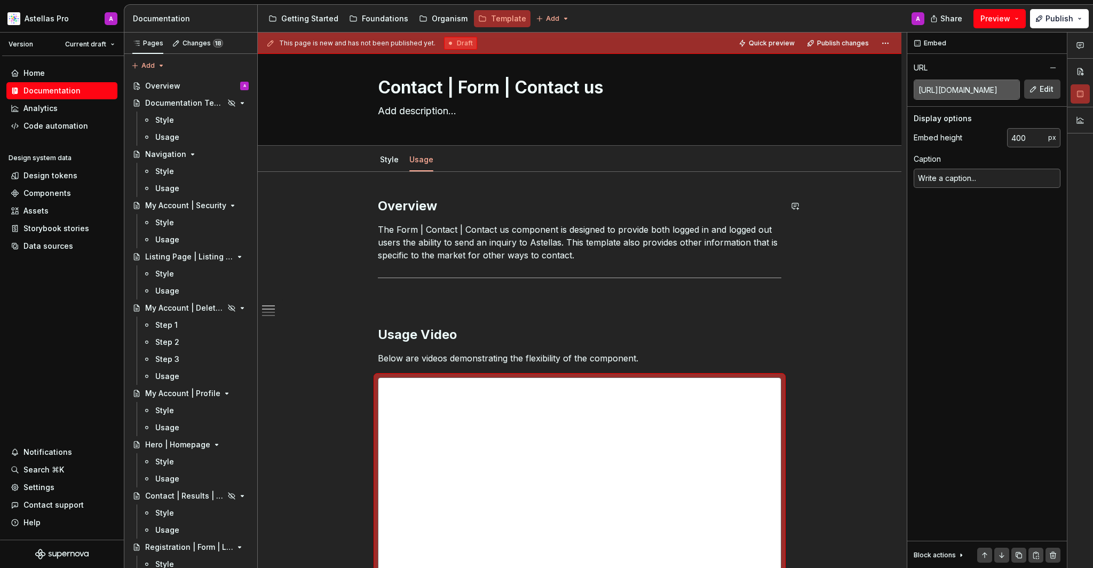
scroll to position [0, 0]
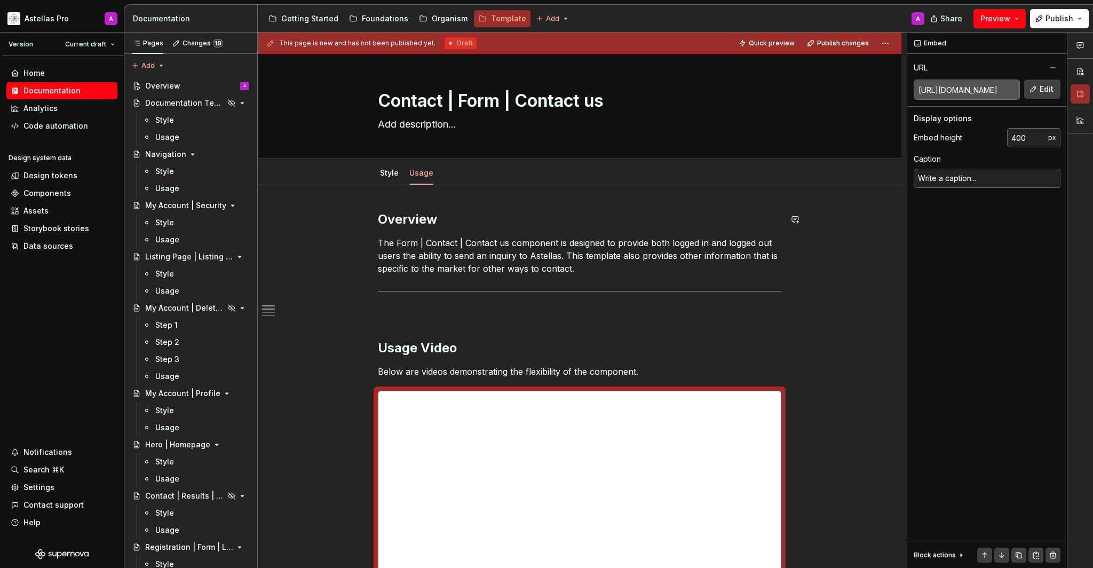
type textarea "*"
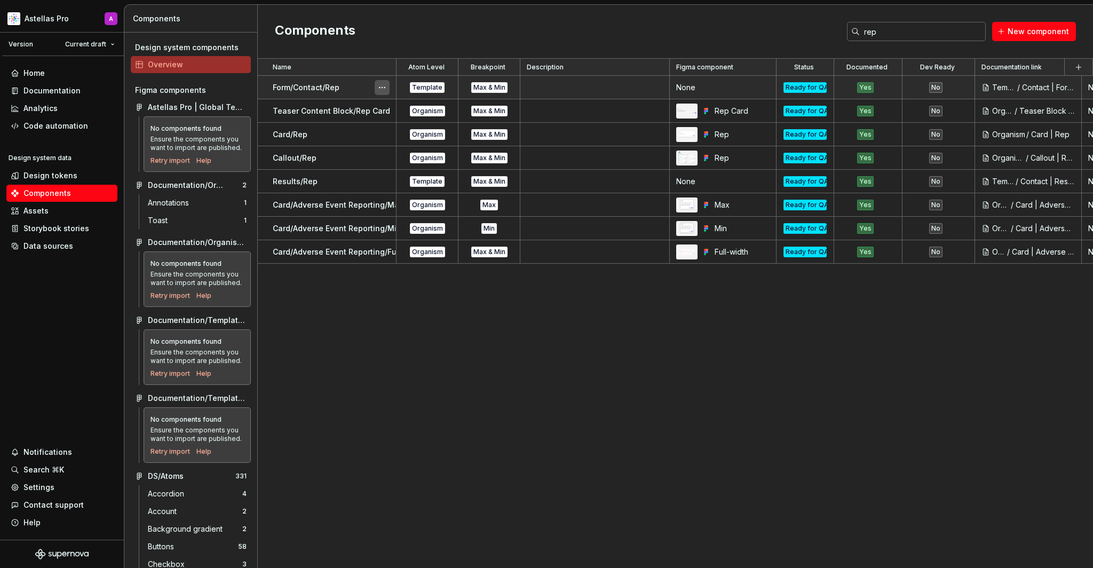
click at [380, 85] on button "button" at bounding box center [382, 87] width 15 height 15
click at [347, 87] on html "Astellas Pro A Version Current draft Home Documentation Analytics Code automati…" at bounding box center [546, 284] width 1093 height 568
click at [316, 84] on p "Form/Contact/Rep" at bounding box center [306, 87] width 67 height 11
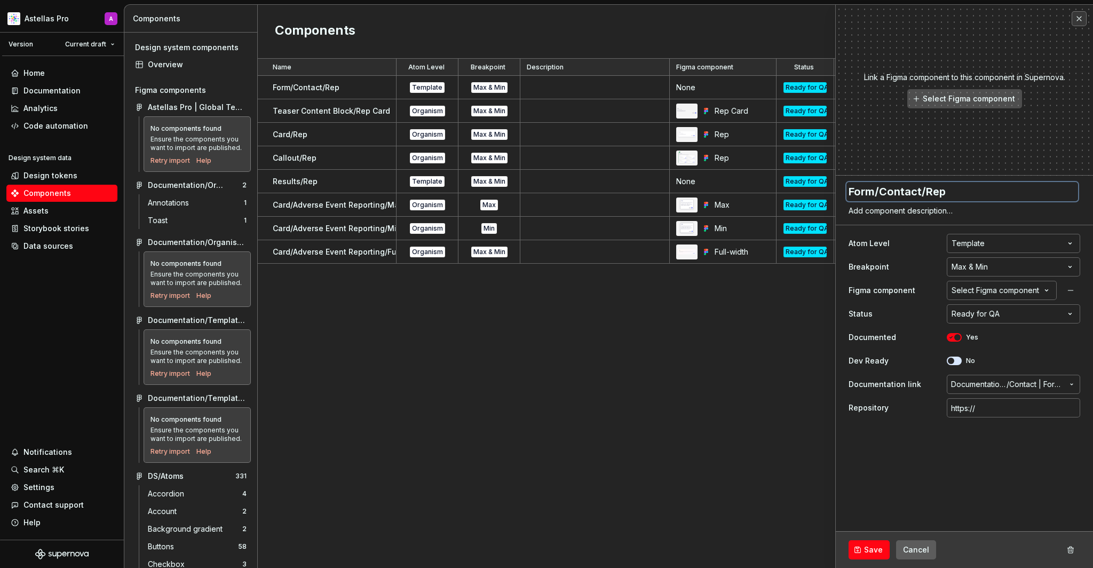
click at [1031, 195] on textarea "Form/Contact/Rep" at bounding box center [962, 191] width 232 height 19
type textarea "*"
type textarea "Form/Contact/Rep/M"
type textarea "*"
type textarea "Form/Contact/Rep/M<"
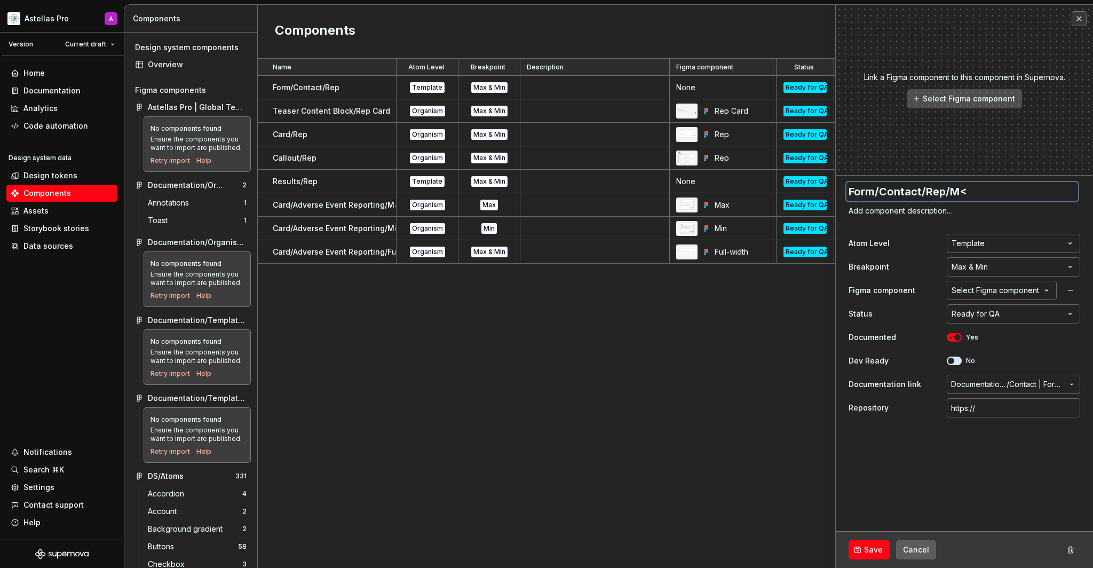
type textarea "*"
type textarea "Form/Contact/Rep/M"
type textarea "*"
type textarea "Form/Contact/Rep/Ma"
type textarea "*"
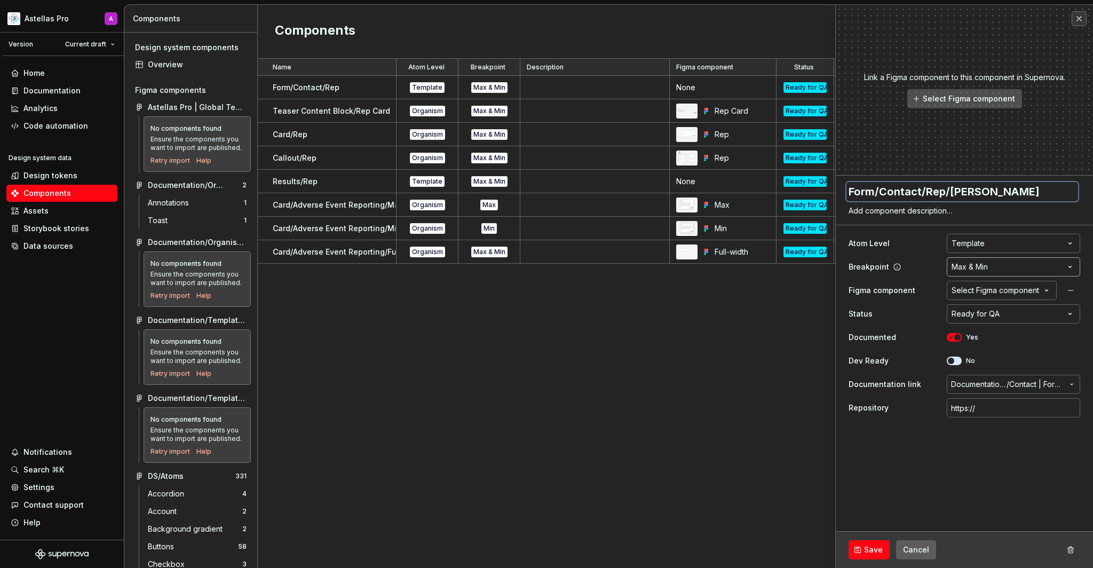
type textarea "Form/Contact/Rep/Max"
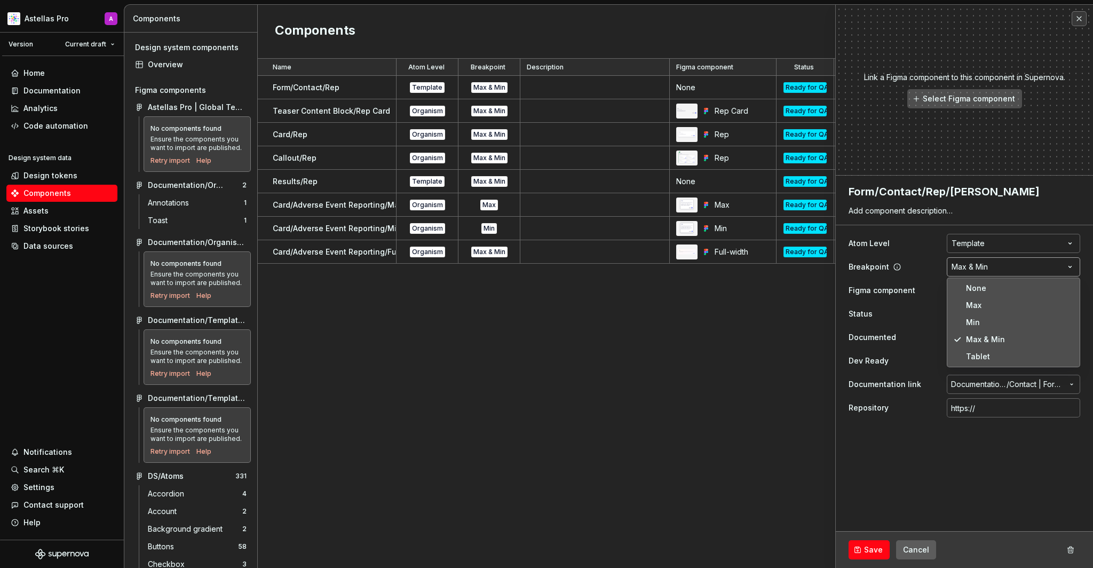
click at [1045, 272] on html "Astellas Pro A Version Current draft Home Documentation Analytics Code automati…" at bounding box center [546, 284] width 1093 height 568
select select "**********"
type textarea "*"
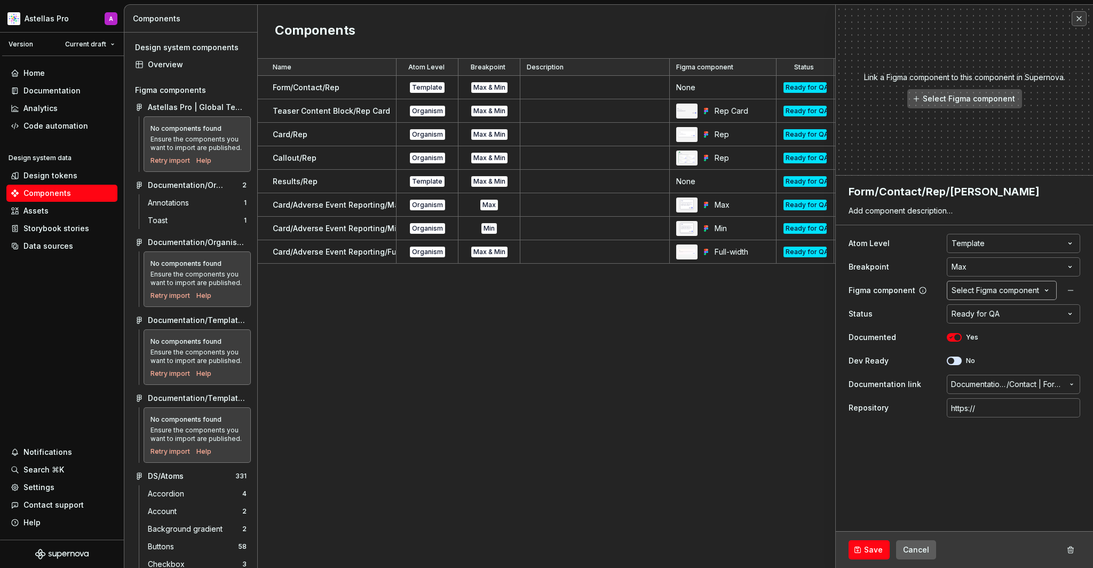
click at [996, 290] on div "Select Figma component" at bounding box center [994, 290] width 87 height 11
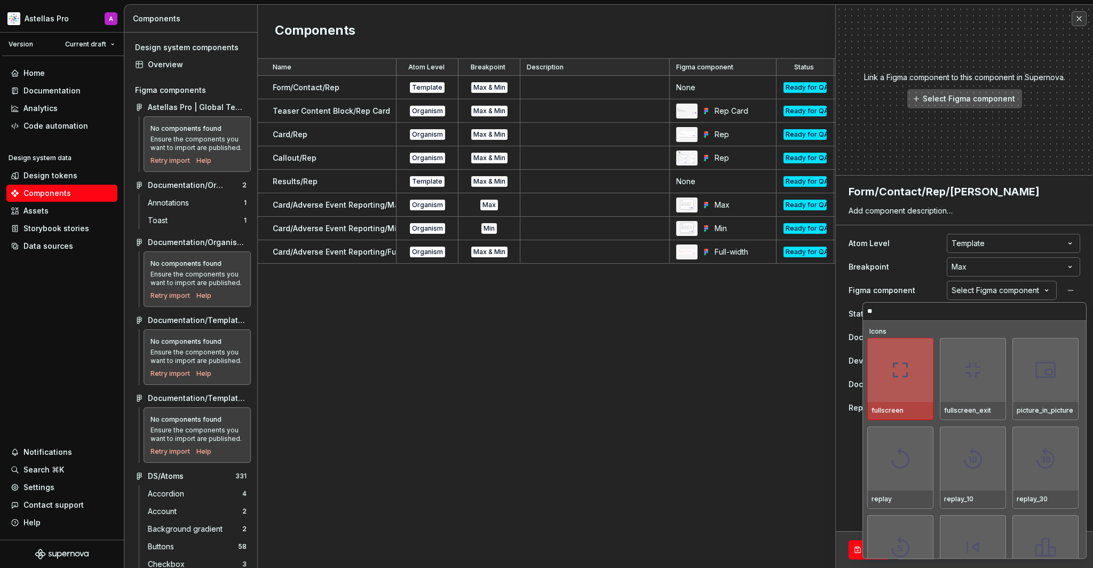
type input "***"
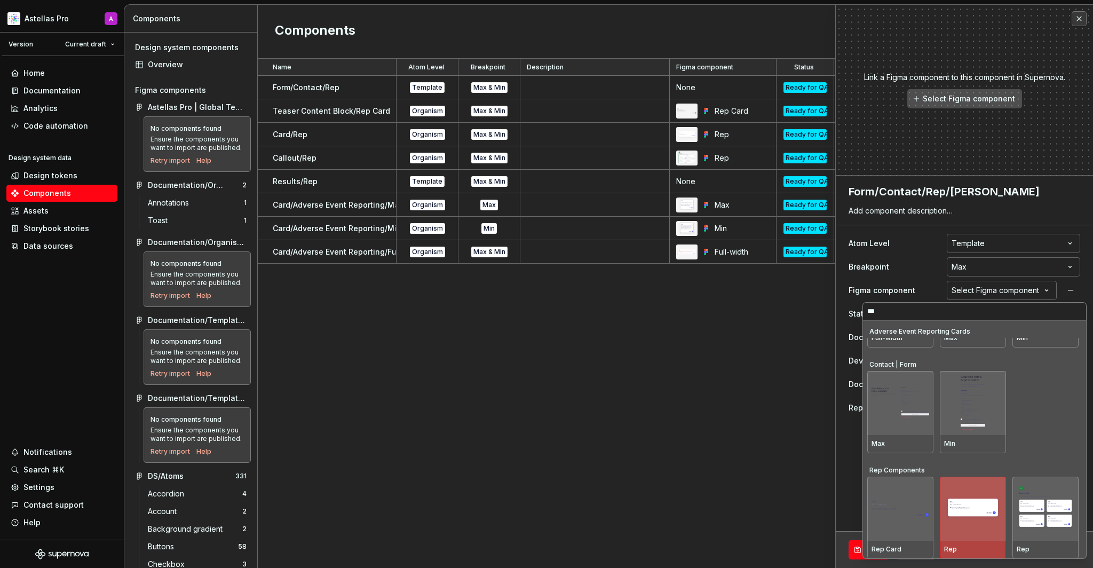
scroll to position [248, 0]
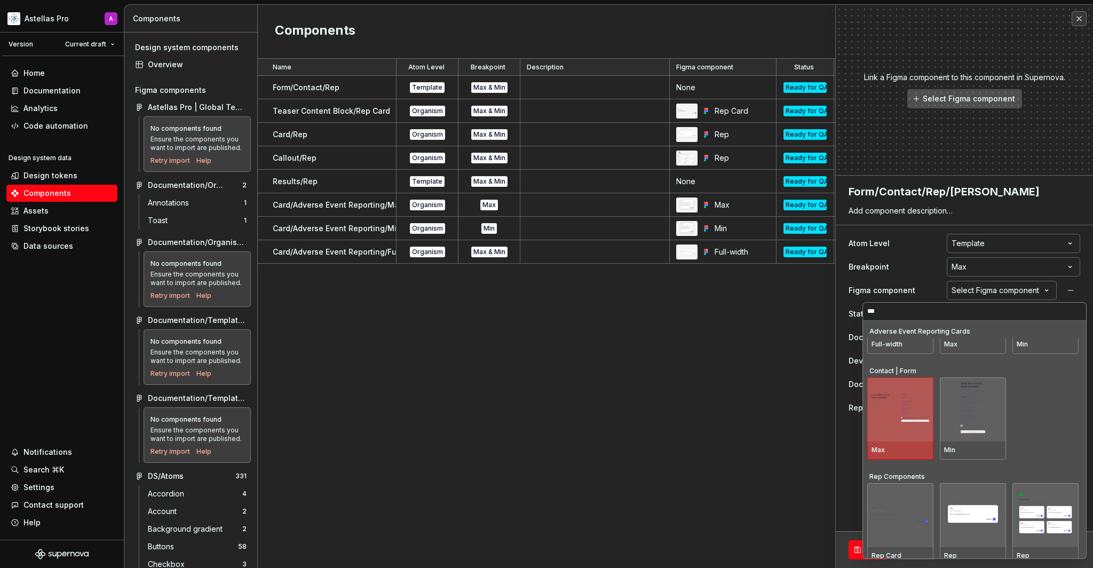
click at [887, 430] on div at bounding box center [900, 409] width 66 height 64
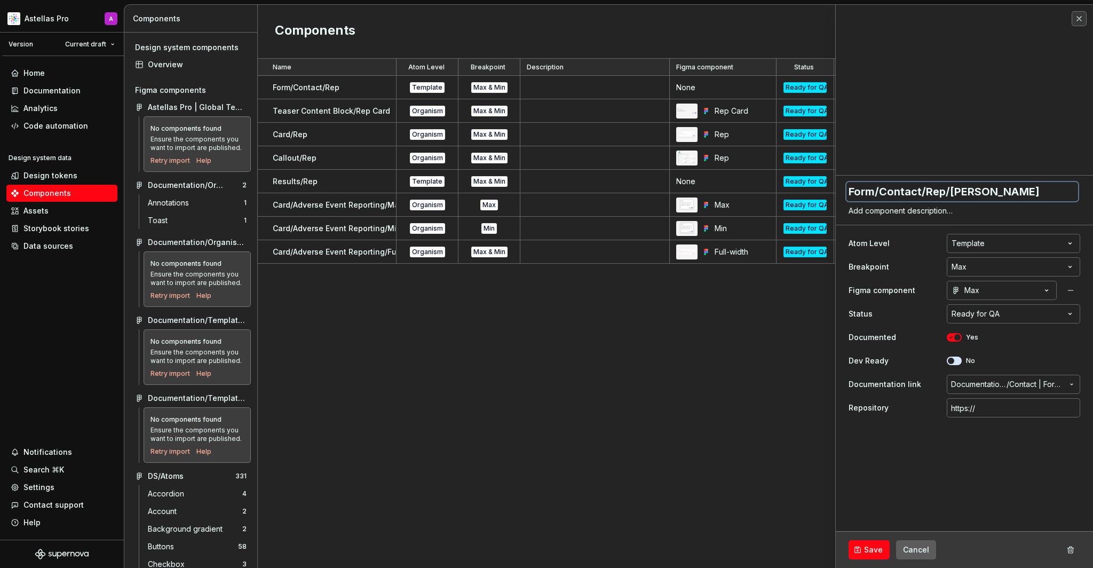
click at [918, 192] on textarea "Form/Contact/Rep/Max" at bounding box center [962, 191] width 232 height 19
type textarea "*"
type textarea "Form/Contact/Rep/Ma"
type textarea "*"
type textarea "Form/Contact/Rep/M"
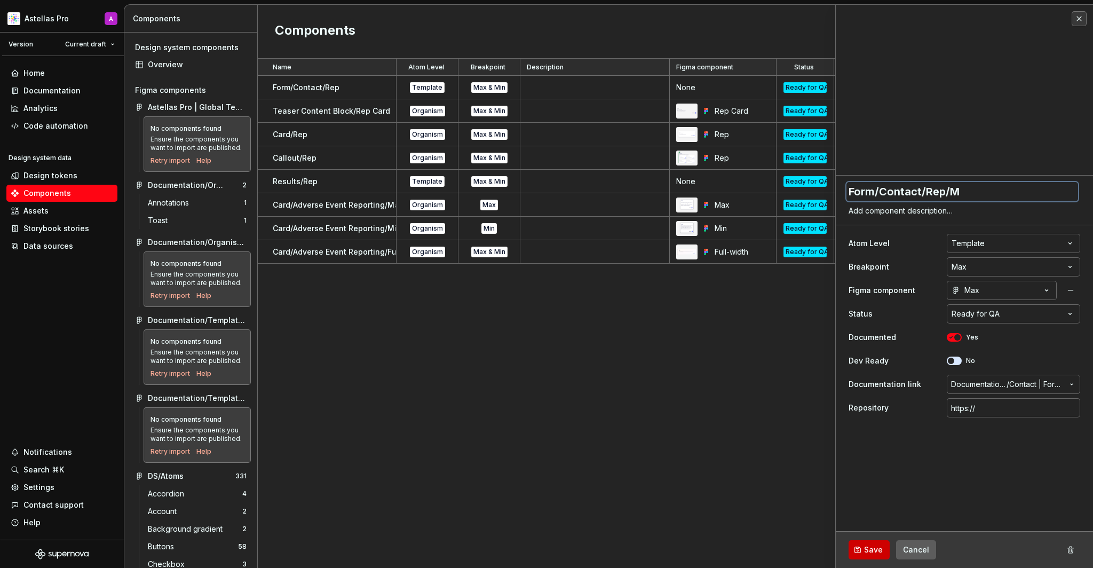
type textarea "*"
type textarea "Form/Contact/Rep/Mi"
type textarea "*"
type textarea "Form/Contact/Rep/Min"
type textarea "*"
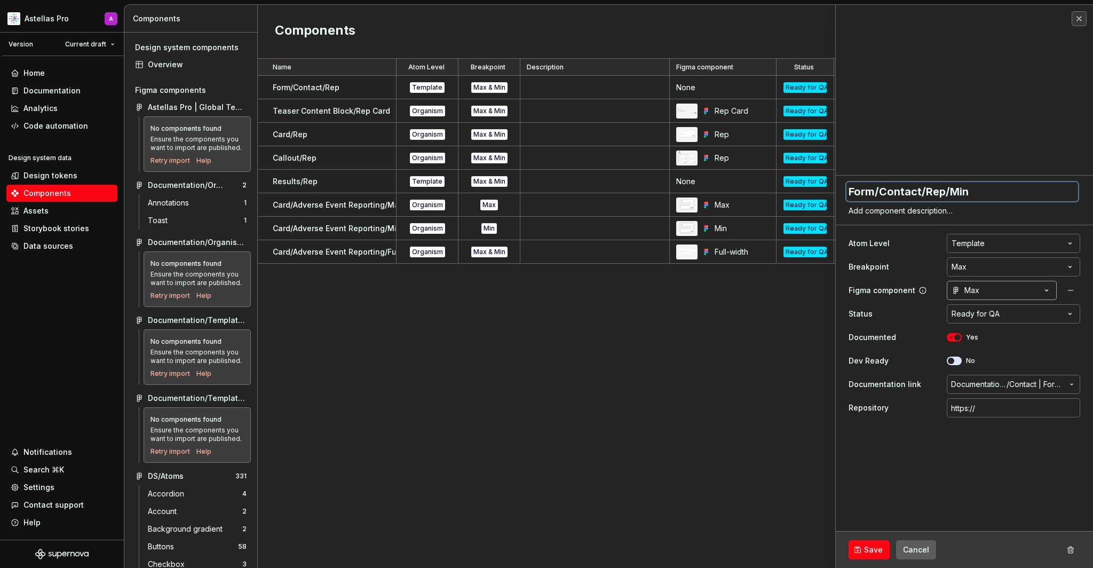
type textarea "Form/Contact/Rep/Mi"
type textarea "*"
type textarea "Form/Contact/Rep/M"
type textarea "*"
type textarea "Form/Contact/Rep/Ma"
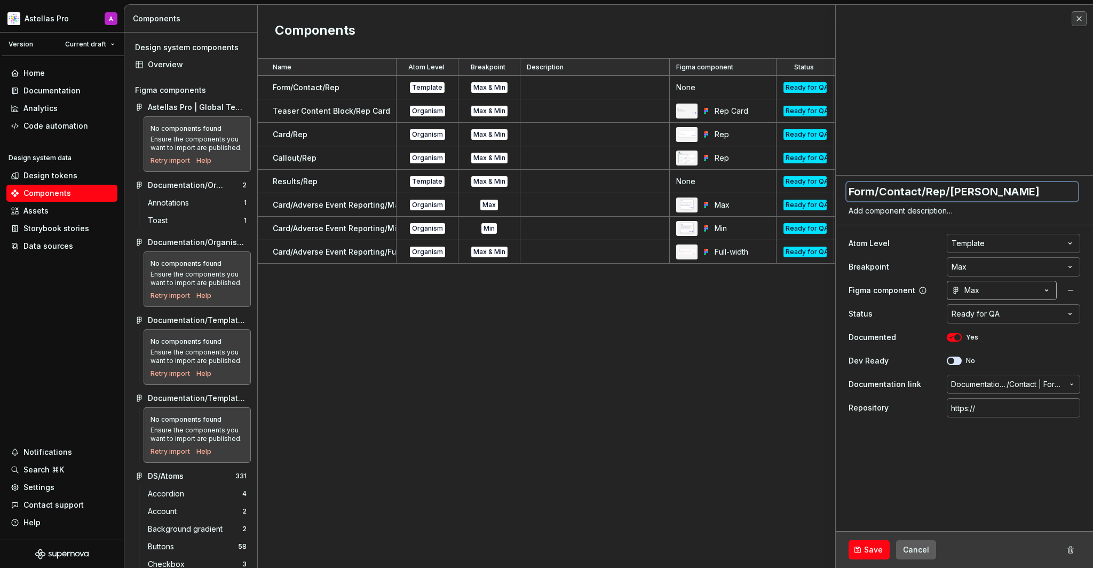
type textarea "*"
type textarea "Form/Contact/Rep/Max"
click at [880, 546] on span "Save" at bounding box center [873, 549] width 19 height 11
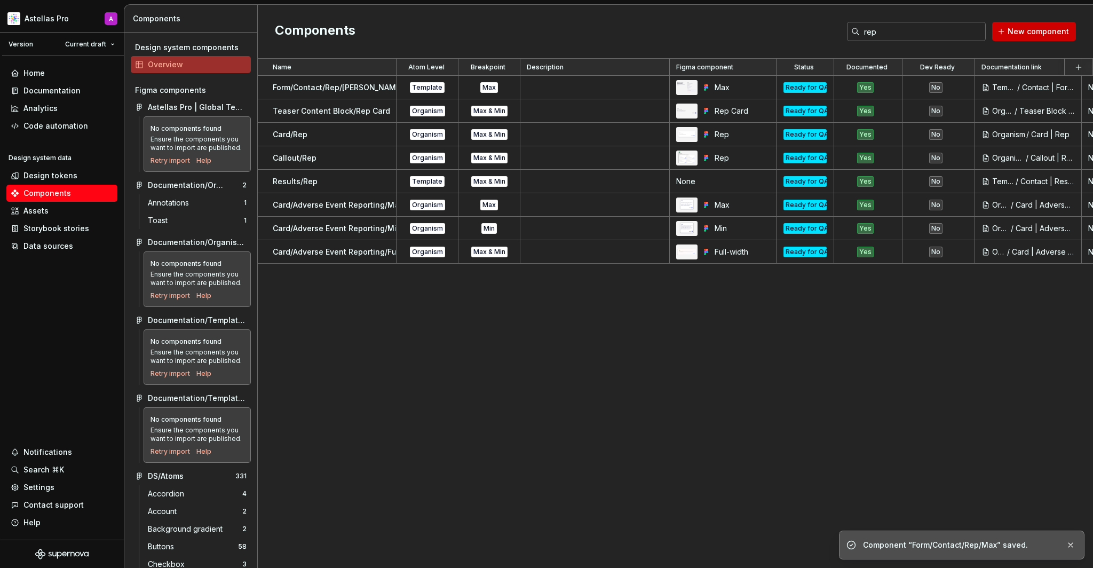
click at [1009, 38] on button "New component" at bounding box center [1034, 31] width 84 height 19
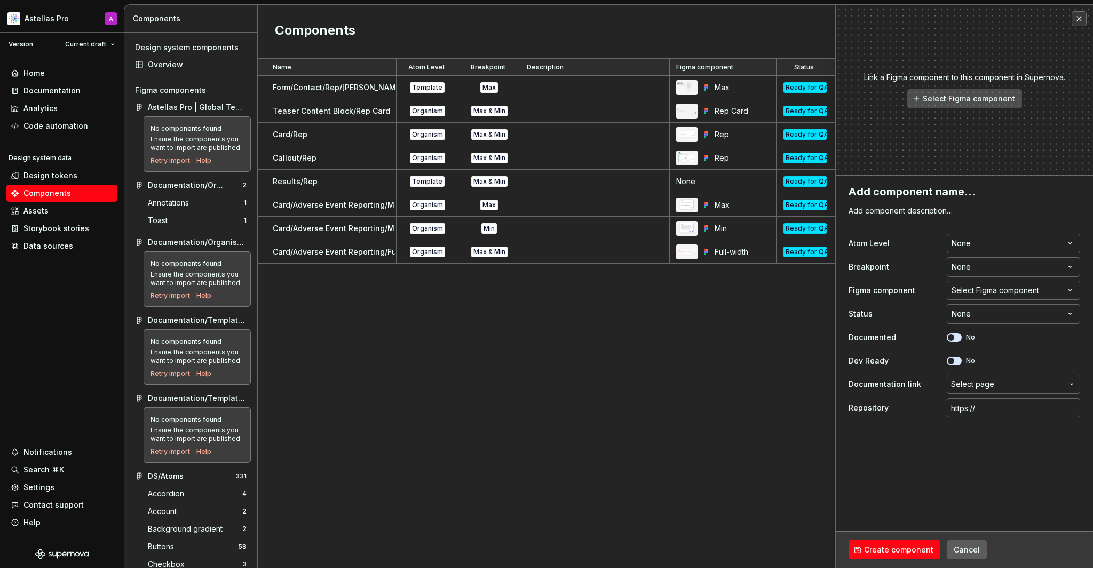
type textarea "*"
type textarea "F"
type textarea "*"
type textarea "Fo"
type textarea "*"
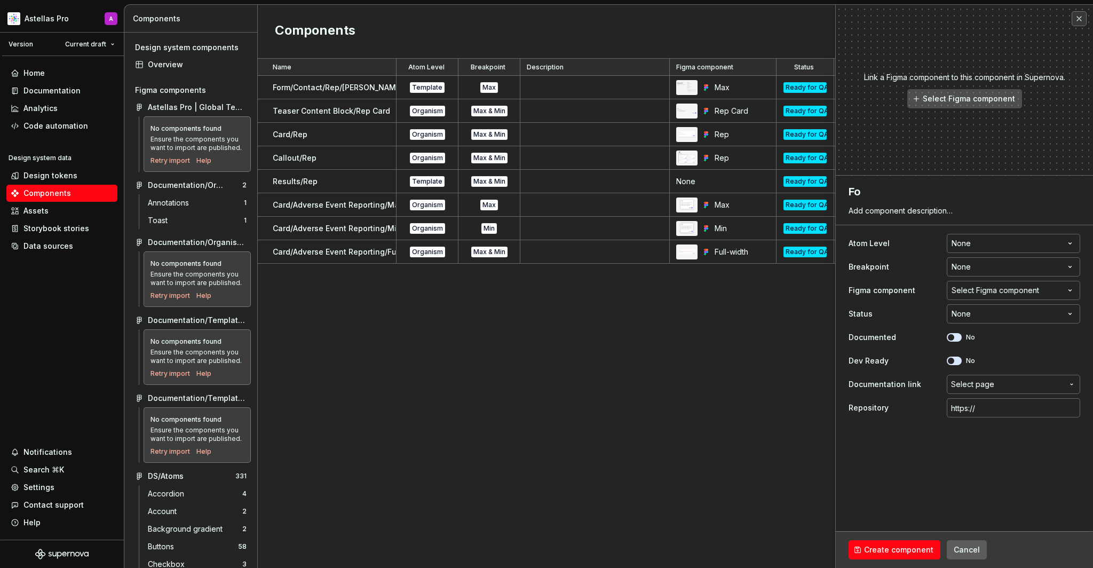
type textarea "For"
type textarea "*"
type textarea "Form"
type textarea "*"
type textarea "Form/"
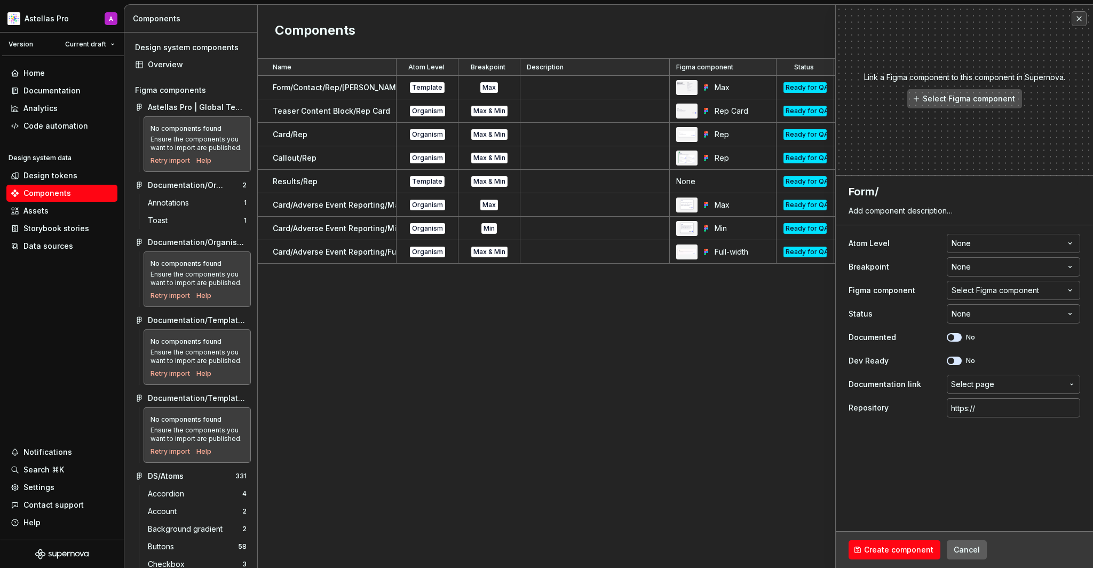
type textarea "*"
type textarea "Form/C"
type textarea "*"
type textarea "Form/Co"
type textarea "*"
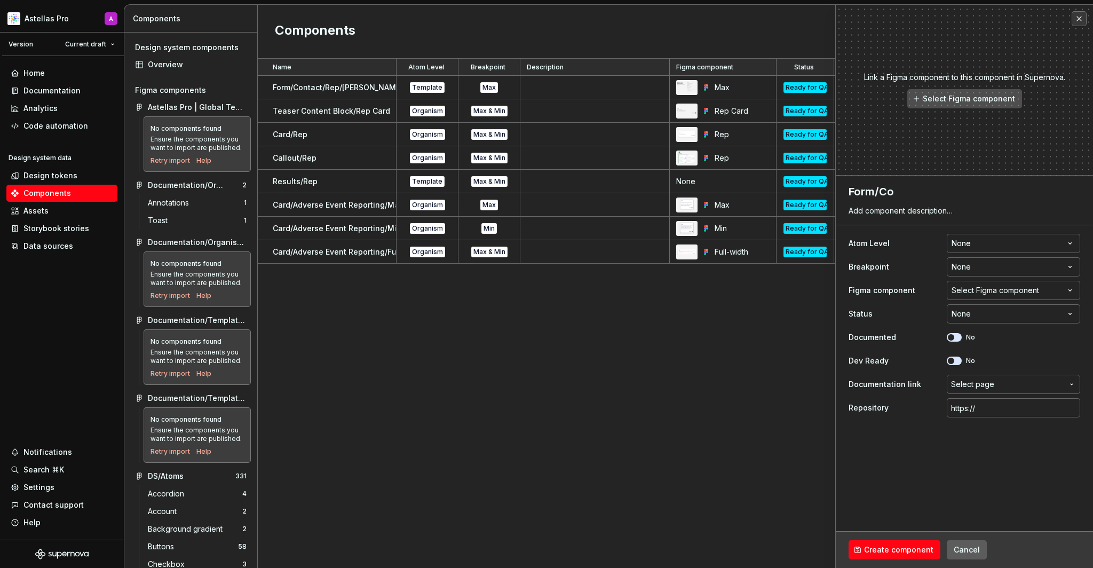
type textarea "Form/Con"
type textarea "*"
type textarea "Form/Cont"
type textarea "*"
type textarea "Form/Conta"
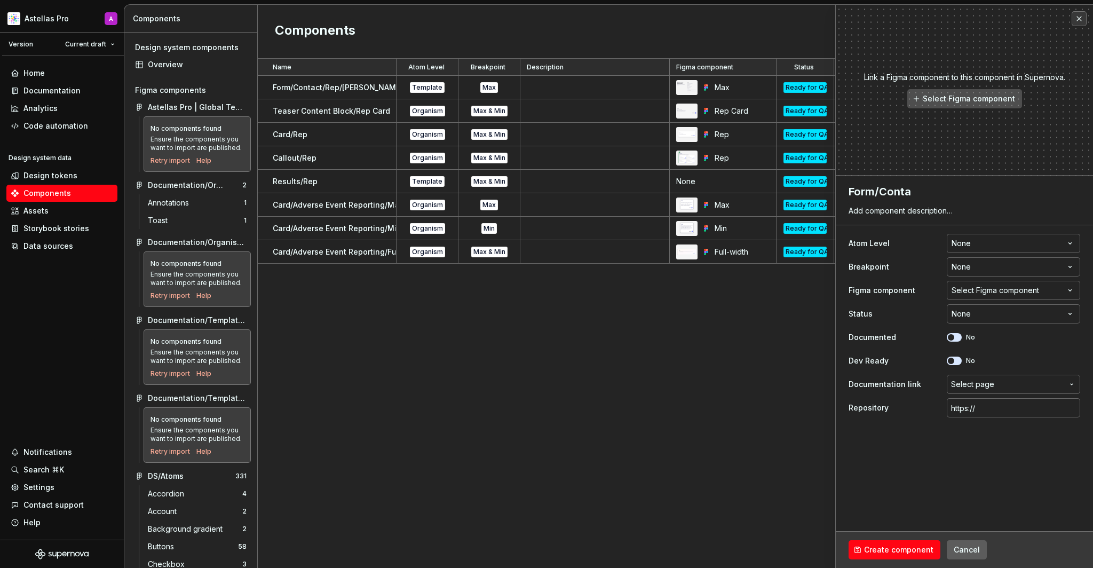
type textarea "*"
type textarea "Form/Contac"
type textarea "*"
type textarea "Form/Contact"
type textarea "*"
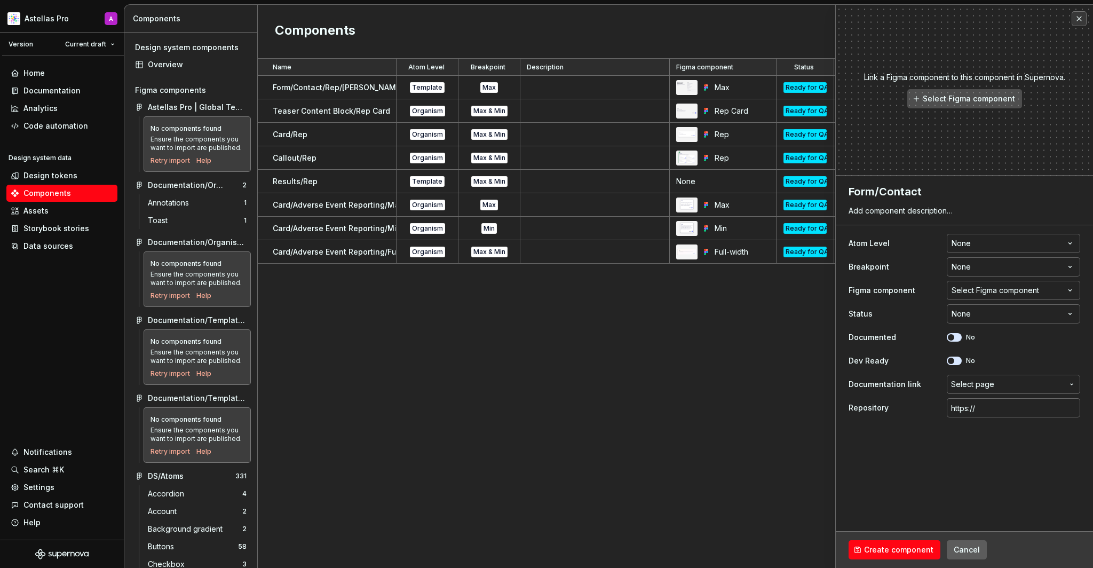
type textarea "Form/Contact/"
type textarea "*"
type textarea "Form/Contact/R"
type textarea "*"
type textarea "Form/Contact/Re"
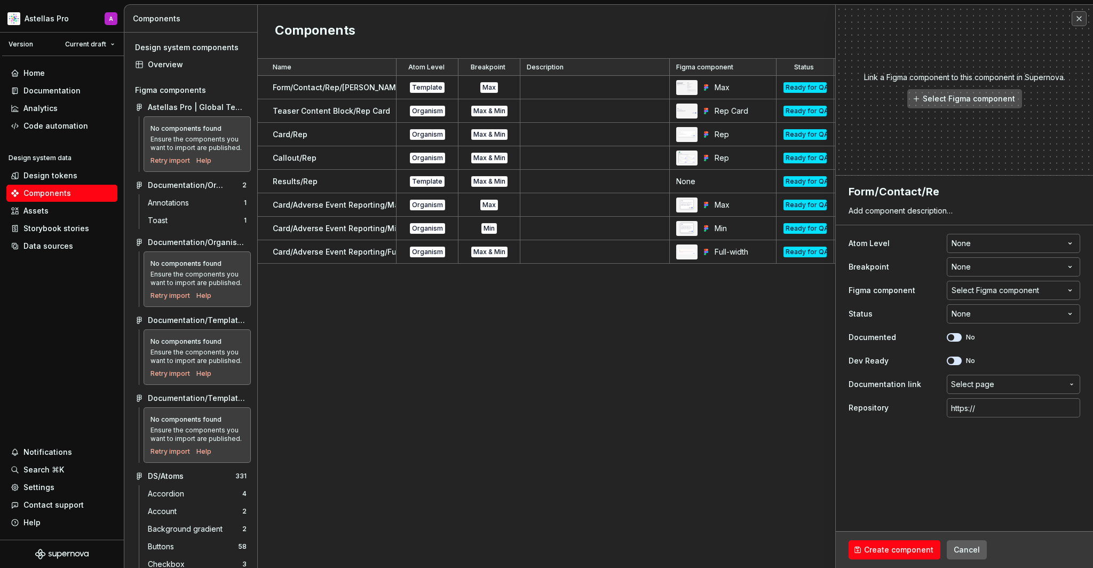
type textarea "*"
type textarea "Form/Contact/Rep"
type textarea "*"
type textarea "Form/Contact/Rep/"
type textarea "*"
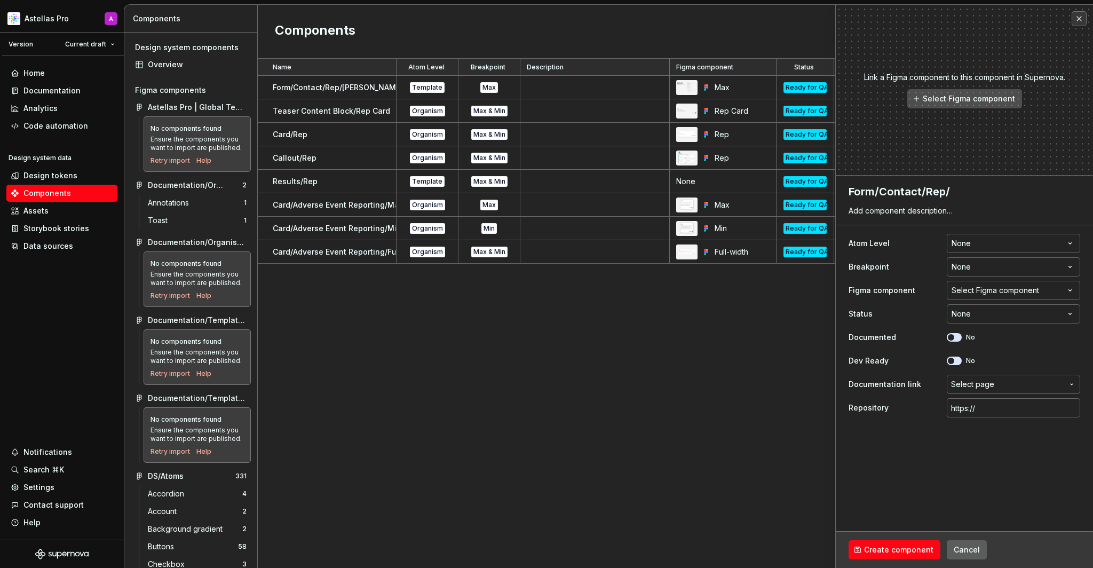
type textarea "Form/Contact/Rep/M"
type textarea "*"
type textarea "Form/Contact/Rep/Mi"
type textarea "*"
type textarea "Form/Contact/Rep/Min"
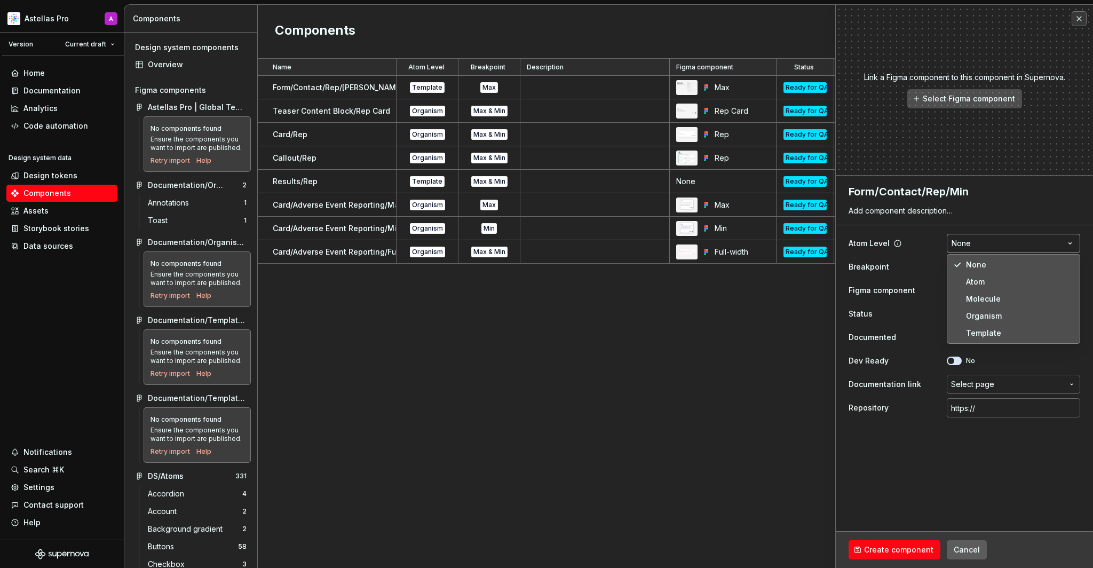
click at [1031, 252] on html "Astellas Pro A Version Current draft Home Documentation Analytics Code automati…" at bounding box center [546, 284] width 1093 height 568
select select "**********"
type textarea "*"
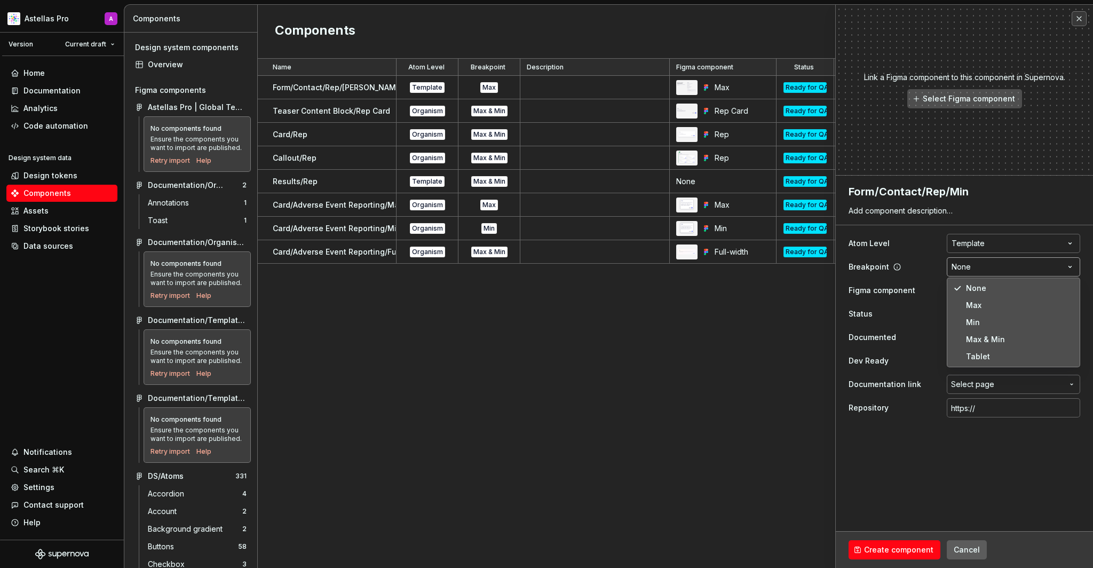
click at [999, 262] on html "Astellas Pro A Version Current draft Home Documentation Analytics Code automati…" at bounding box center [546, 284] width 1093 height 568
select select "**********"
type textarea "*"
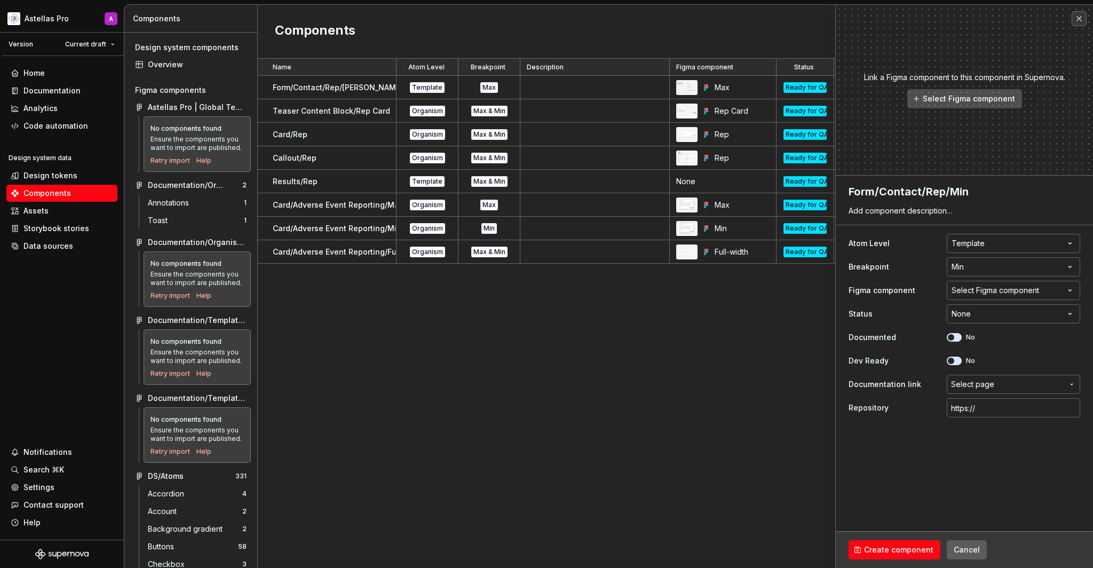
click at [968, 291] on div "Select Figma component" at bounding box center [994, 290] width 87 height 11
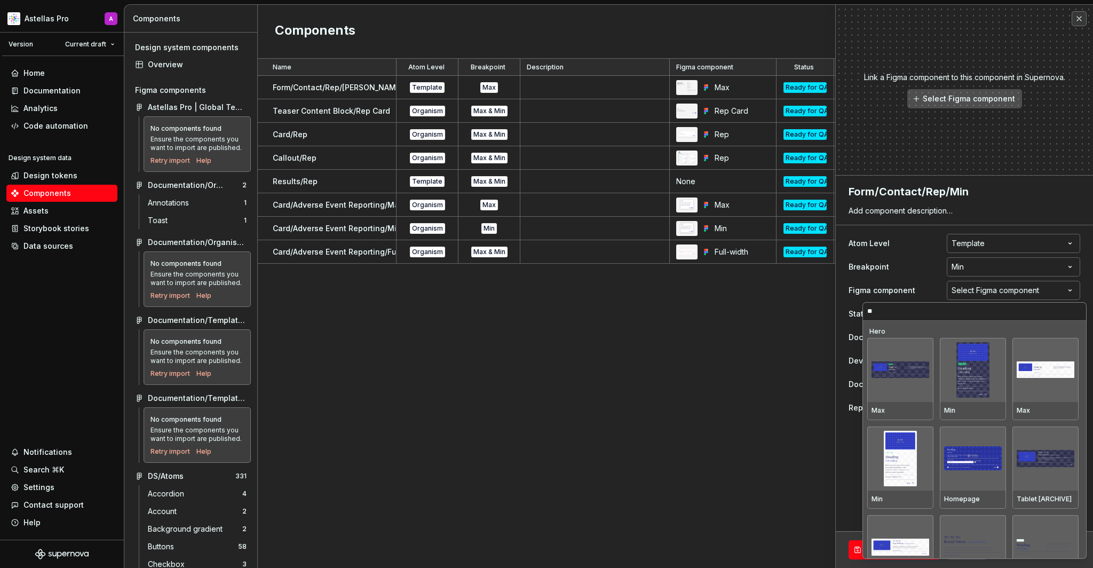
type input "***"
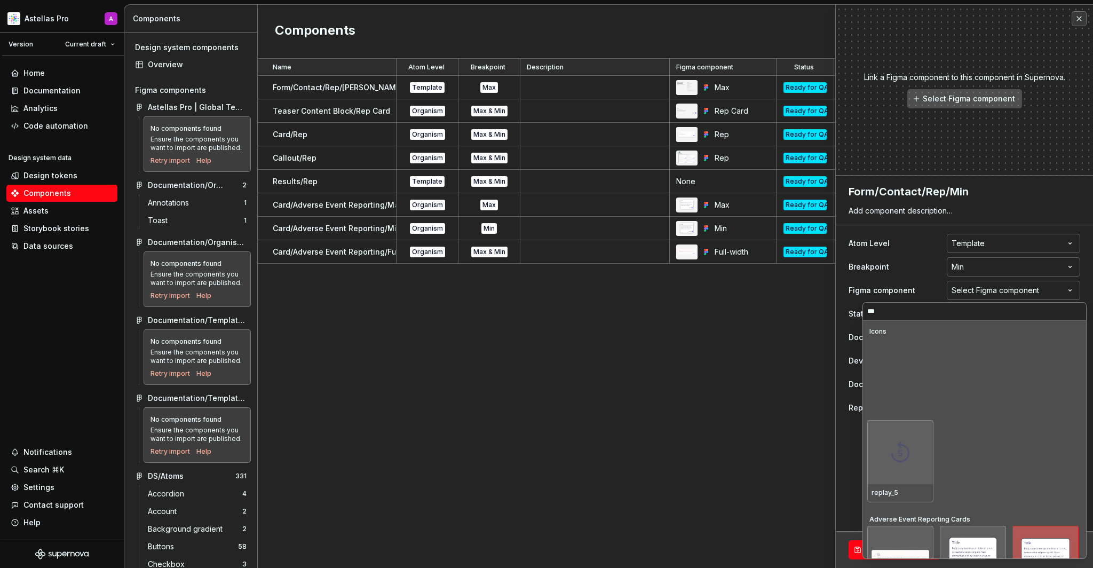
scroll to position [220, 0]
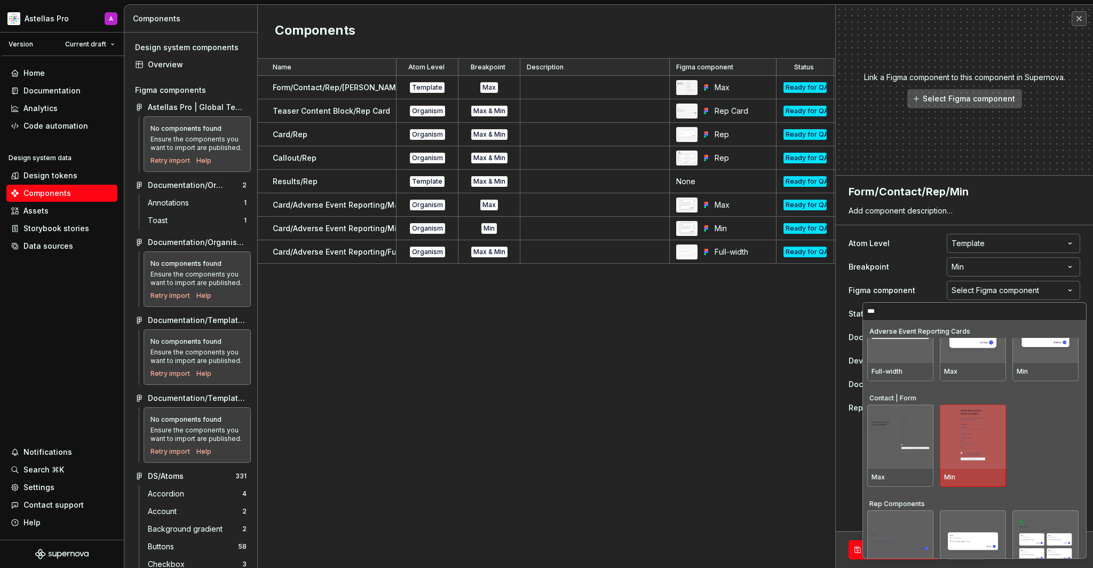
click at [995, 453] on div at bounding box center [972, 436] width 66 height 64
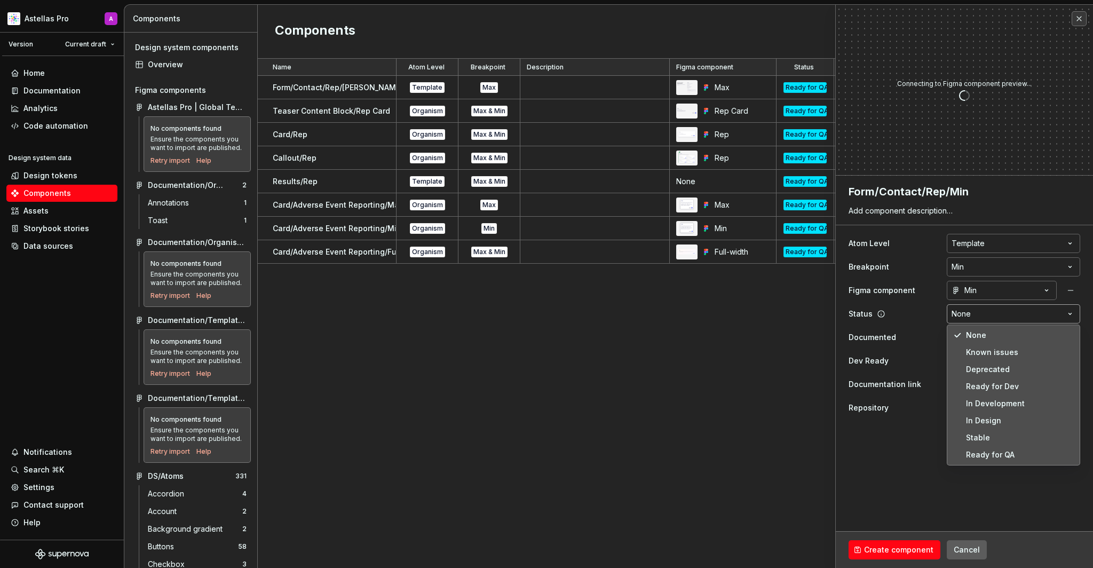
click at [989, 310] on html "Astellas Pro A Version Current draft Home Documentation Analytics Code automati…" at bounding box center [546, 284] width 1093 height 568
type textarea "*"
select select "**********"
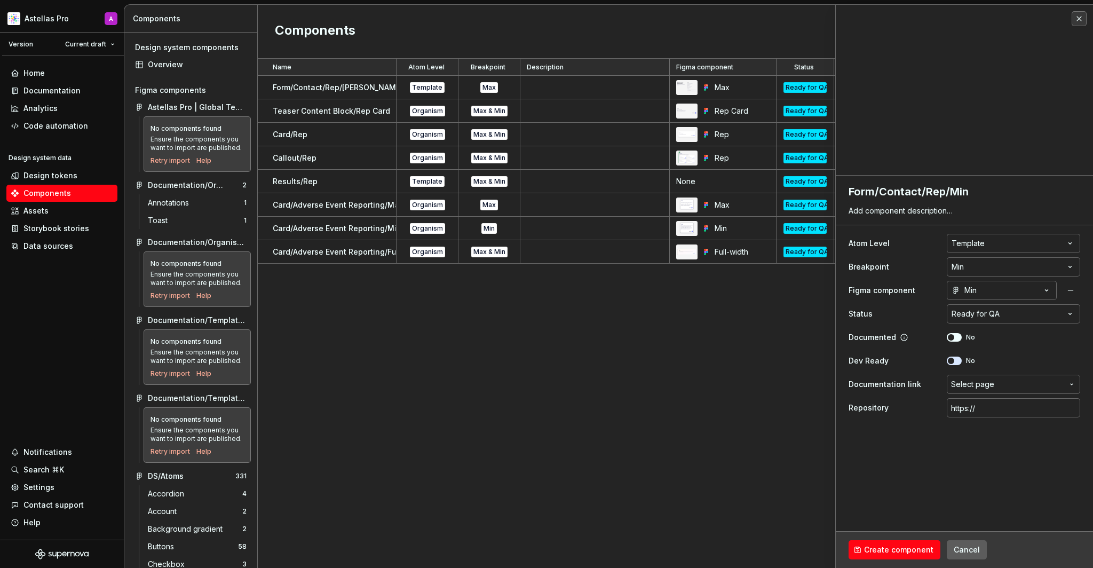
click at [956, 337] on button "No" at bounding box center [953, 337] width 15 height 9
type textarea "*"
click at [989, 388] on span "Select page" at bounding box center [972, 384] width 43 height 11
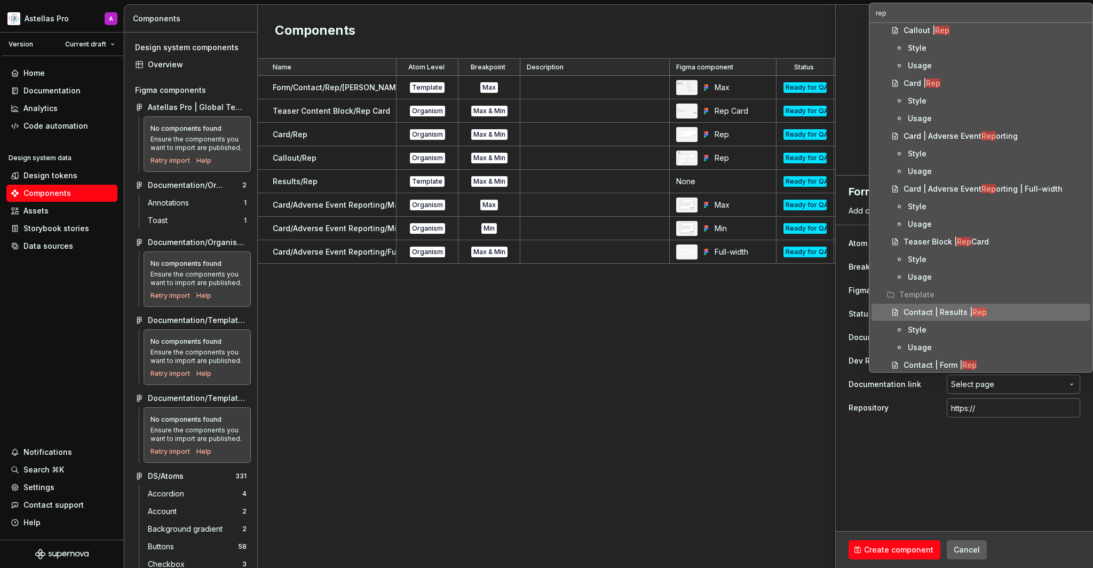
scroll to position [60, 0]
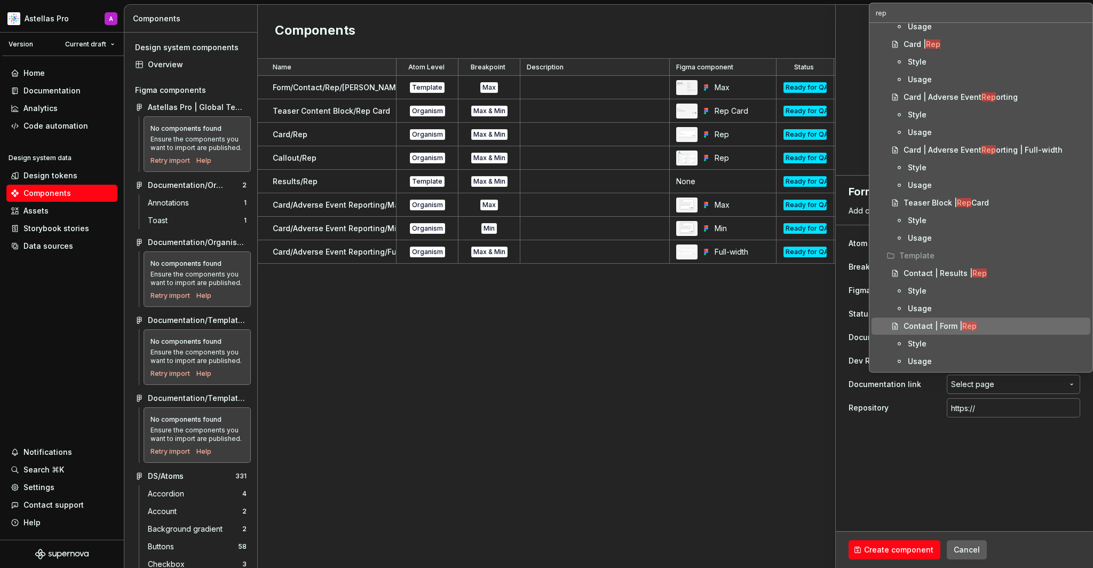
type input "rep"
click at [973, 322] on mark "Rep" at bounding box center [969, 325] width 14 height 9
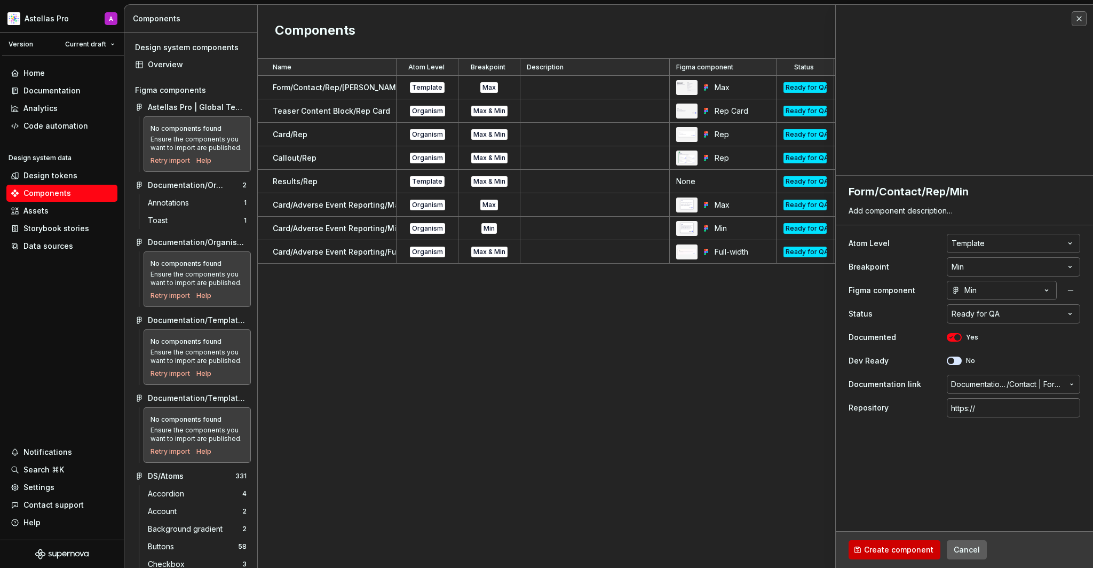
click at [893, 551] on span "Create component" at bounding box center [898, 549] width 69 height 11
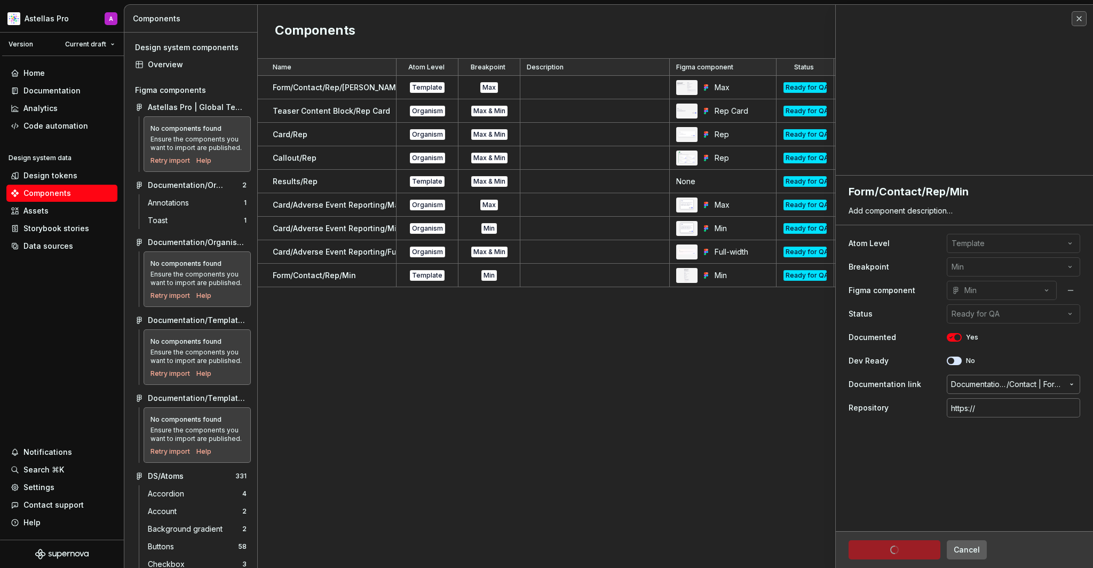
type textarea "*"
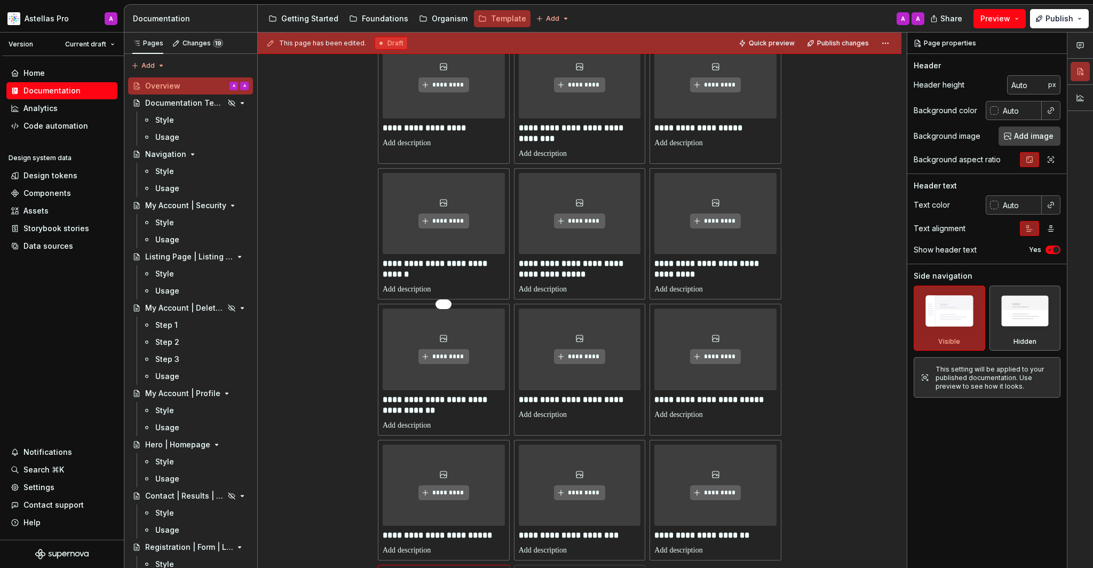
scroll to position [1261, 0]
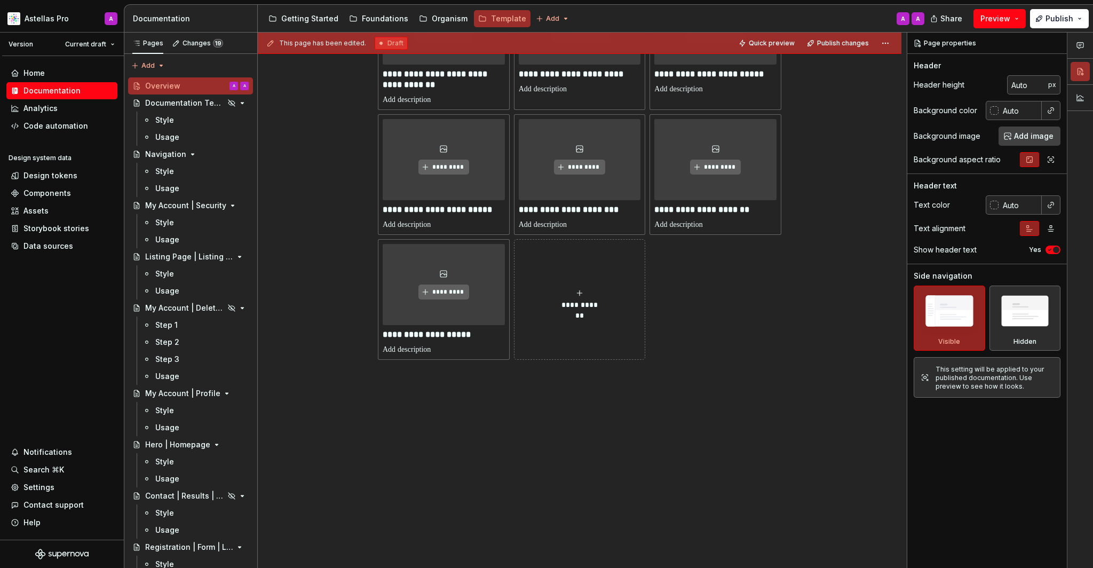
click at [575, 298] on div "**********" at bounding box center [580, 299] width 122 height 21
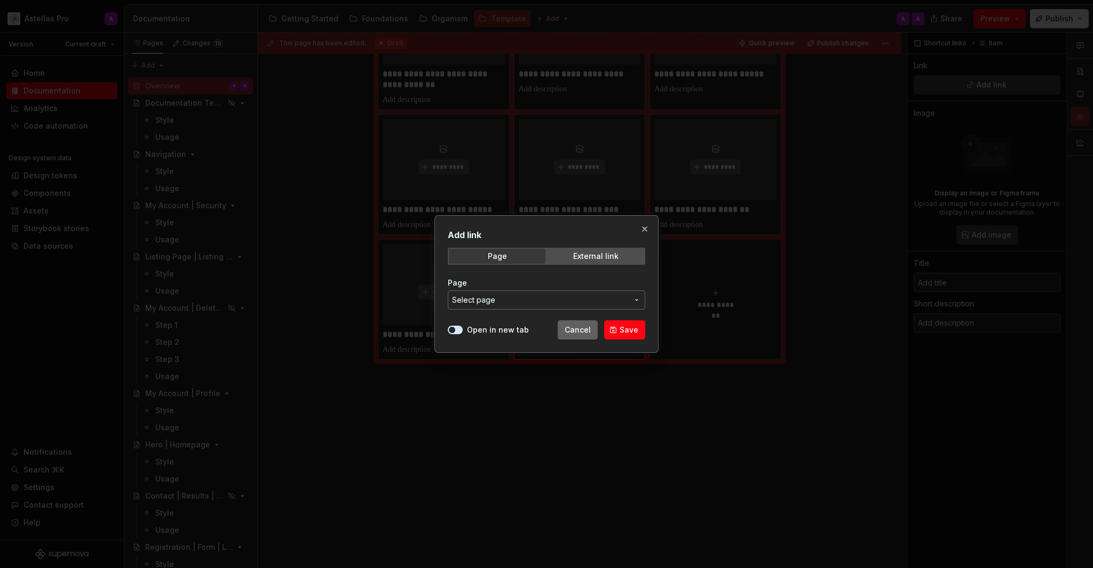
drag, startPoint x: 575, startPoint y: 298, endPoint x: 593, endPoint y: 330, distance: 36.8
click at [593, 330] on button "Cancel" at bounding box center [577, 329] width 40 height 19
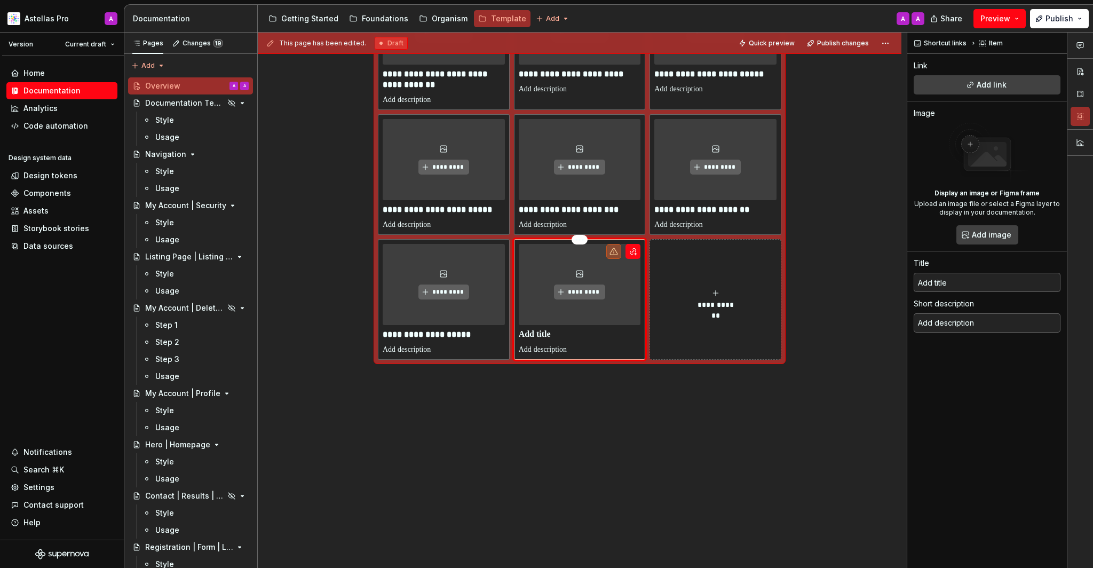
scroll to position [1226, 0]
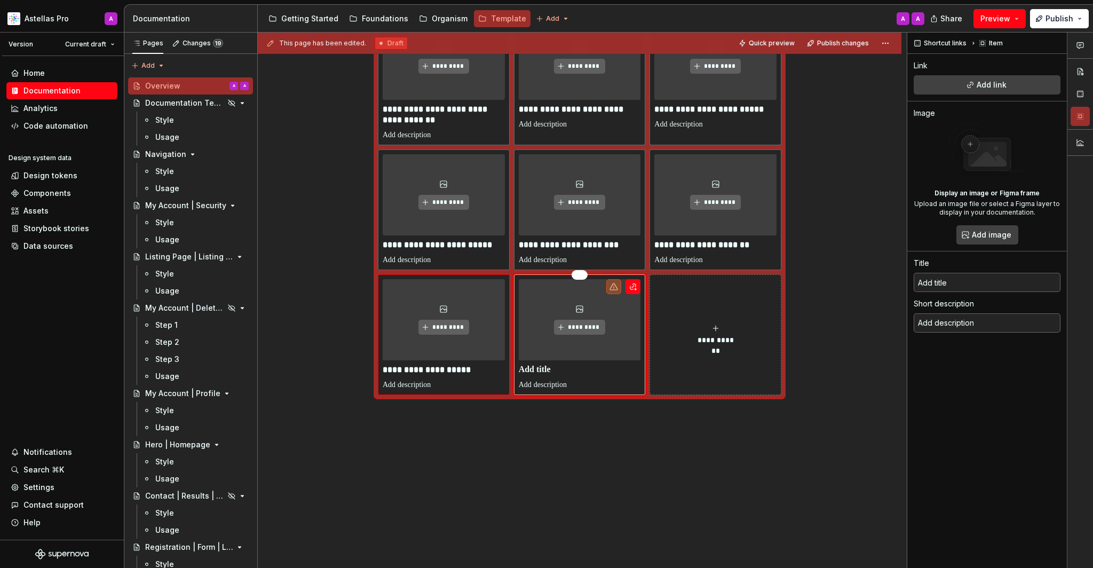
type textarea "*"
type input "Contact | Form | MSL"
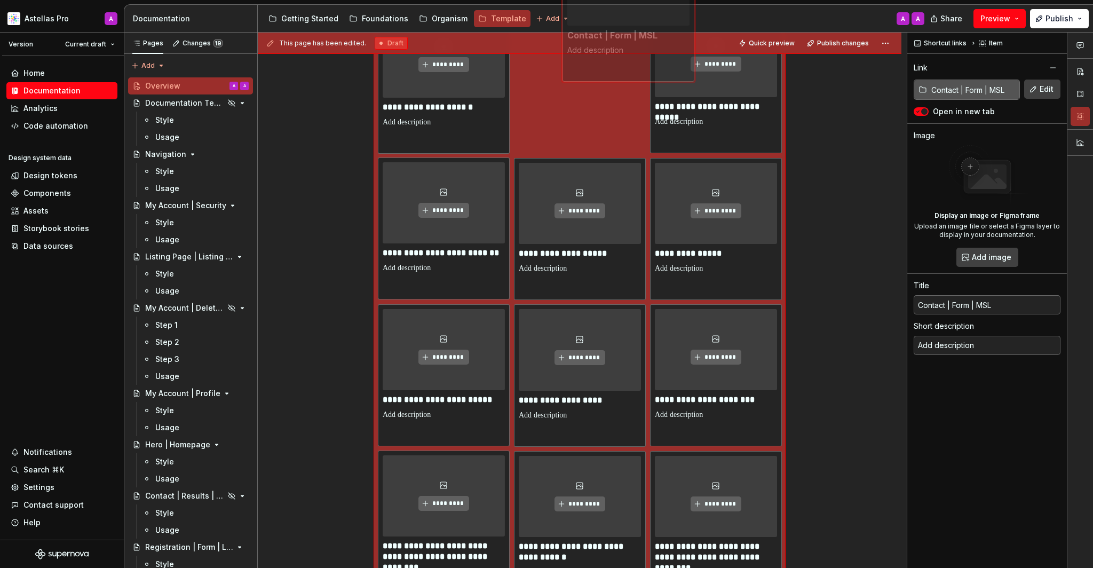
scroll to position [0, 0]
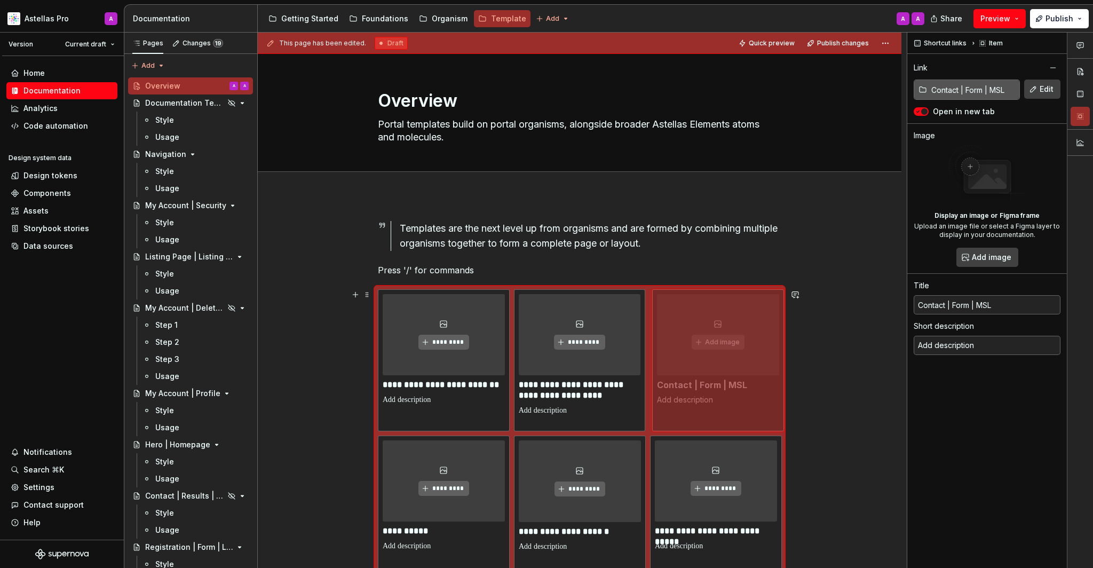
drag, startPoint x: 593, startPoint y: 330, endPoint x: 731, endPoint y: 354, distance: 139.8
click at [731, 354] on body "Astellas Pro A Version Current draft Home Documentation Analytics Code automati…" at bounding box center [546, 284] width 1093 height 568
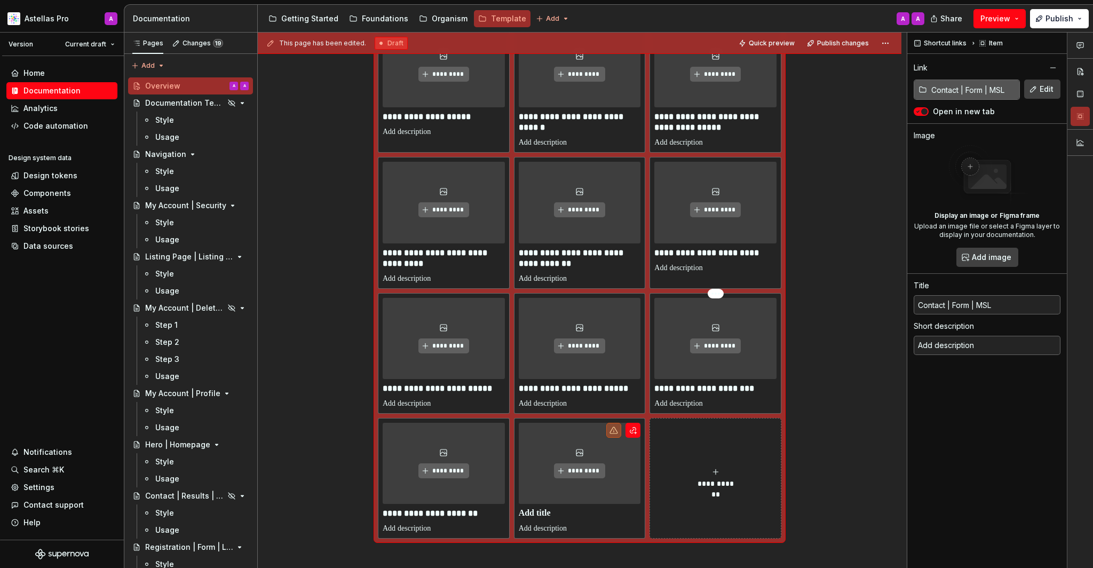
scroll to position [1119, 0]
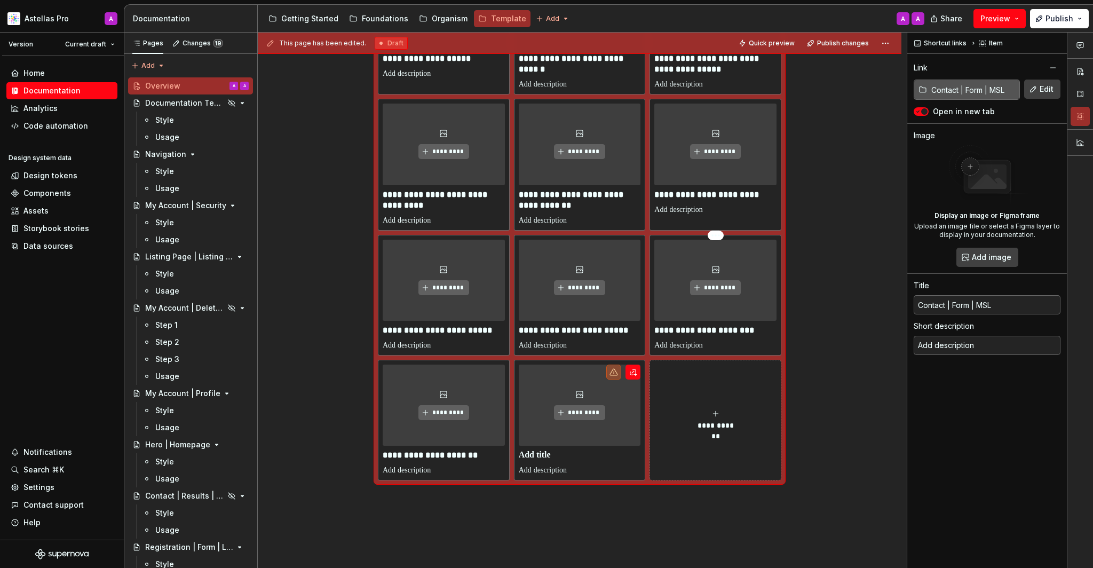
click at [563, 458] on p at bounding box center [580, 455] width 122 height 11
type textarea "*"
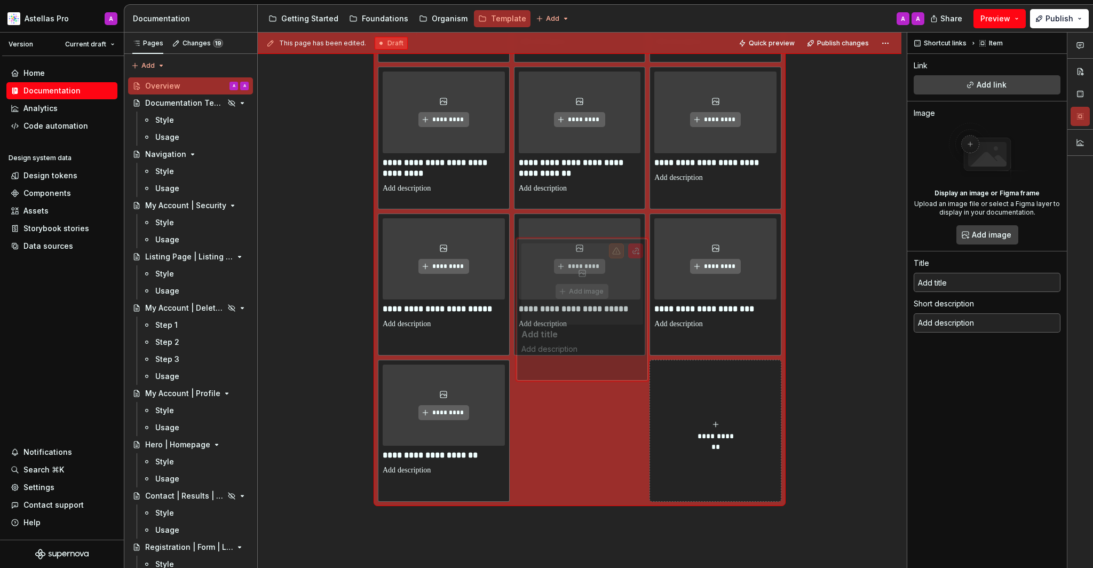
drag, startPoint x: 731, startPoint y: 354, endPoint x: 576, endPoint y: 427, distance: 171.1
click at [576, 427] on body "Astellas Pro A Version Current draft Home Documentation Analytics Code automati…" at bounding box center [546, 284] width 1093 height 568
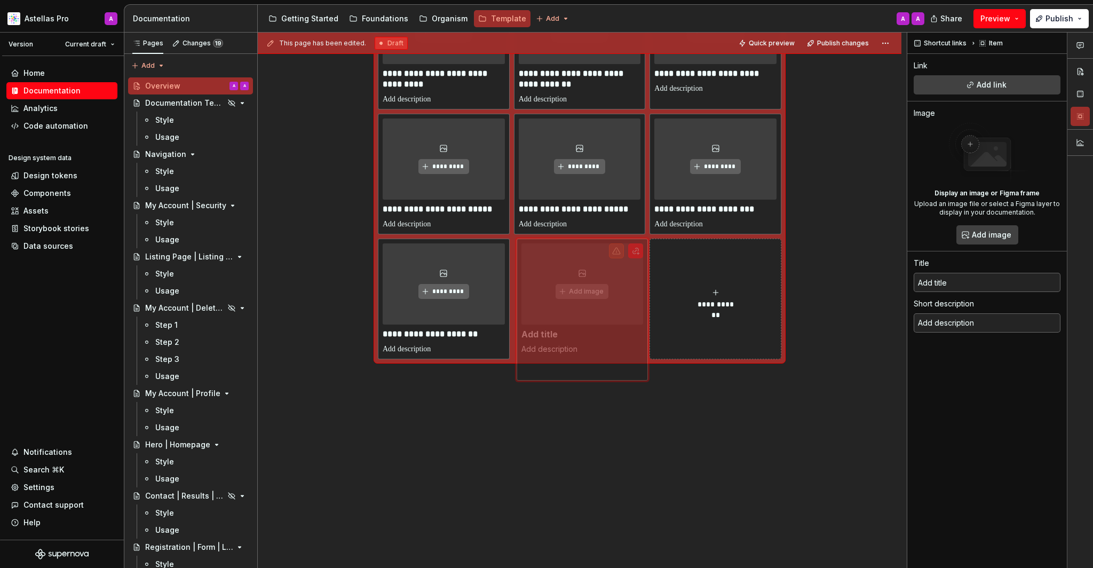
scroll to position [1240, 0]
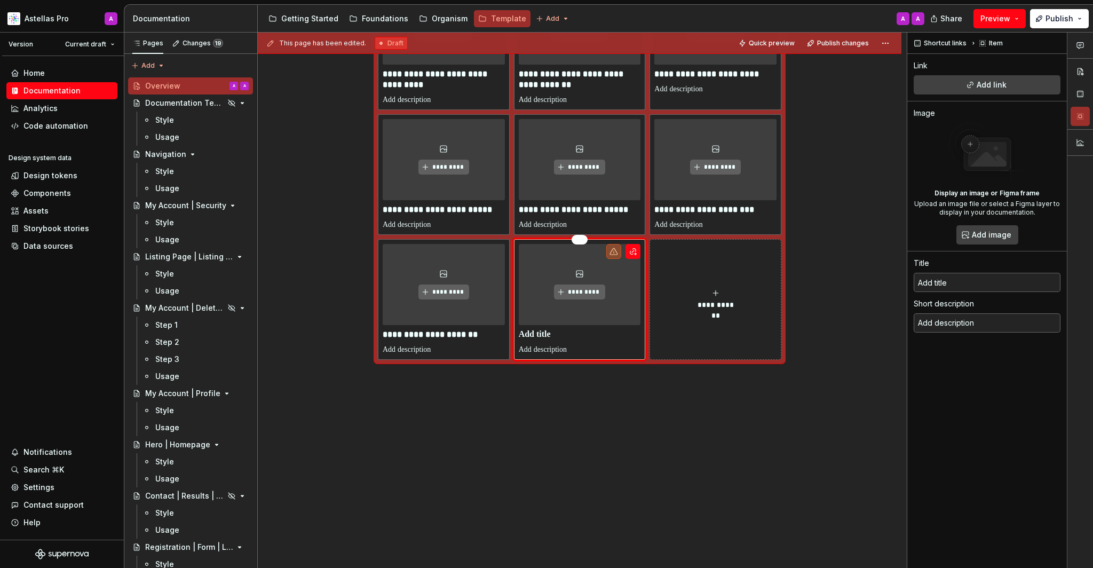
click at [638, 253] on button "button" at bounding box center [632, 251] width 15 height 15
type textarea "*"
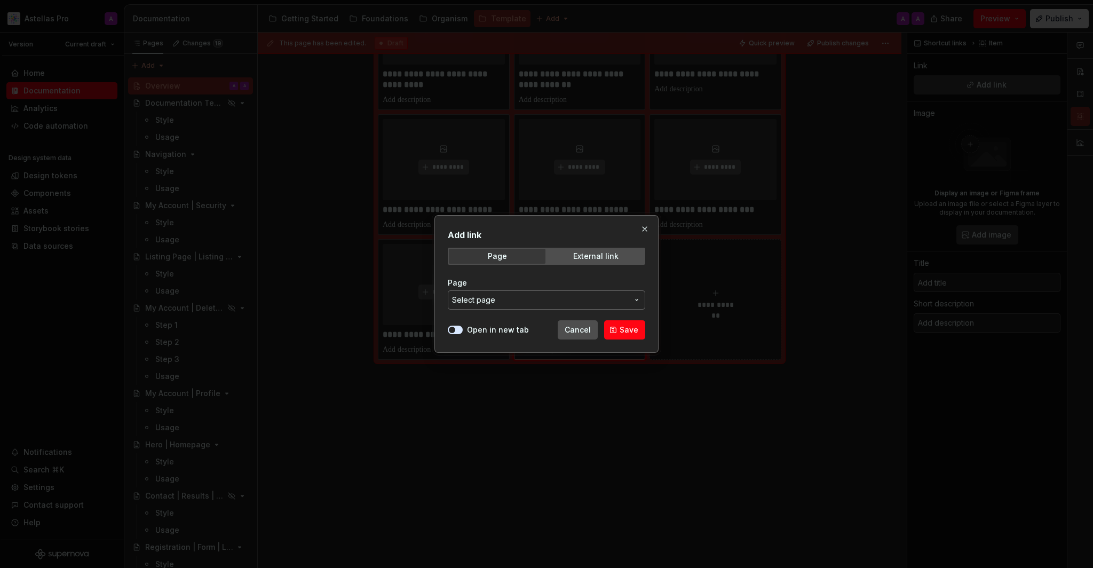
click at [564, 296] on span "Select page" at bounding box center [540, 299] width 176 height 11
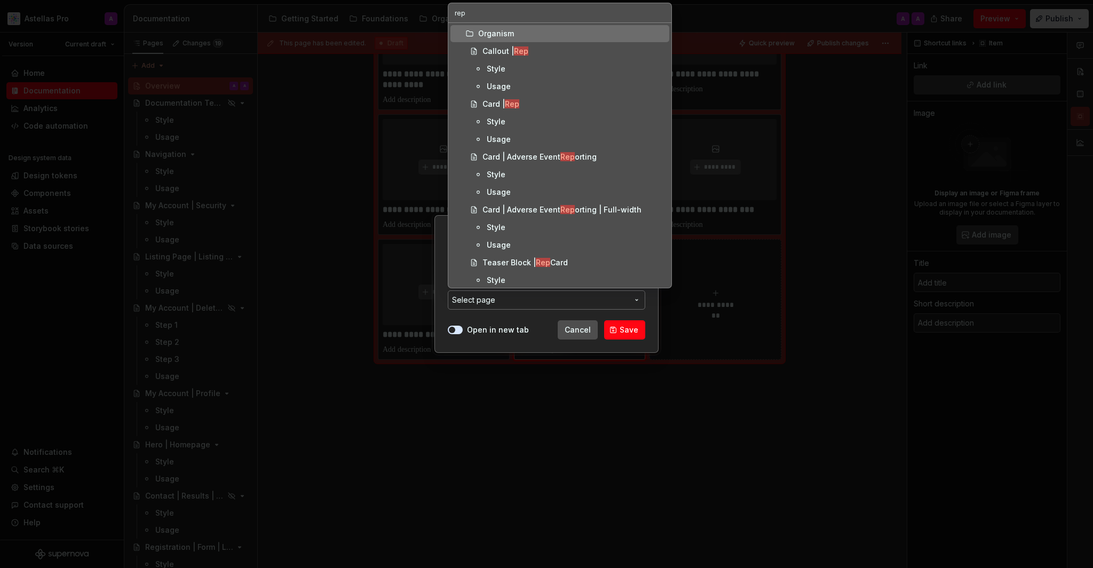
scroll to position [144, 0]
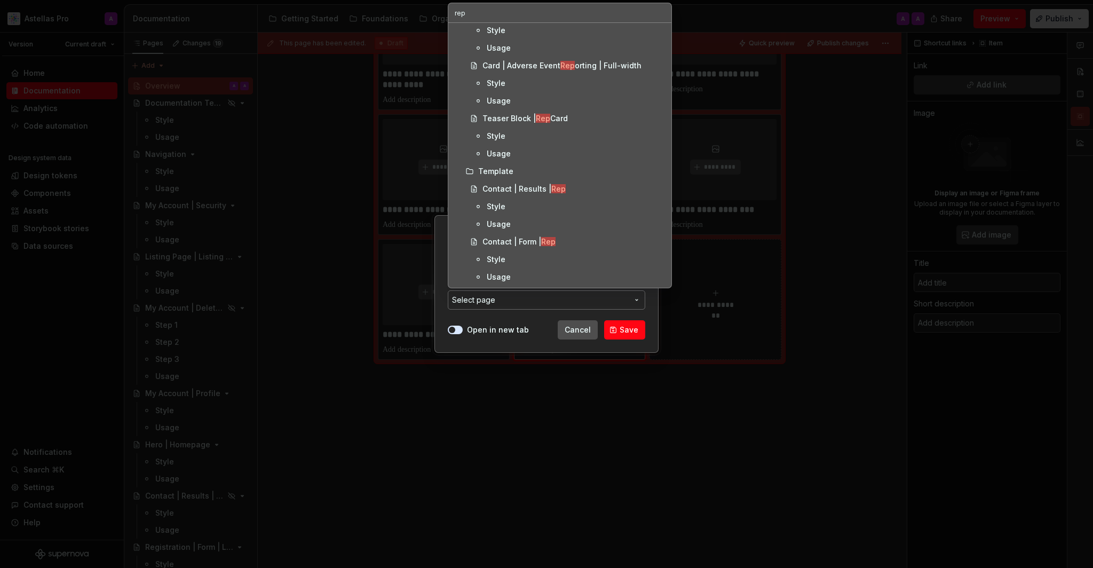
type input "rep"
drag, startPoint x: 576, startPoint y: 427, endPoint x: 546, endPoint y: 244, distance: 186.0
click at [546, 244] on mark "Rep" at bounding box center [548, 241] width 14 height 9
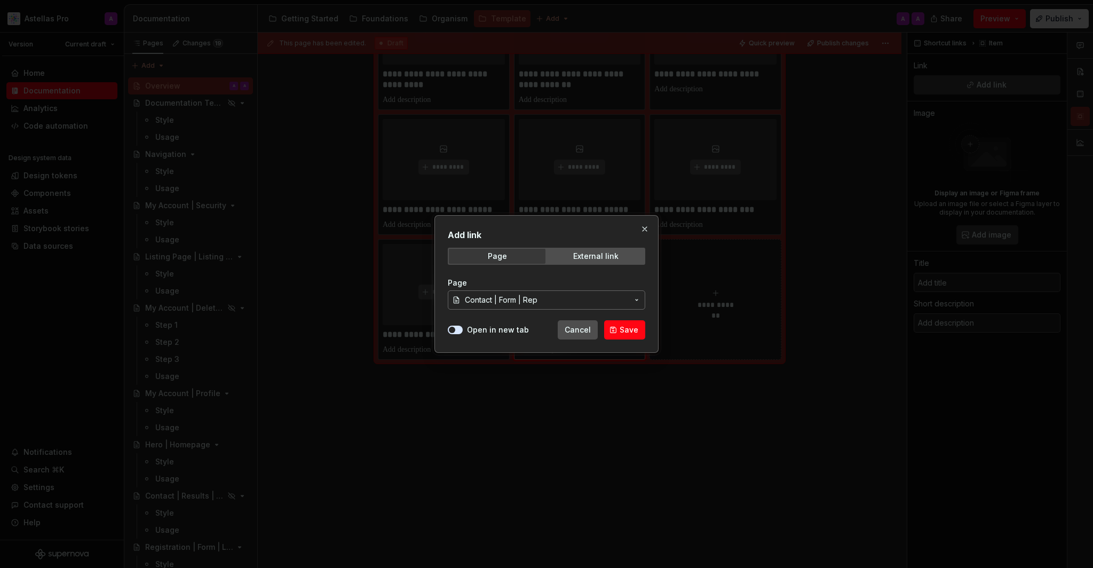
drag, startPoint x: 546, startPoint y: 244, endPoint x: 493, endPoint y: 330, distance: 100.8
click at [493, 330] on label "Open in new tab" at bounding box center [498, 329] width 62 height 11
click at [463, 330] on button "Open in new tab" at bounding box center [455, 329] width 15 height 9
drag, startPoint x: 493, startPoint y: 330, endPoint x: 617, endPoint y: 334, distance: 124.4
click at [617, 334] on button "Save" at bounding box center [624, 329] width 41 height 19
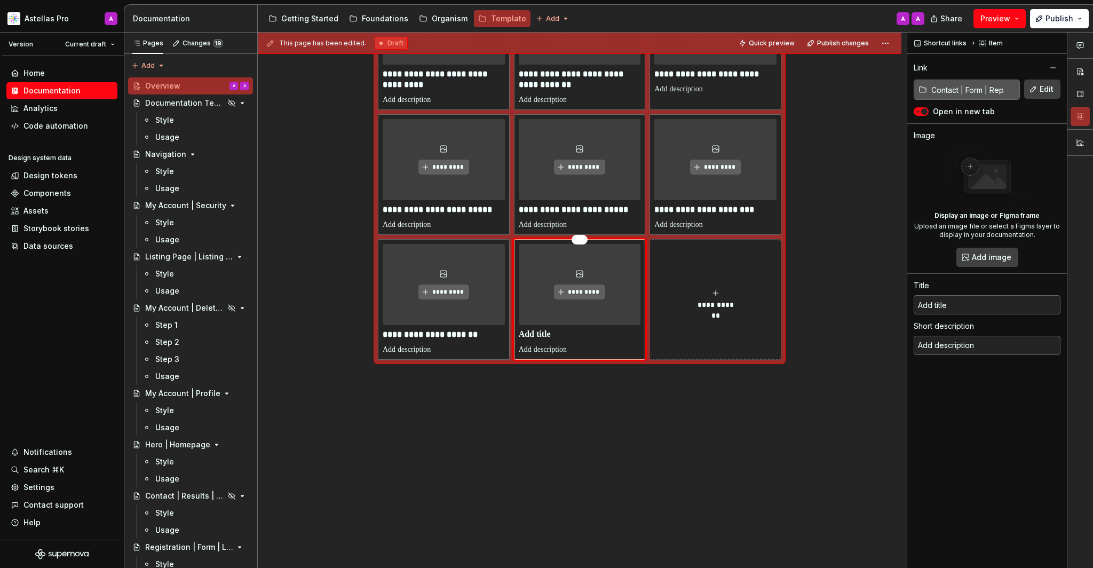
scroll to position [1169, 0]
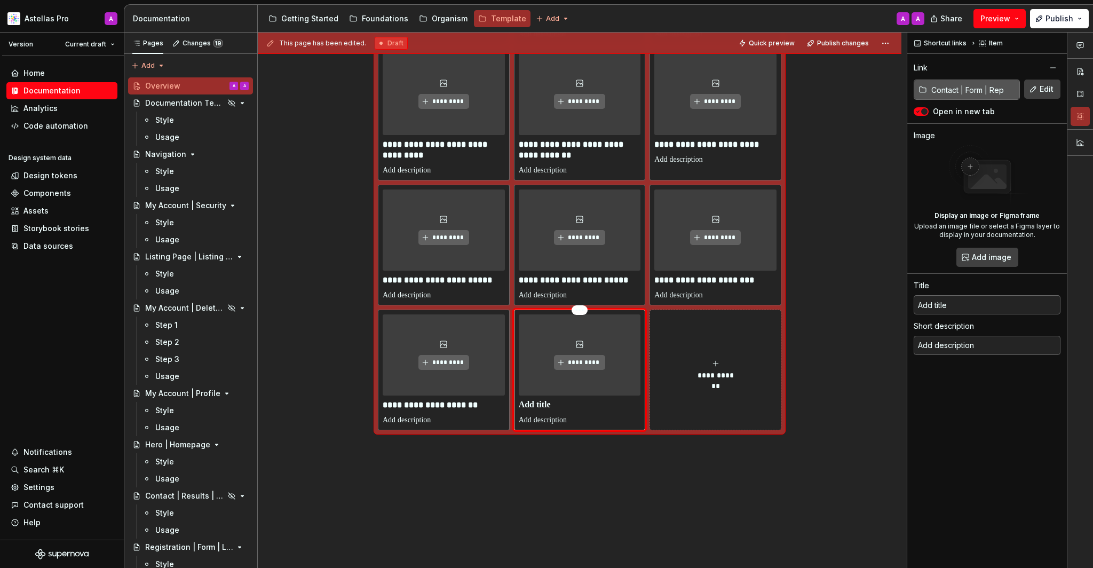
type textarea "*"
type input "Contact | Form | Rep"
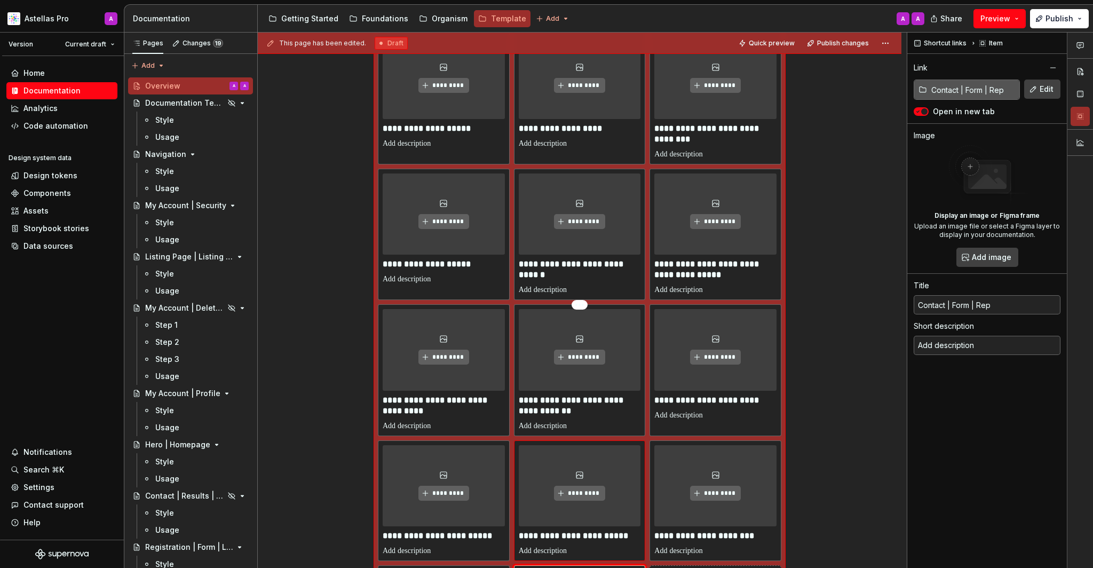
drag, startPoint x: 617, startPoint y: 334, endPoint x: 596, endPoint y: 402, distance: 71.0
click at [596, 402] on div "**********" at bounding box center [579, 30] width 403 height 1310
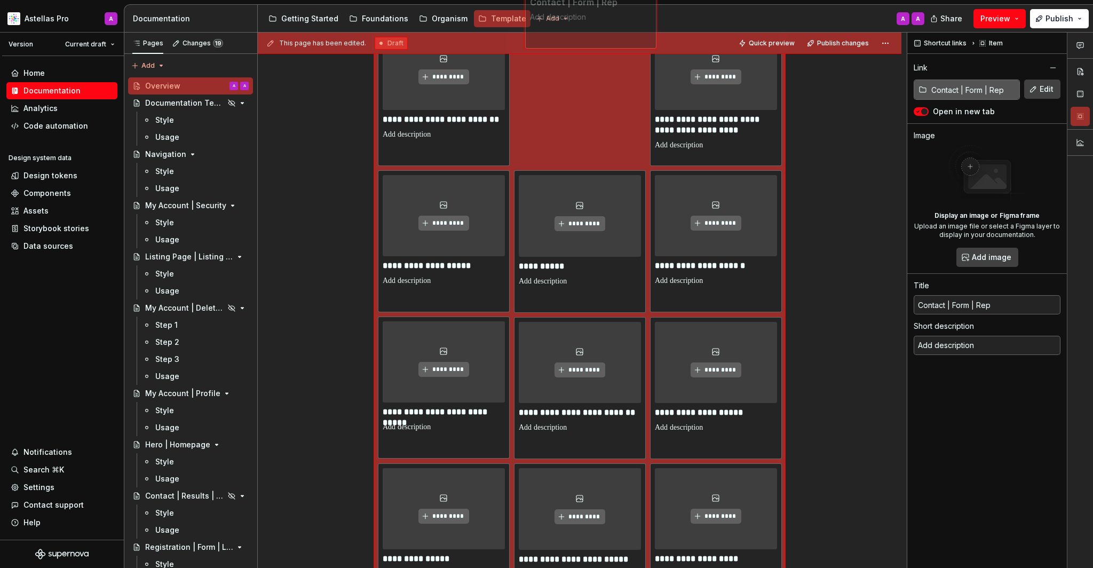
scroll to position [0, 0]
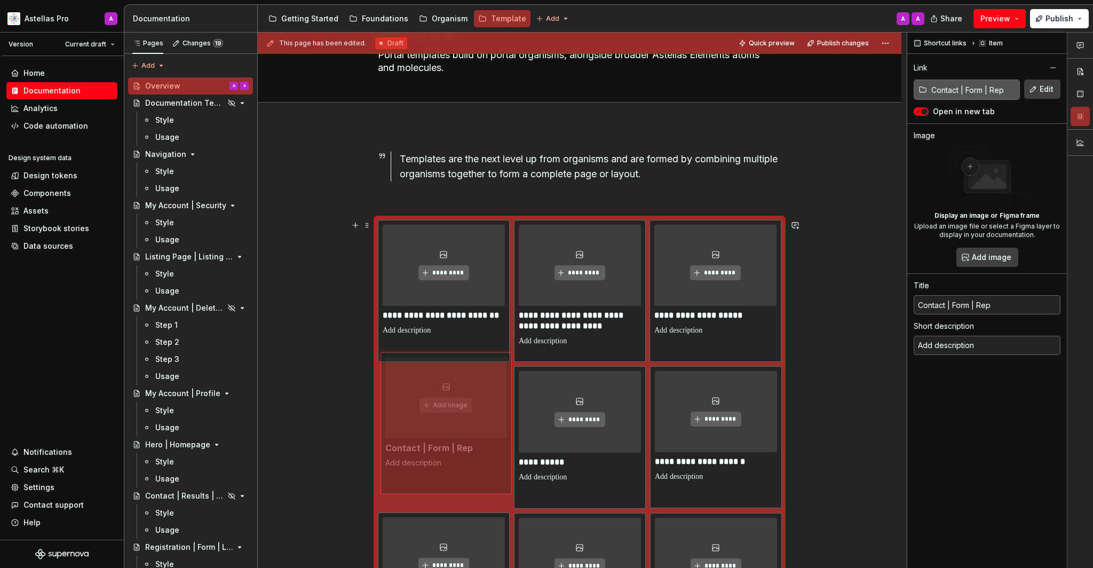
drag, startPoint x: 596, startPoint y: 402, endPoint x: 459, endPoint y: 464, distance: 149.9
click at [466, 477] on body "Astellas Pro A Version Current draft Home Documentation Analytics Code automati…" at bounding box center [546, 284] width 1093 height 568
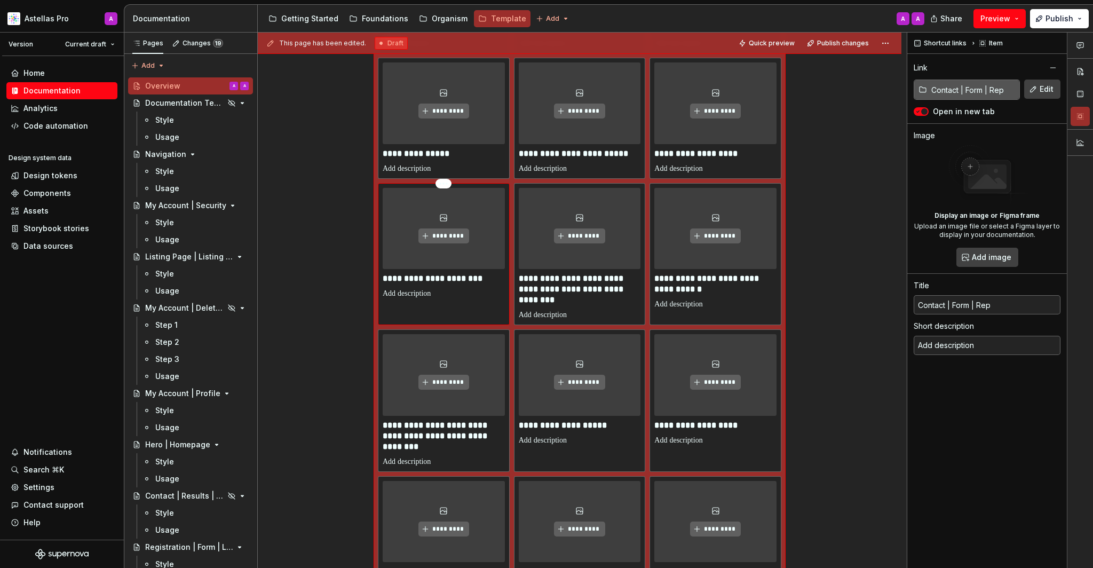
scroll to position [610, 0]
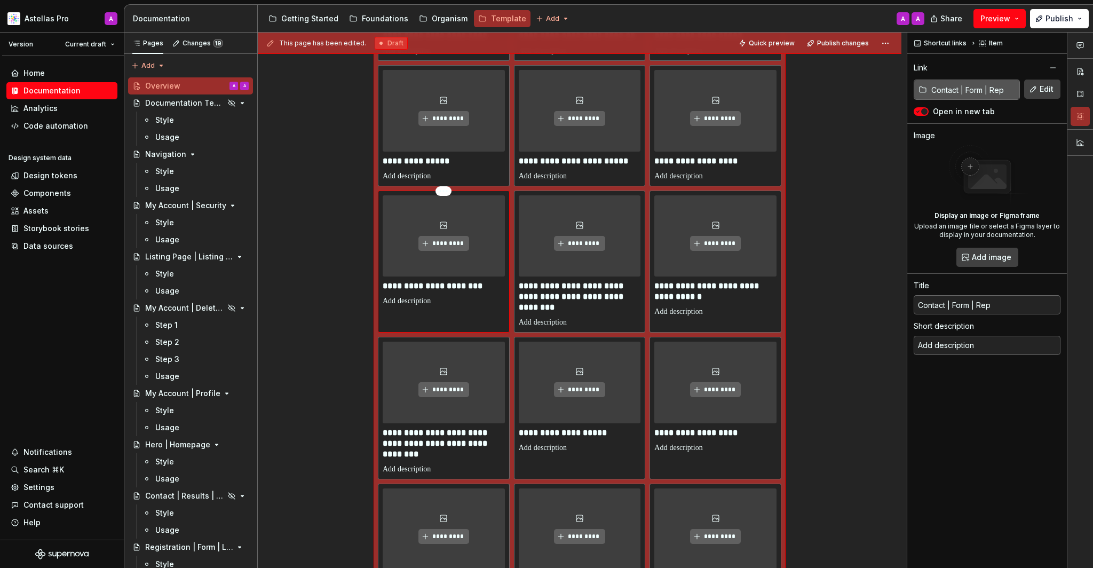
drag, startPoint x: 465, startPoint y: 298, endPoint x: 473, endPoint y: 254, distance: 45.1
click at [473, 254] on div "**********" at bounding box center [444, 250] width 122 height 111
type textarea "*"
type input "Contact | Results | Rep"
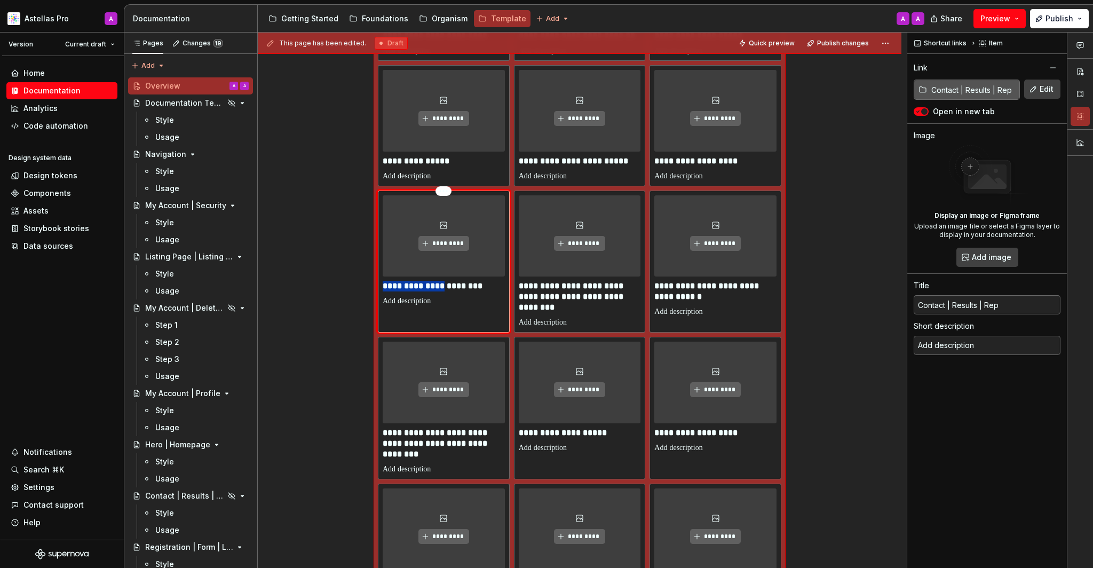
drag, startPoint x: 473, startPoint y: 254, endPoint x: 451, endPoint y: 257, distance: 22.6
click at [451, 257] on div "**********" at bounding box center [444, 250] width 122 height 111
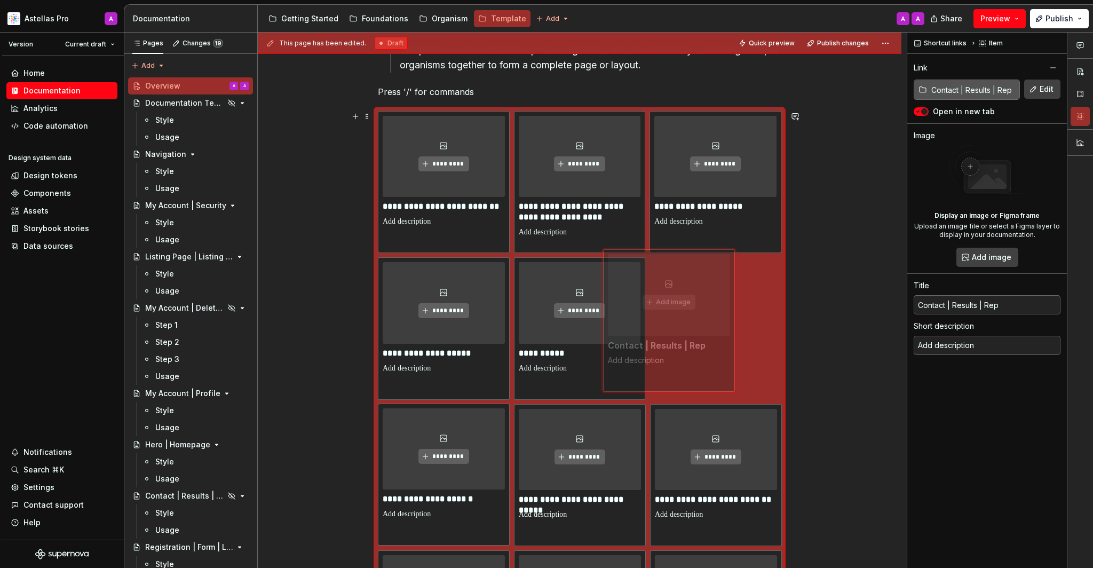
scroll to position [179, 0]
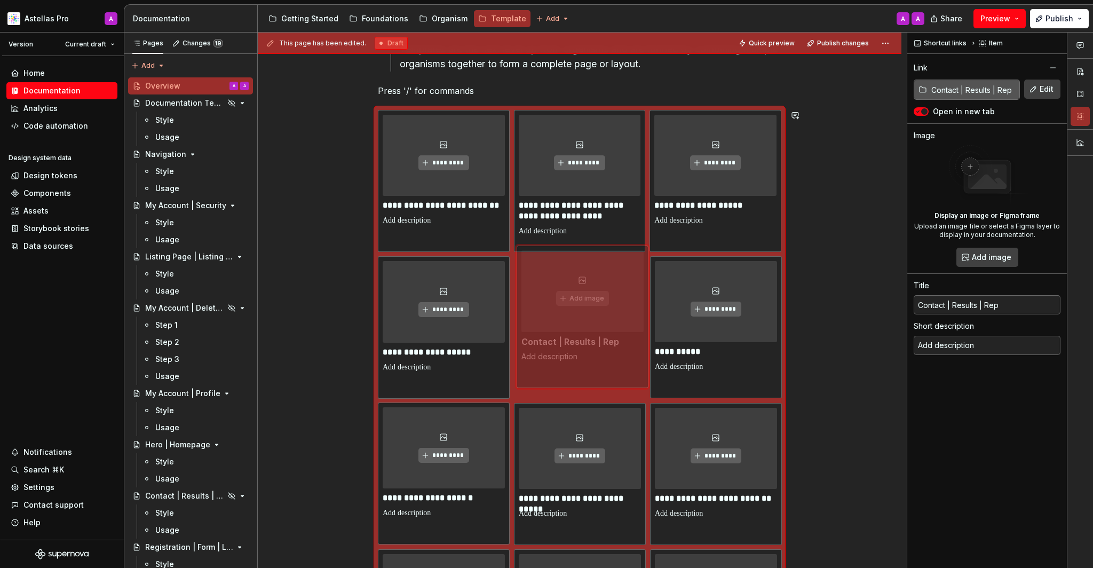
drag, startPoint x: 451, startPoint y: 257, endPoint x: 602, endPoint y: 372, distance: 190.4
click at [602, 372] on body "Astellas Pro A Version Current draft Home Documentation Analytics Code automati…" at bounding box center [546, 284] width 1093 height 568
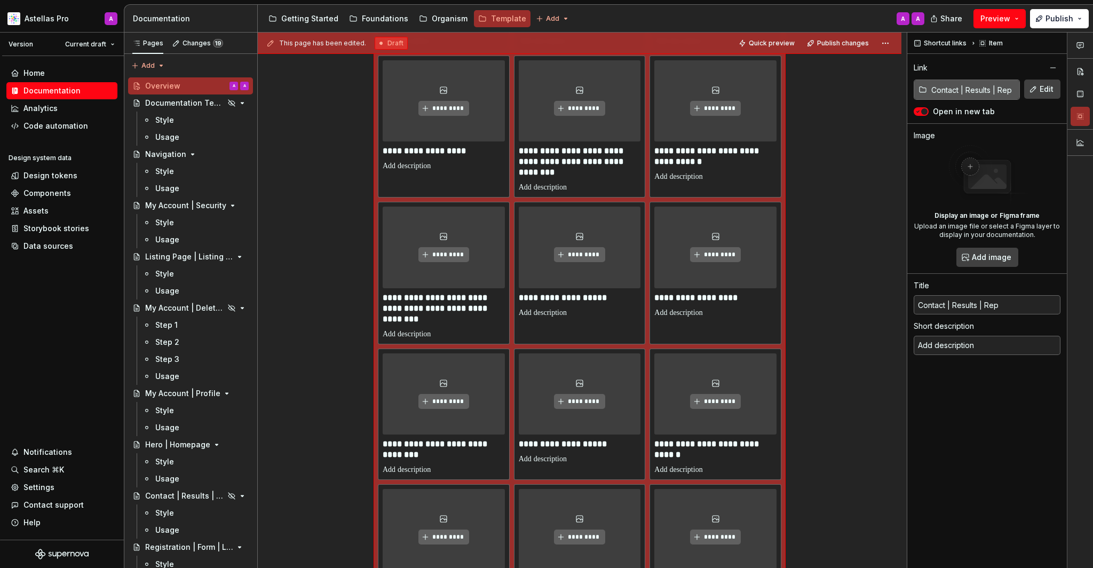
scroll to position [877, 0]
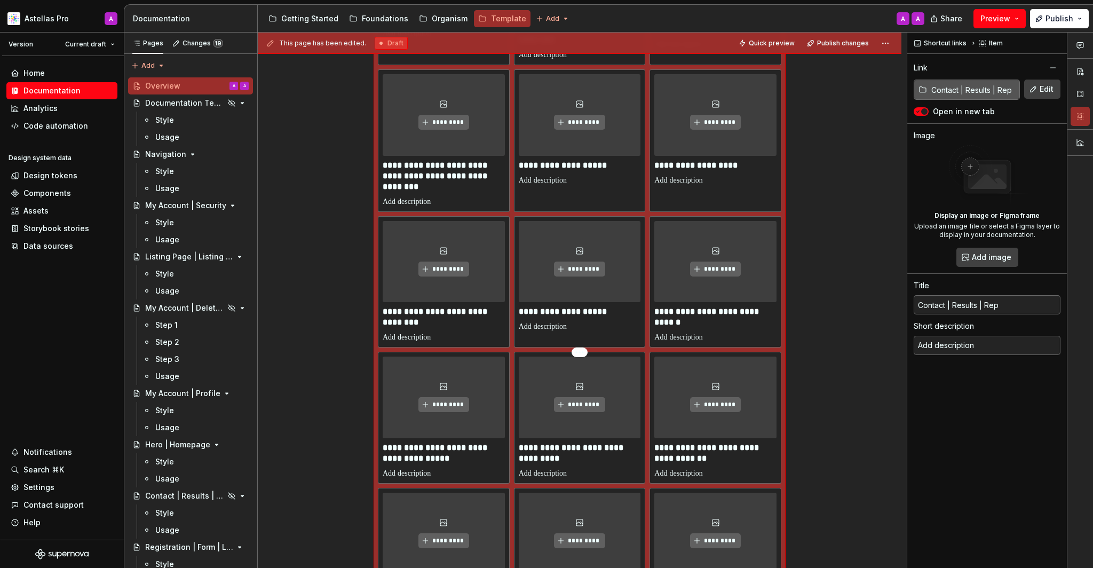
click at [471, 326] on p "**********" at bounding box center [444, 316] width 122 height 21
type textarea "*"
type input "Contact | Form | Medical Information Request"
type input "Contact | Form | Med Info Request"
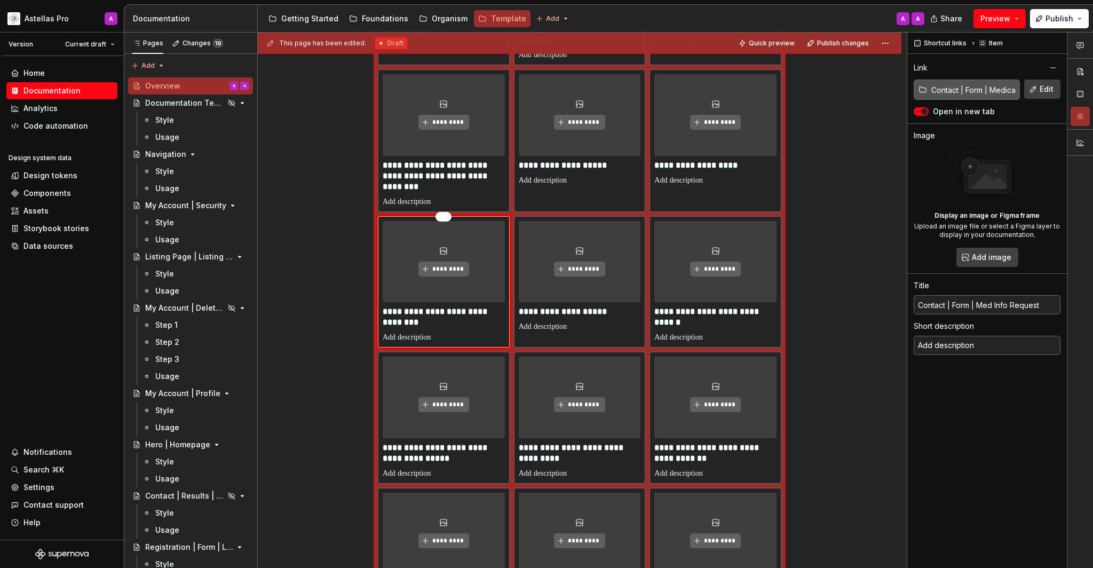
click at [447, 216] on html "Astellas Pro A Version Current draft Home Documentation Analytics Code automati…" at bounding box center [546, 284] width 1093 height 568
drag, startPoint x: 602, startPoint y: 372, endPoint x: 456, endPoint y: 230, distance: 204.1
click at [456, 230] on div "Delete item" at bounding box center [486, 234] width 91 height 17
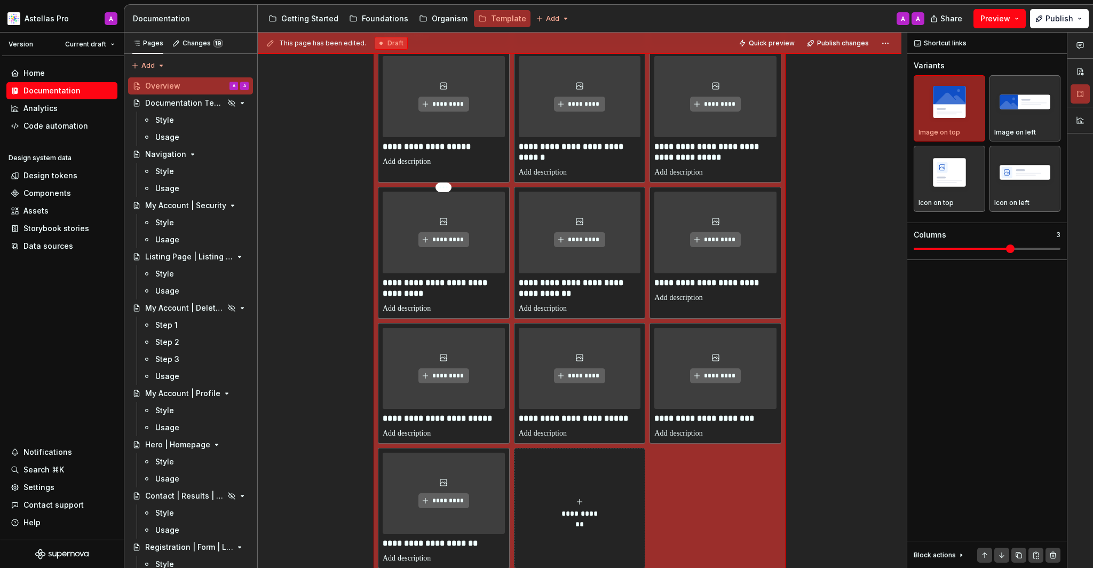
scroll to position [978, 0]
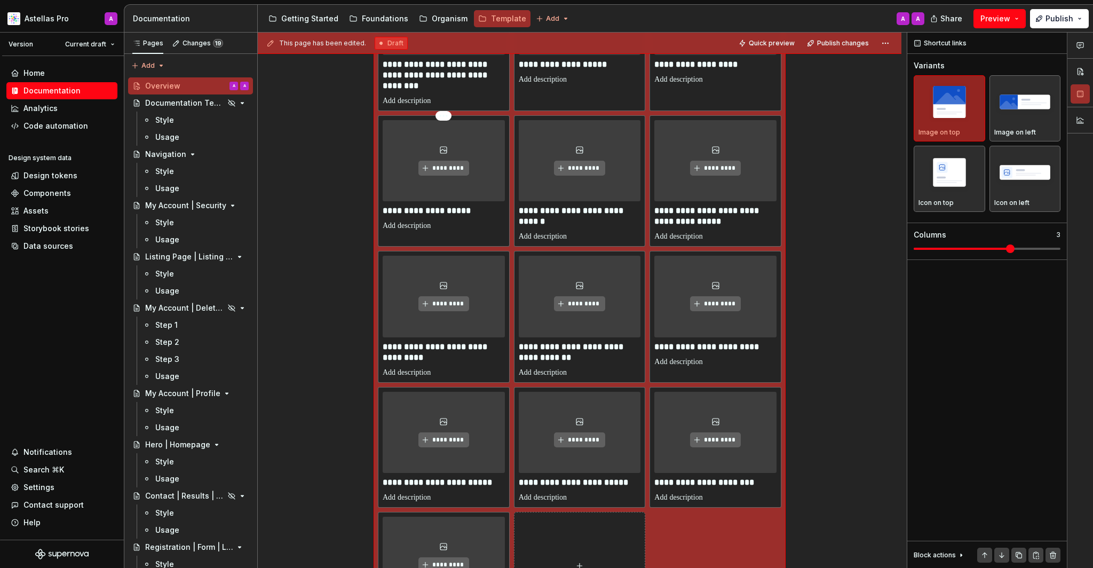
click at [484, 228] on p at bounding box center [444, 225] width 122 height 11
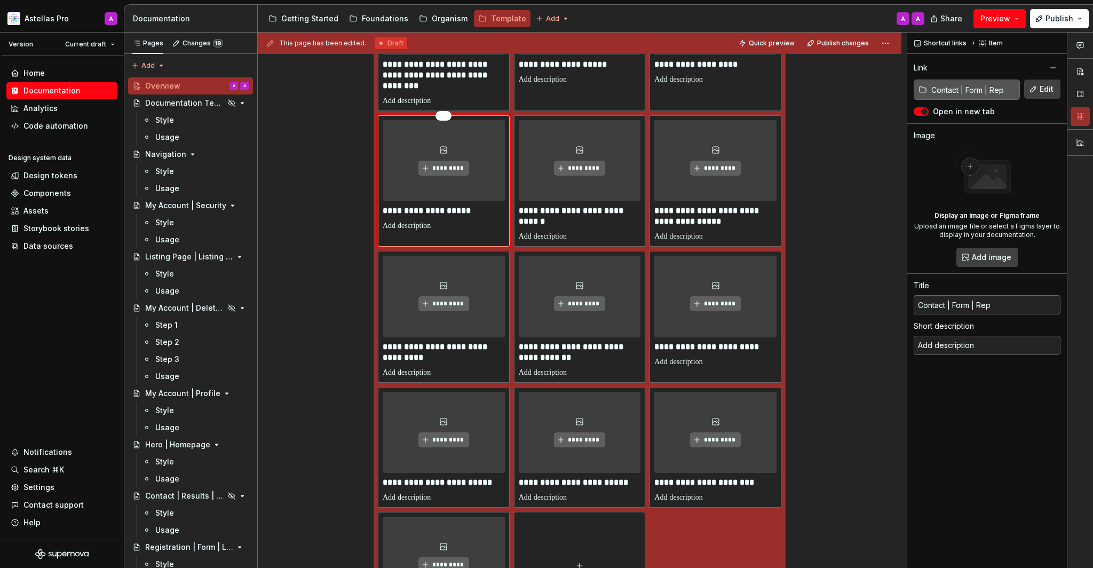
click at [451, 112] on html "Astellas Pro A Version Current draft Home Documentation Analytics Code automati…" at bounding box center [546, 284] width 1093 height 568
click at [461, 134] on div "Delete item" at bounding box center [492, 133] width 69 height 11
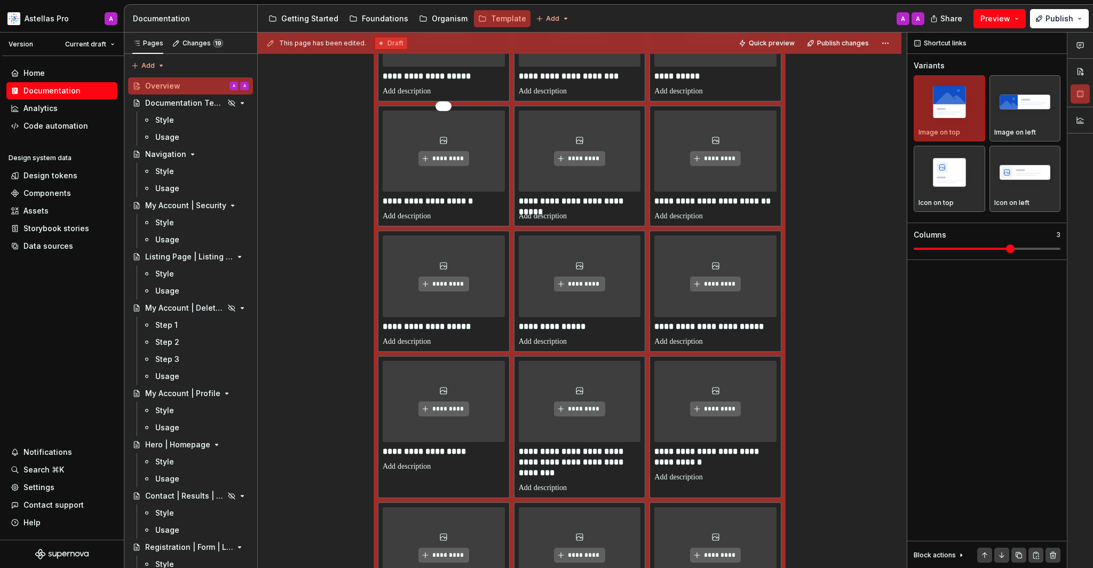
scroll to position [23, 0]
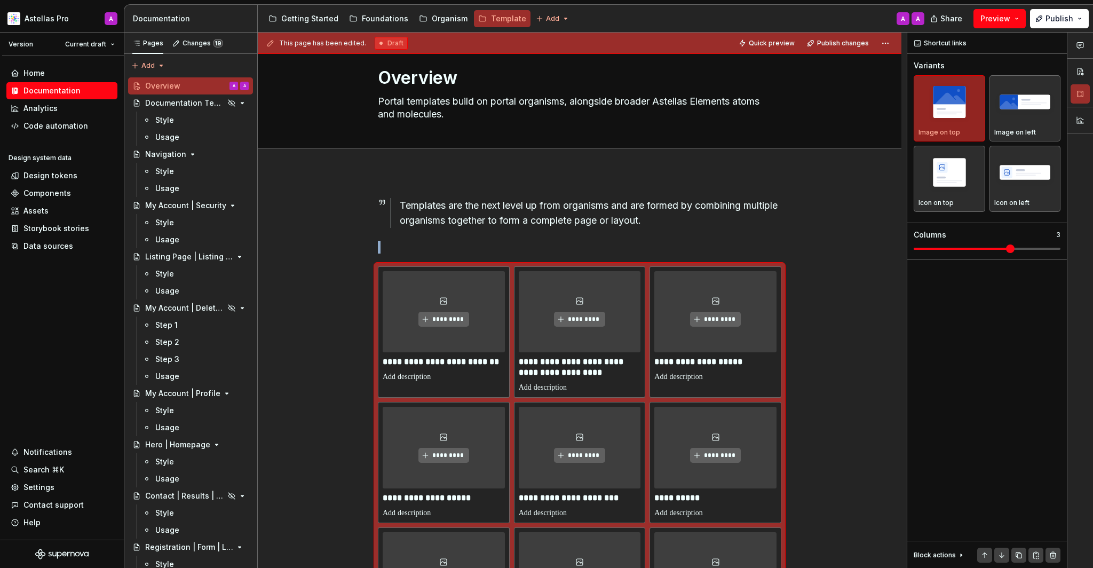
type textarea "*"
